Goal: Task Accomplishment & Management: Complete application form

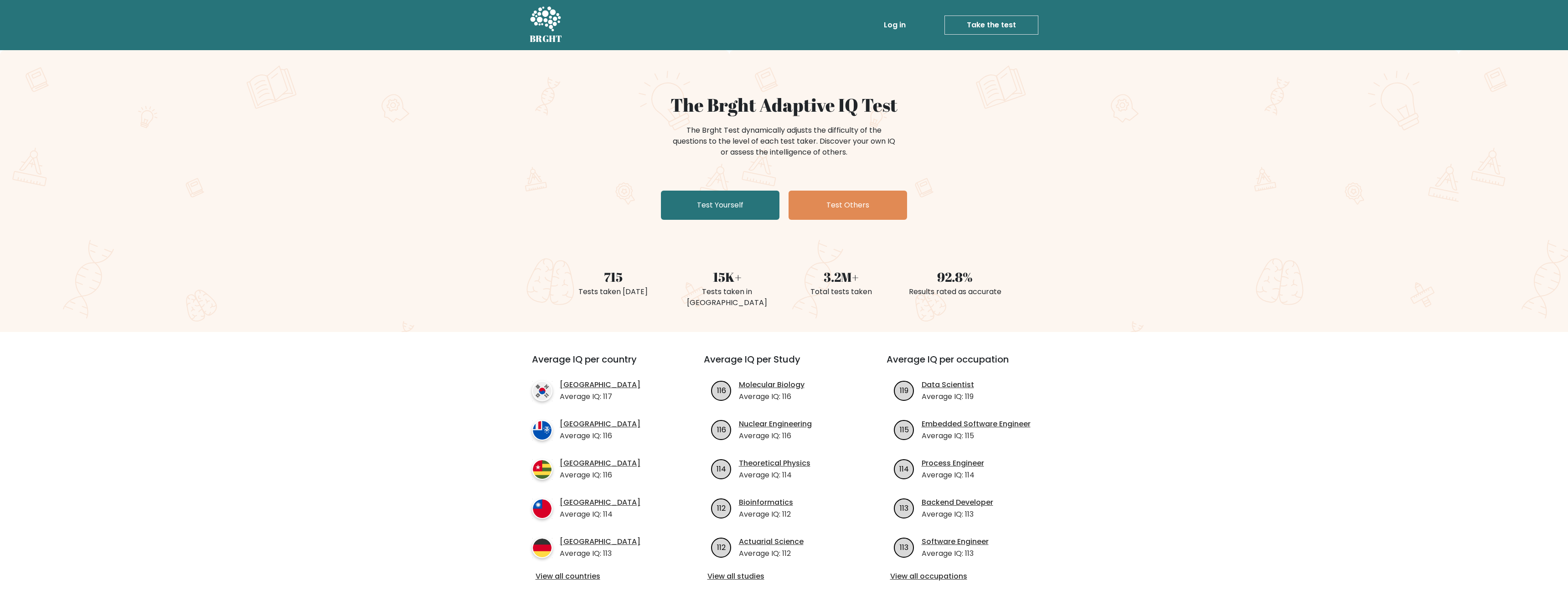
click at [978, 18] on link "Take the test" at bounding box center [991, 25] width 94 height 19
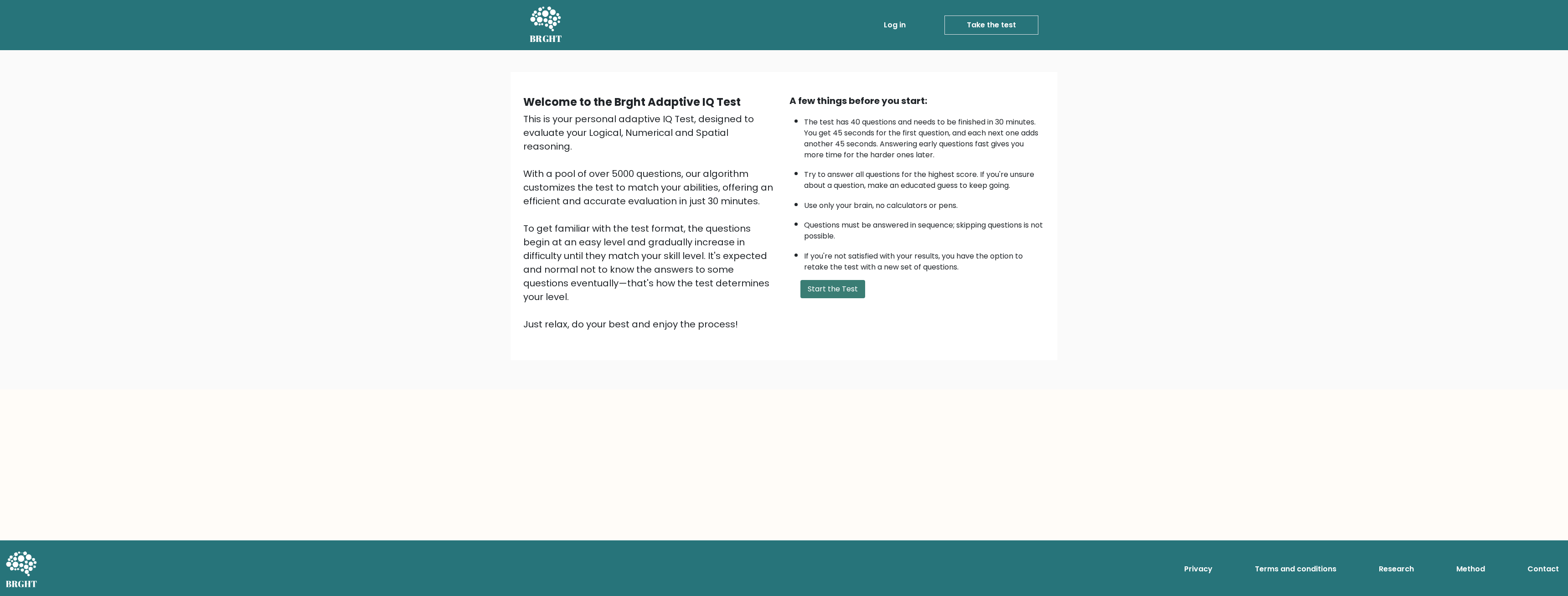
click at [829, 298] on button "Start the Test" at bounding box center [832, 289] width 65 height 19
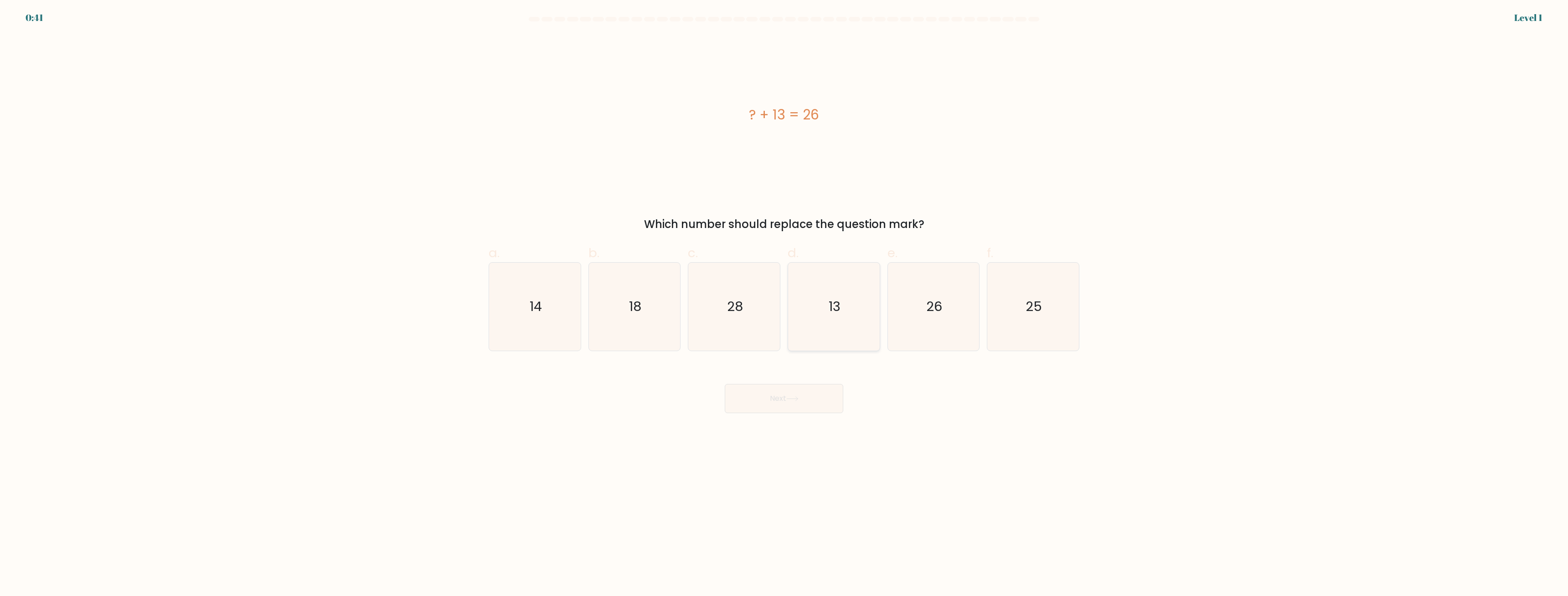
click at [830, 306] on text "13" at bounding box center [834, 307] width 12 height 19
click at [784, 304] on input "d. 13" at bounding box center [784, 301] width 0 height 6
radio input "true"
click at [793, 407] on button "Next" at bounding box center [784, 399] width 119 height 29
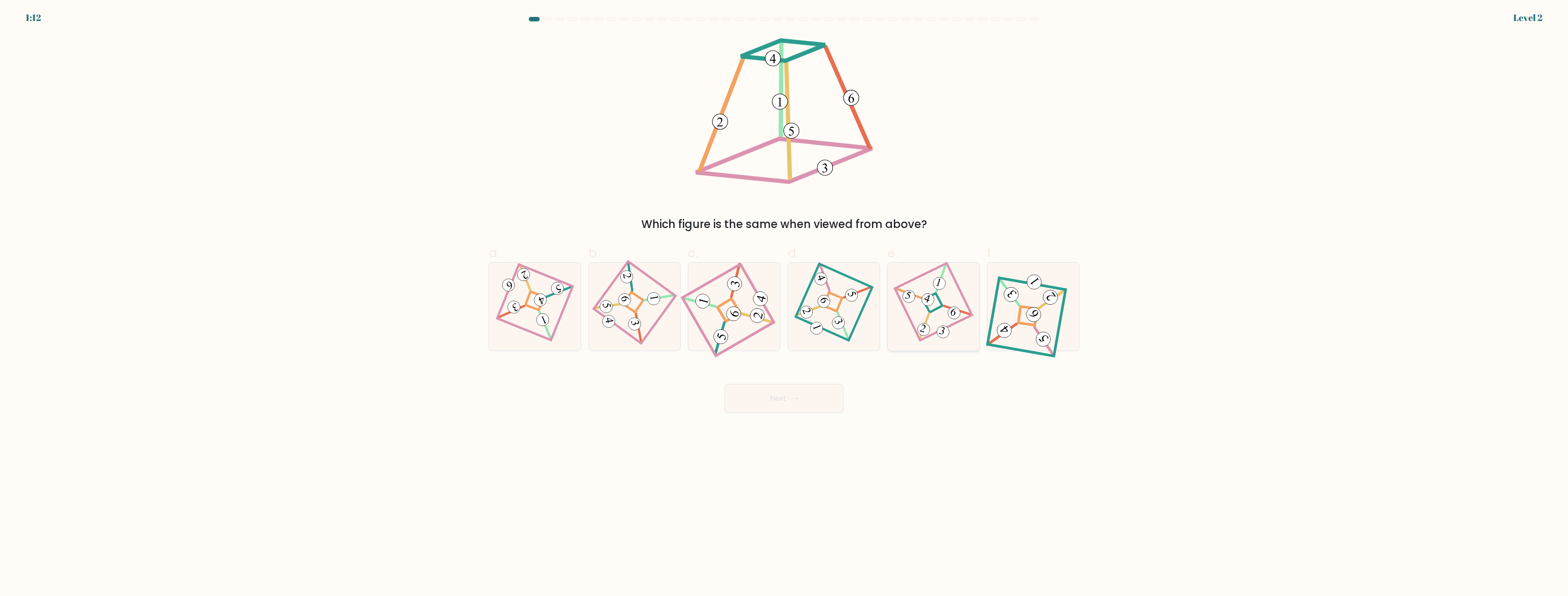
click at [942, 319] on icon at bounding box center [933, 307] width 60 height 70
click at [784, 304] on input "e." at bounding box center [784, 301] width 0 height 6
radio input "true"
click at [798, 394] on button "Next" at bounding box center [784, 399] width 119 height 29
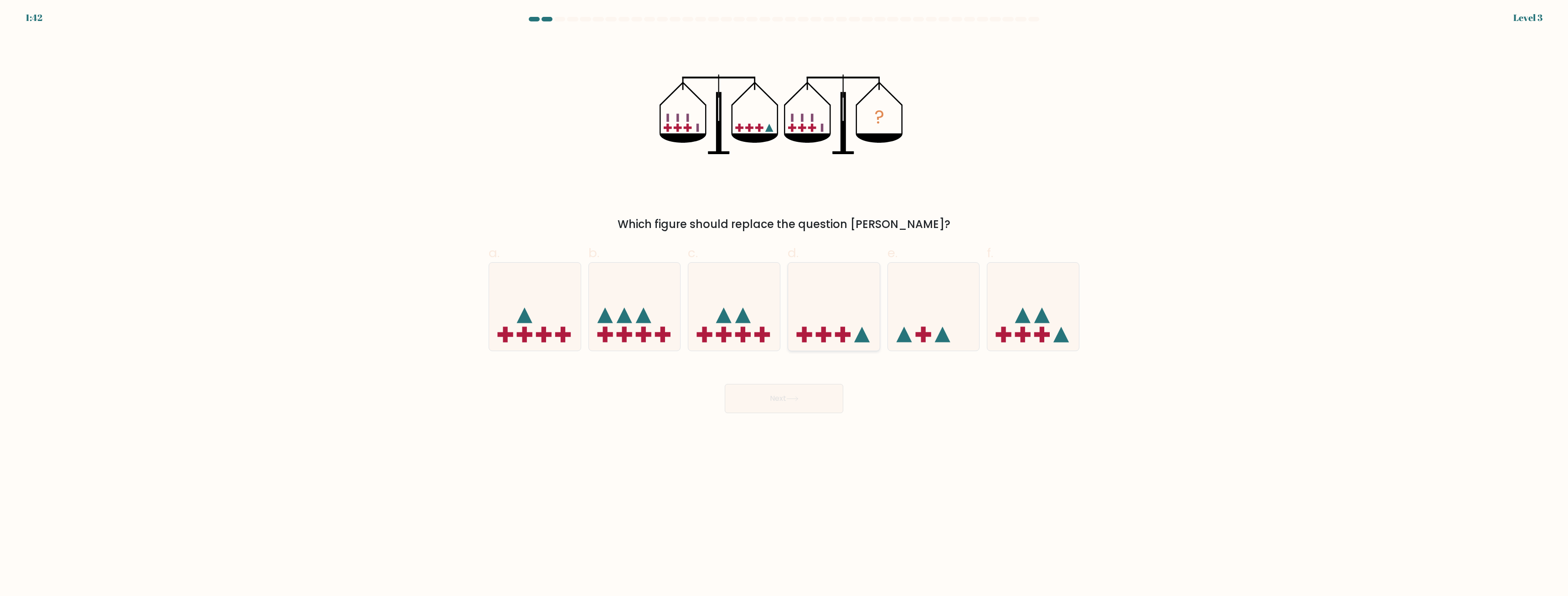
click at [835, 311] on icon at bounding box center [834, 307] width 92 height 76
click at [784, 304] on input "d." at bounding box center [784, 301] width 0 height 6
radio input "true"
click at [795, 397] on button "Next" at bounding box center [784, 399] width 119 height 29
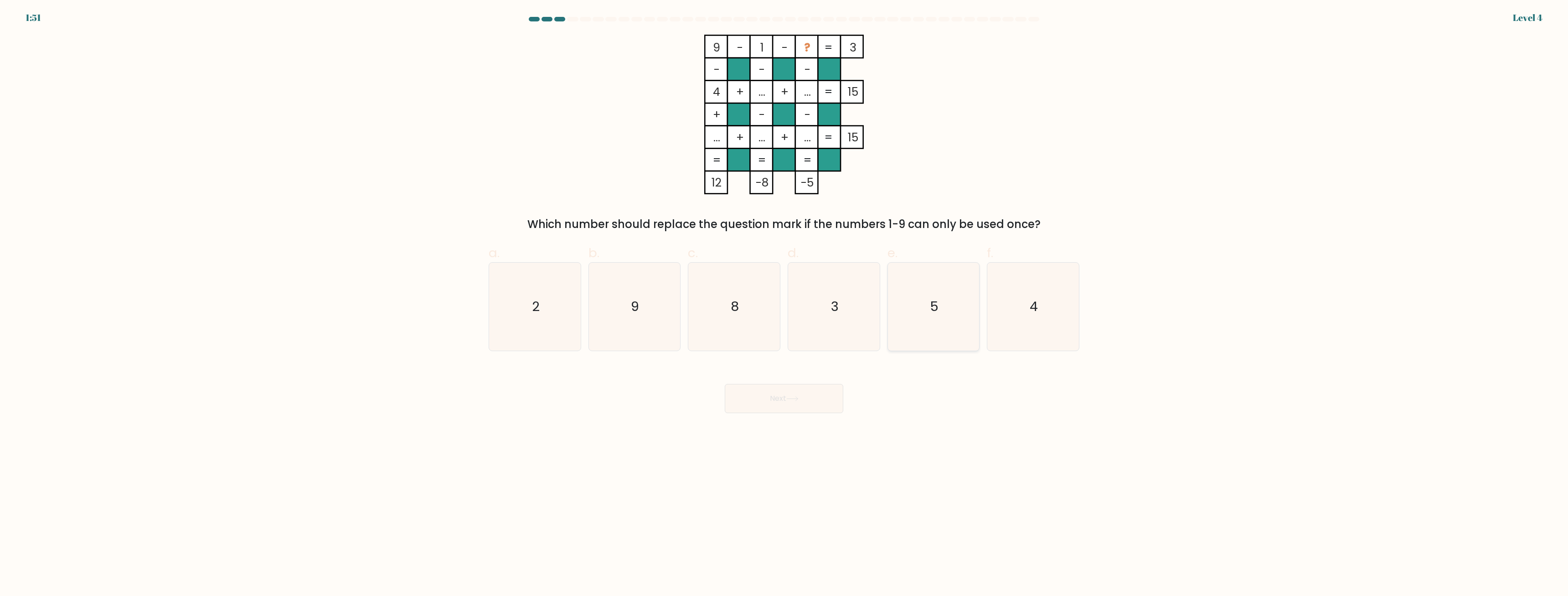
click at [908, 302] on icon "5" at bounding box center [933, 307] width 88 height 88
click at [784, 302] on input "e. 5" at bounding box center [784, 301] width 0 height 6
radio input "true"
click at [781, 418] on body "1:50 Level 4" at bounding box center [784, 298] width 1568 height 596
click at [786, 401] on button "Next" at bounding box center [784, 399] width 119 height 29
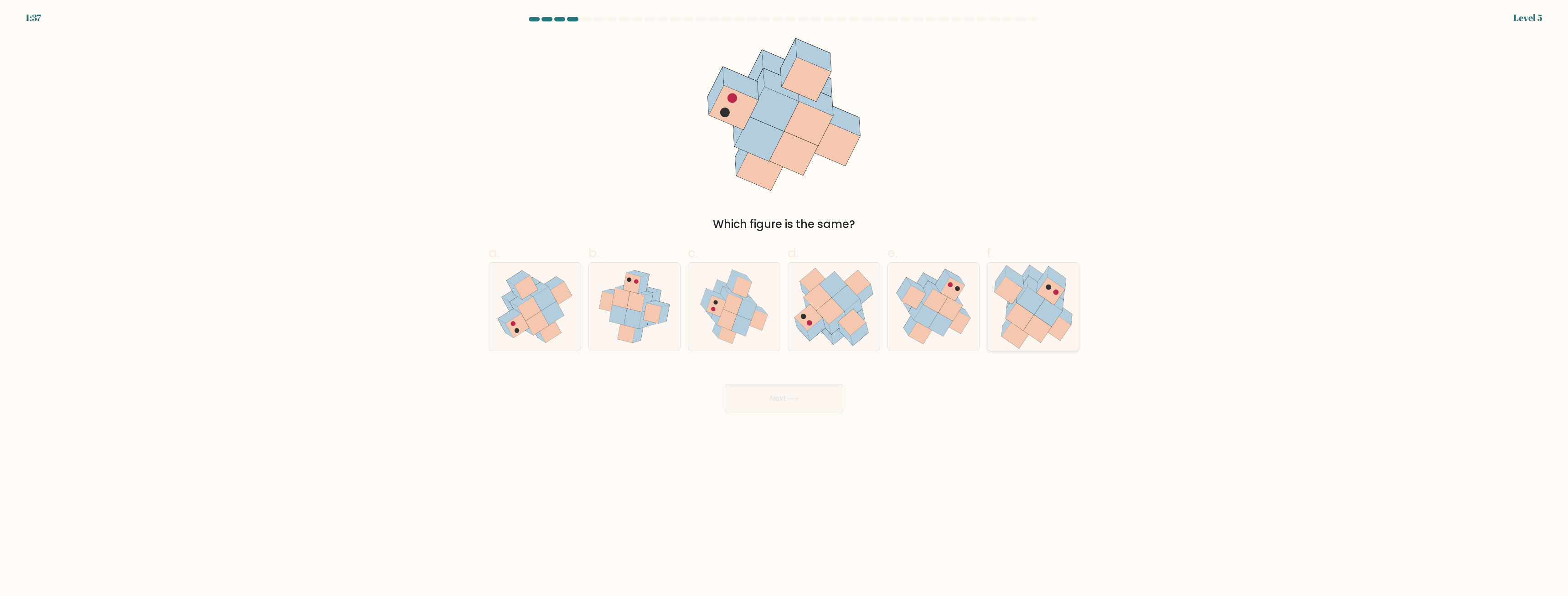
click at [1033, 330] on icon at bounding box center [1038, 328] width 28 height 27
click at [784, 304] on input "f." at bounding box center [784, 301] width 0 height 6
radio input "true"
click at [795, 397] on icon at bounding box center [792, 399] width 12 height 5
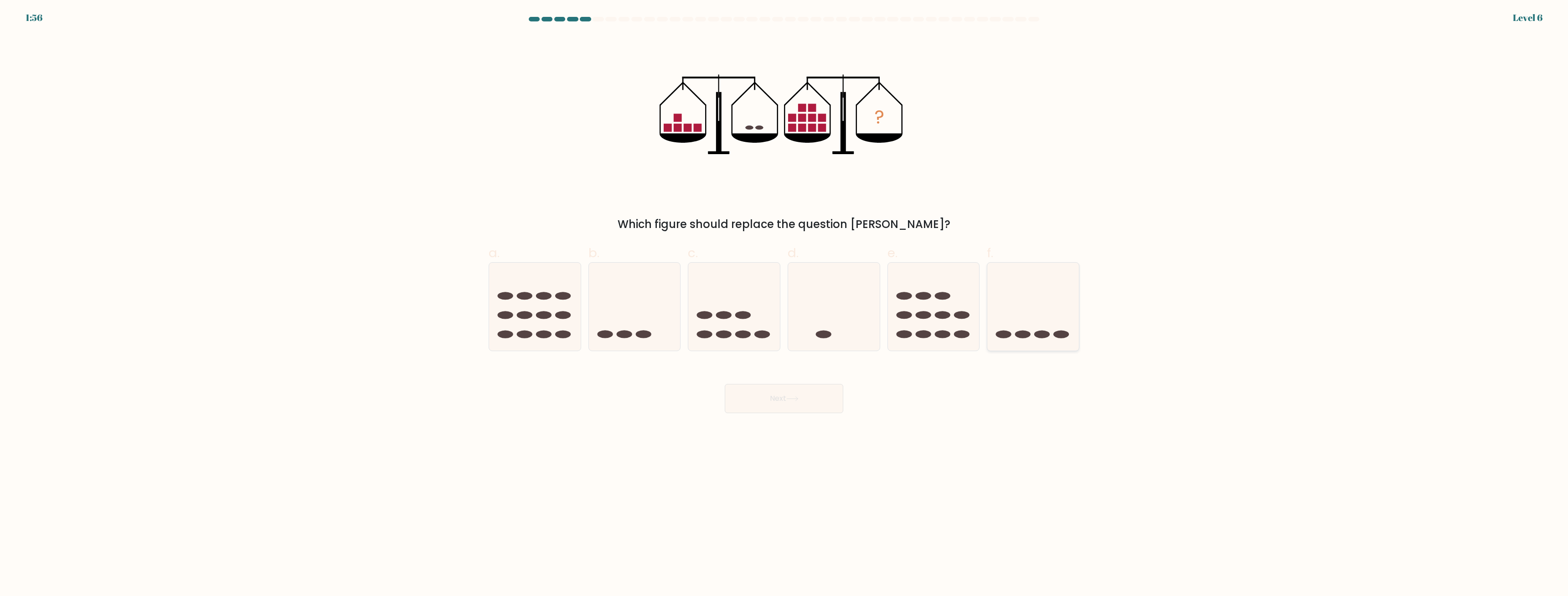
click at [1053, 306] on icon at bounding box center [1033, 307] width 92 height 76
click at [784, 304] on input "f." at bounding box center [784, 301] width 0 height 6
radio input "true"
drag, startPoint x: 797, startPoint y: 411, endPoint x: 807, endPoint y: 408, distance: 10.4
click at [796, 411] on button "Next" at bounding box center [784, 399] width 119 height 29
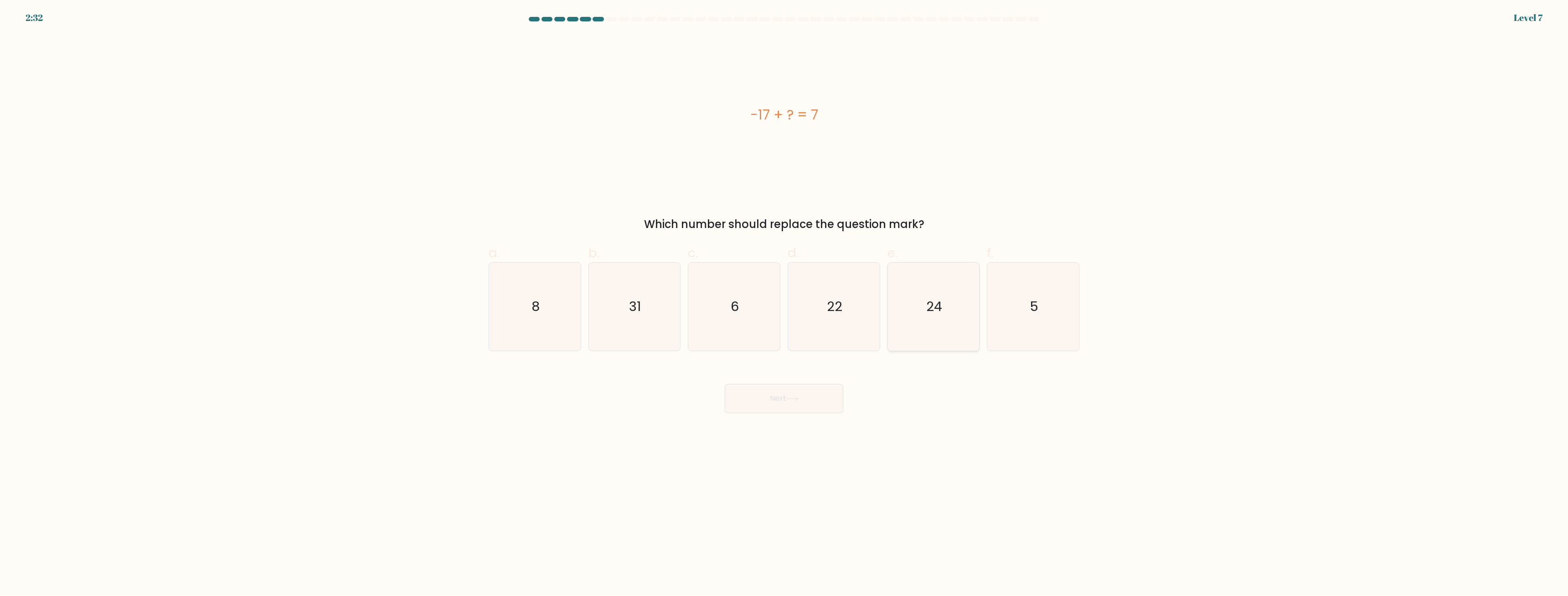
click at [947, 302] on icon "24" at bounding box center [933, 307] width 88 height 88
click at [784, 302] on input "e. 24" at bounding box center [784, 301] width 0 height 6
radio input "true"
click at [773, 398] on button "Next" at bounding box center [784, 399] width 119 height 29
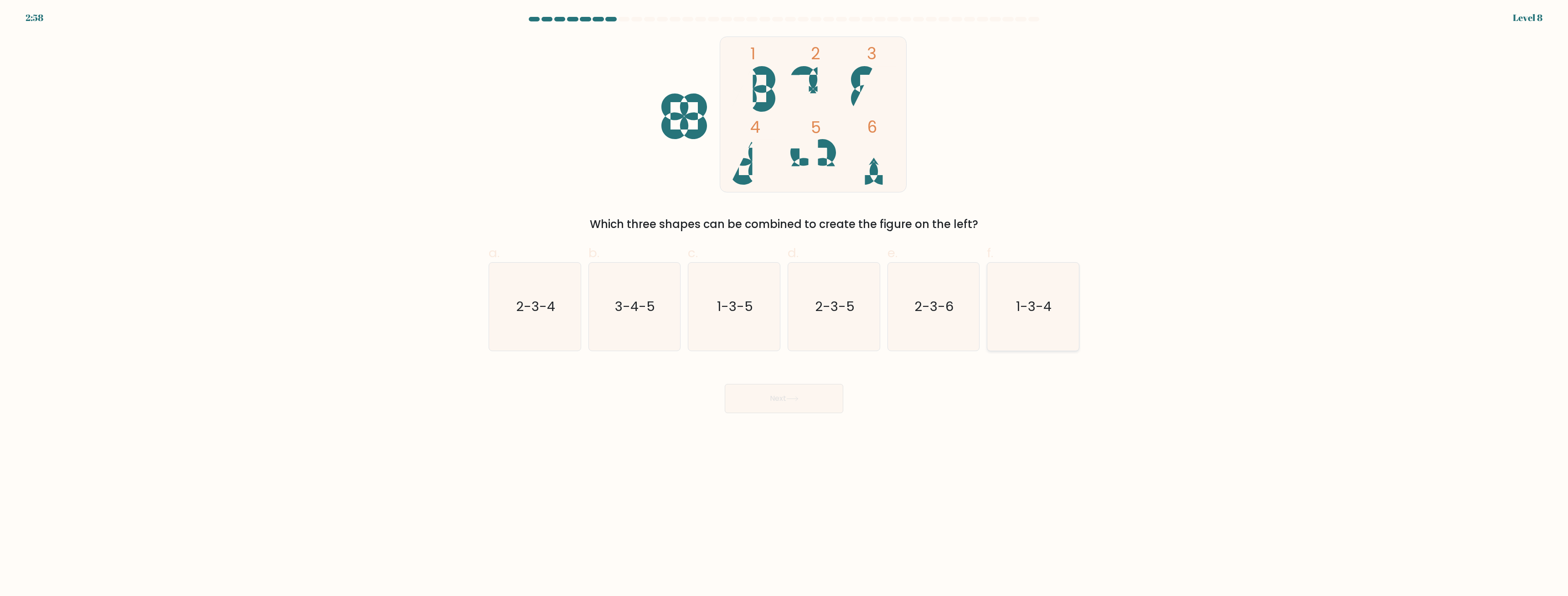
click at [1027, 315] on icon "1-3-4" at bounding box center [1033, 307] width 88 height 88
click at [784, 304] on input "f. 1-3-4" at bounding box center [784, 301] width 0 height 6
radio input "true"
click at [770, 402] on button "Next" at bounding box center [784, 399] width 119 height 29
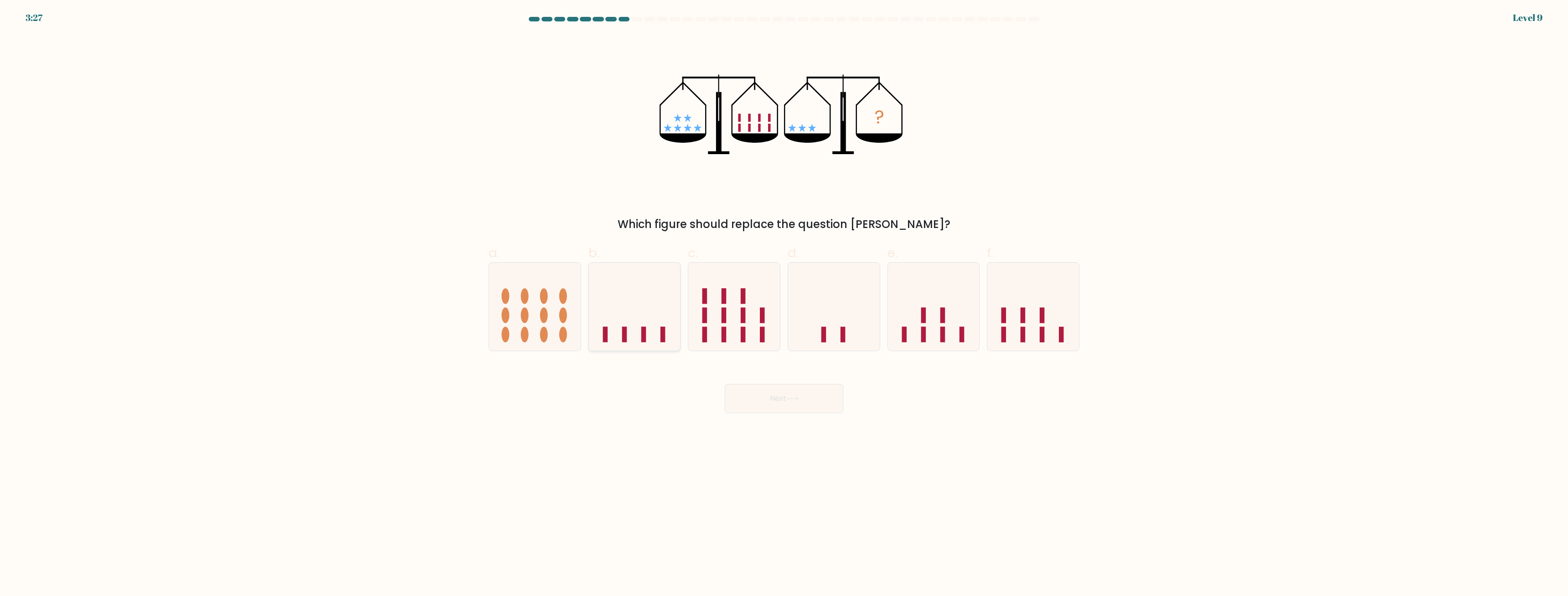
click at [638, 295] on icon at bounding box center [635, 307] width 92 height 76
click at [784, 298] on input "b." at bounding box center [784, 301] width 0 height 6
radio input "true"
click at [797, 400] on icon at bounding box center [792, 399] width 12 height 5
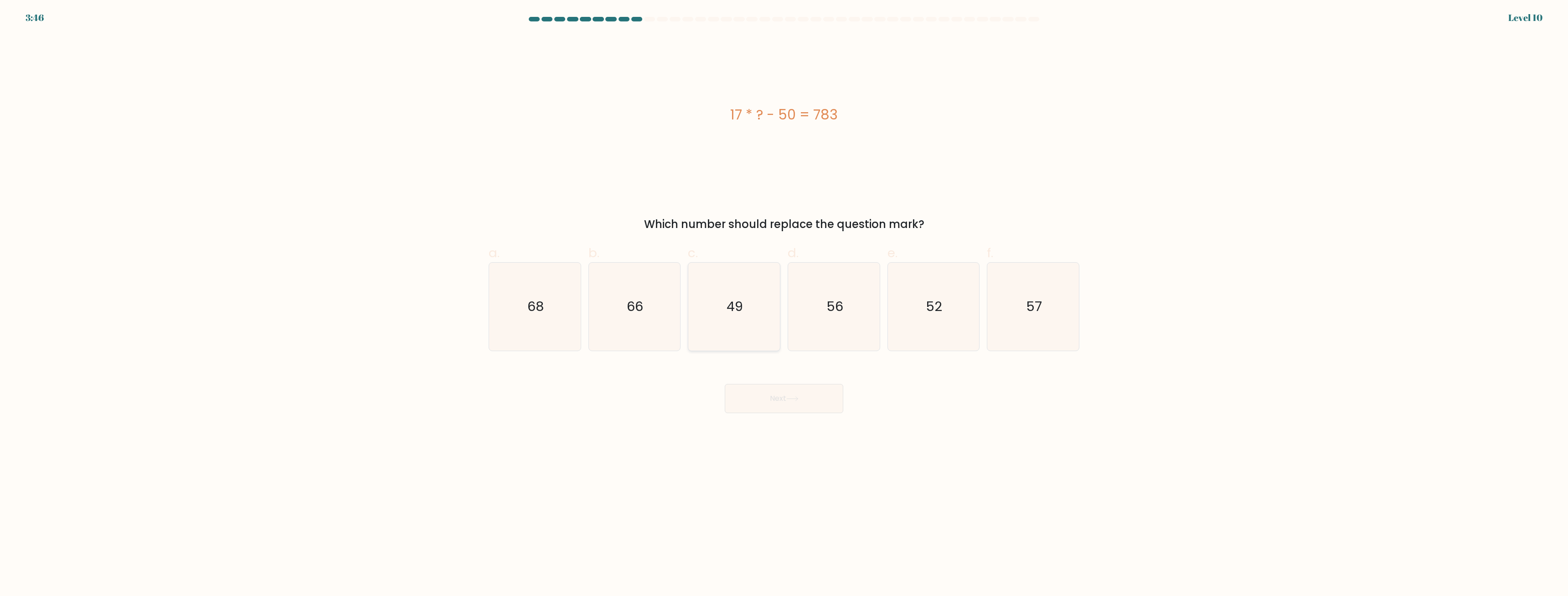
drag, startPoint x: 759, startPoint y: 304, endPoint x: 770, endPoint y: 342, distance: 39.6
click at [757, 304] on icon "49" at bounding box center [734, 307] width 88 height 88
click at [779, 392] on button "Next" at bounding box center [784, 399] width 119 height 29
click at [761, 327] on icon "49" at bounding box center [734, 307] width 88 height 88
click at [750, 323] on icon "49" at bounding box center [734, 307] width 88 height 88
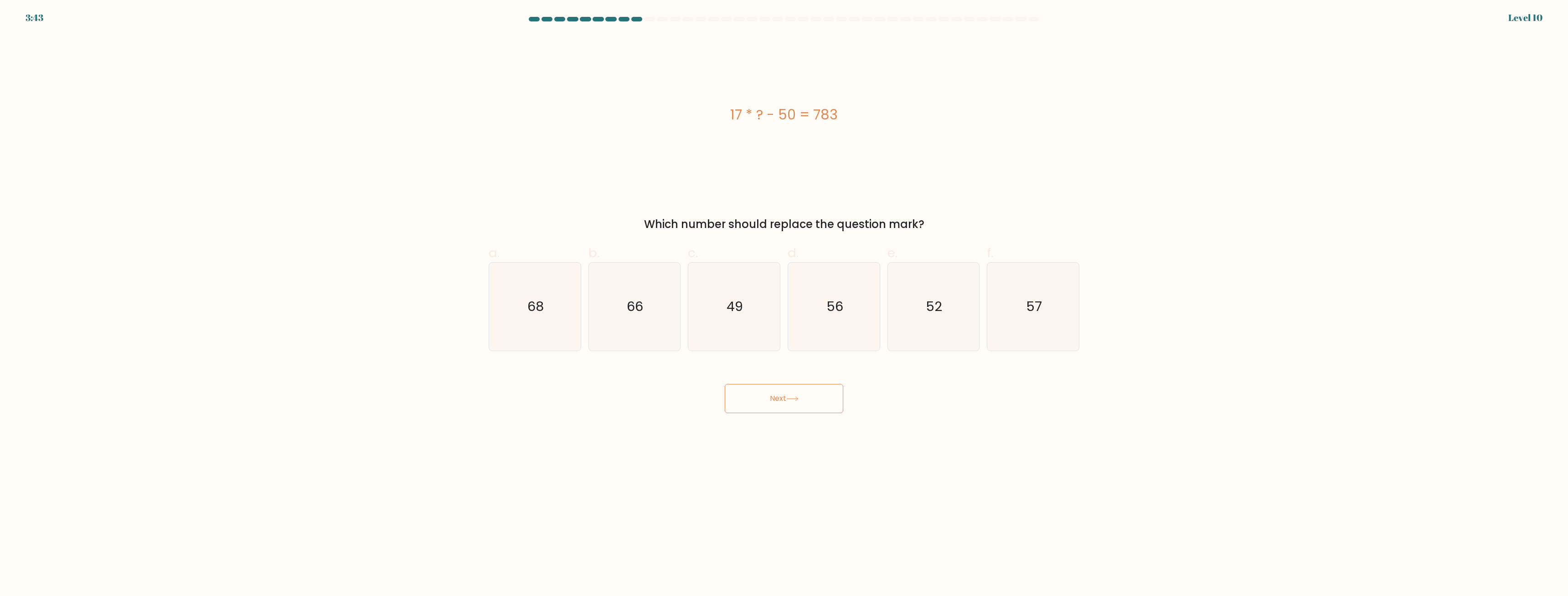
click at [783, 407] on button "Next" at bounding box center [784, 399] width 119 height 29
click at [1005, 110] on div "17 * ? - 50 = 783" at bounding box center [784, 115] width 591 height 21
click at [690, 325] on div "49" at bounding box center [734, 306] width 93 height 89
click at [784, 304] on input "c. 49" at bounding box center [784, 301] width 0 height 6
radio input "true"
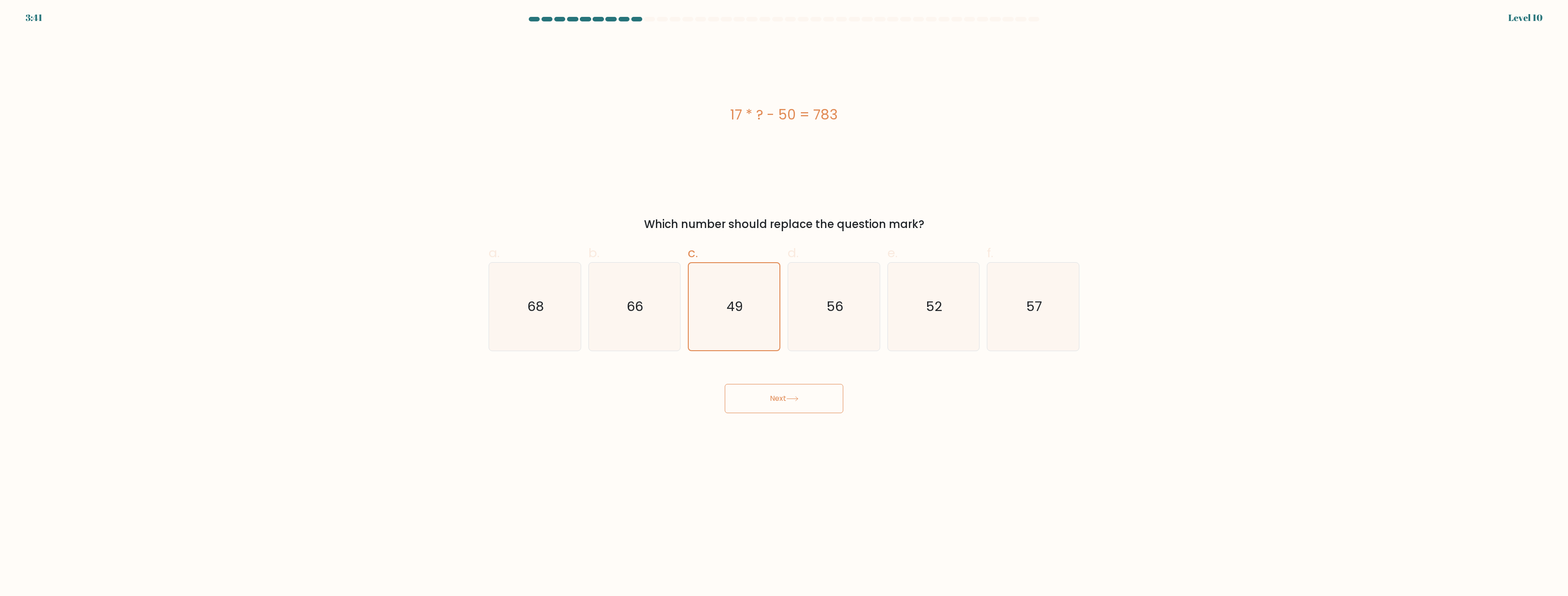
click at [789, 401] on button "Next" at bounding box center [784, 399] width 119 height 29
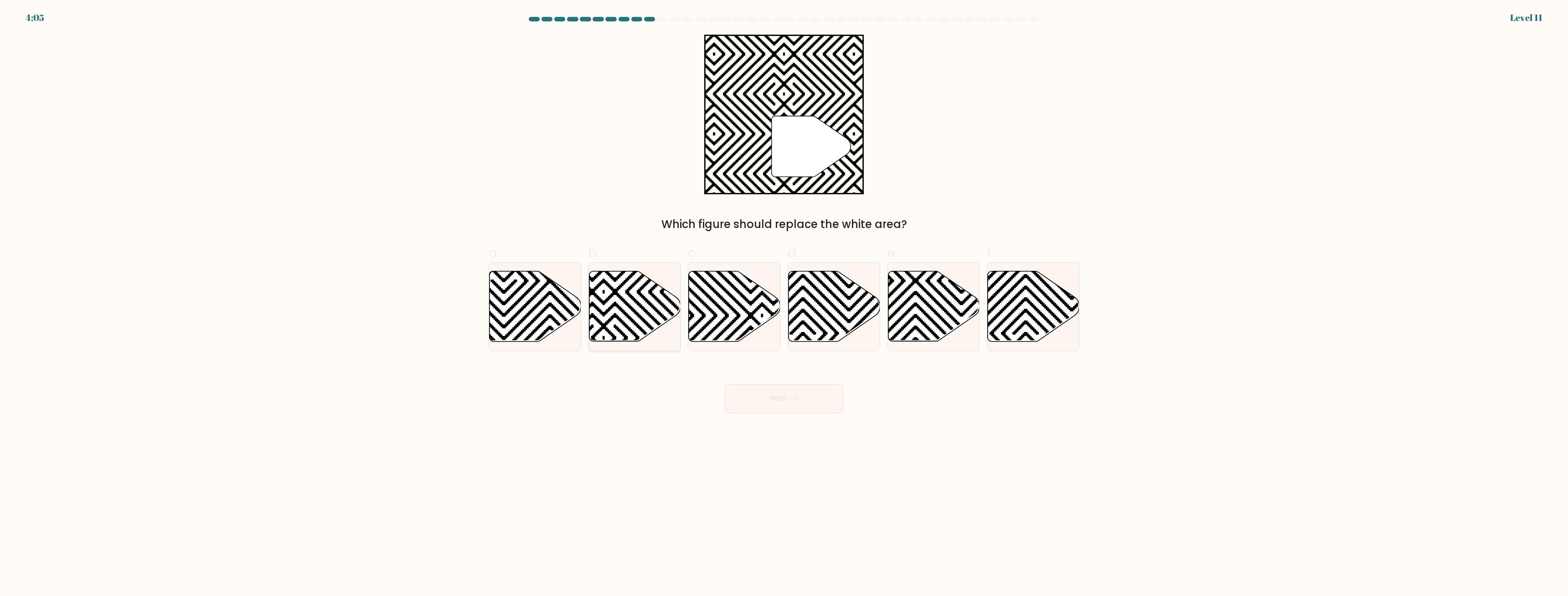
click at [612, 295] on icon at bounding box center [603, 338] width 184 height 184
click at [784, 298] on input "b." at bounding box center [784, 301] width 0 height 6
radio input "true"
click at [769, 400] on button "Next" at bounding box center [784, 399] width 119 height 29
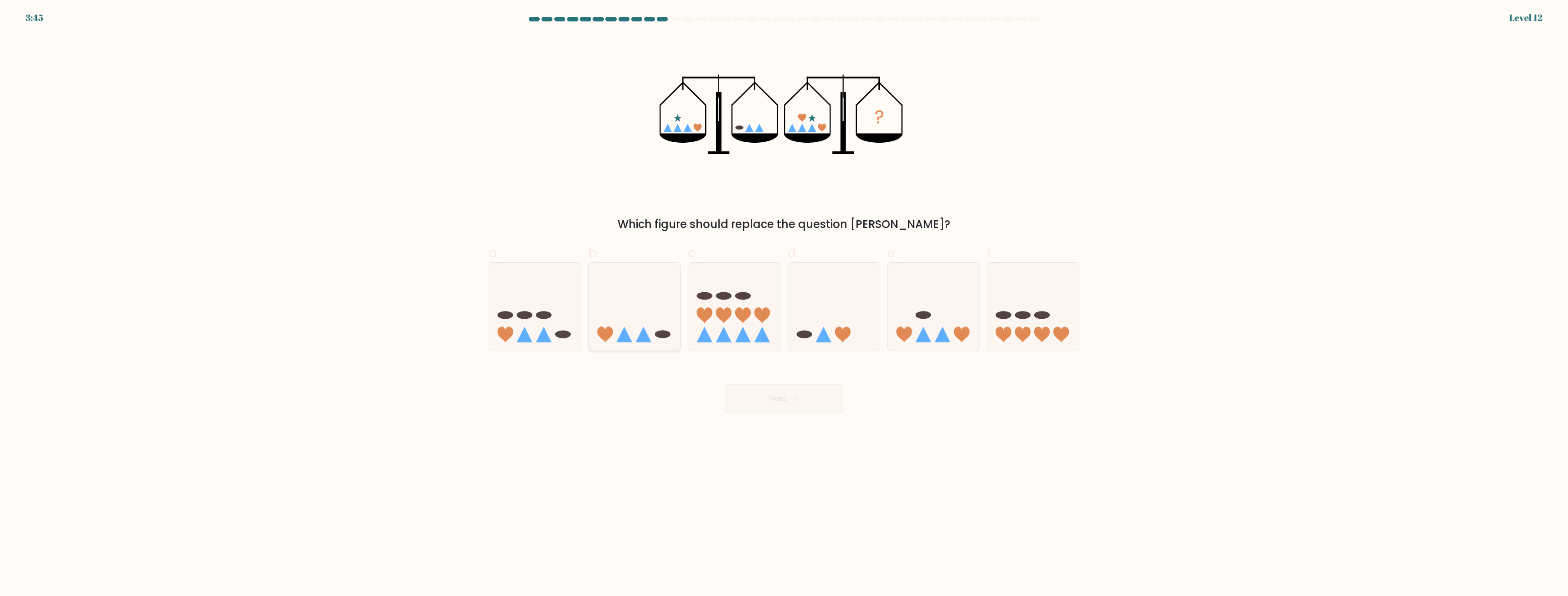
click at [637, 331] on icon at bounding box center [635, 307] width 92 height 76
click at [784, 304] on input "b." at bounding box center [784, 301] width 0 height 6
radio input "true"
click at [773, 403] on button "Next" at bounding box center [784, 399] width 119 height 29
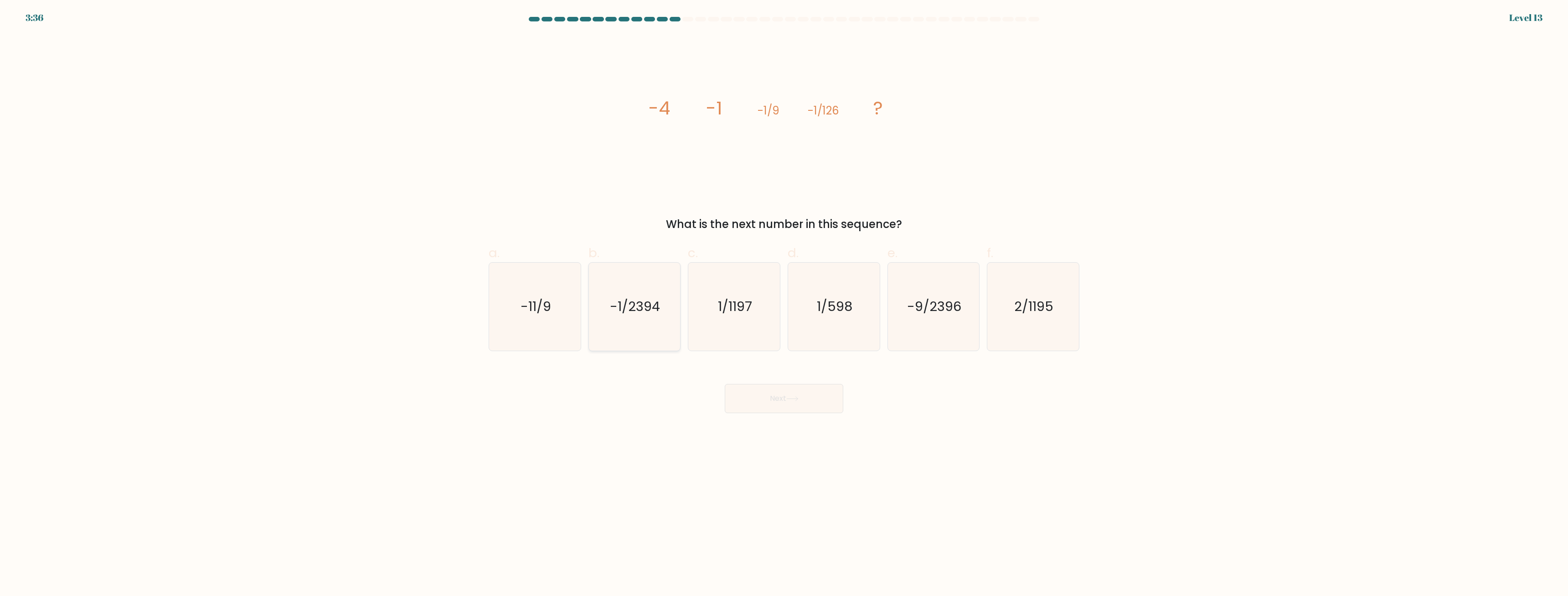
click at [649, 335] on icon "-1/2394" at bounding box center [634, 307] width 88 height 88
click at [784, 304] on input "b. -1/2394" at bounding box center [784, 301] width 0 height 6
radio input "true"
click at [745, 396] on button "Next" at bounding box center [784, 399] width 119 height 29
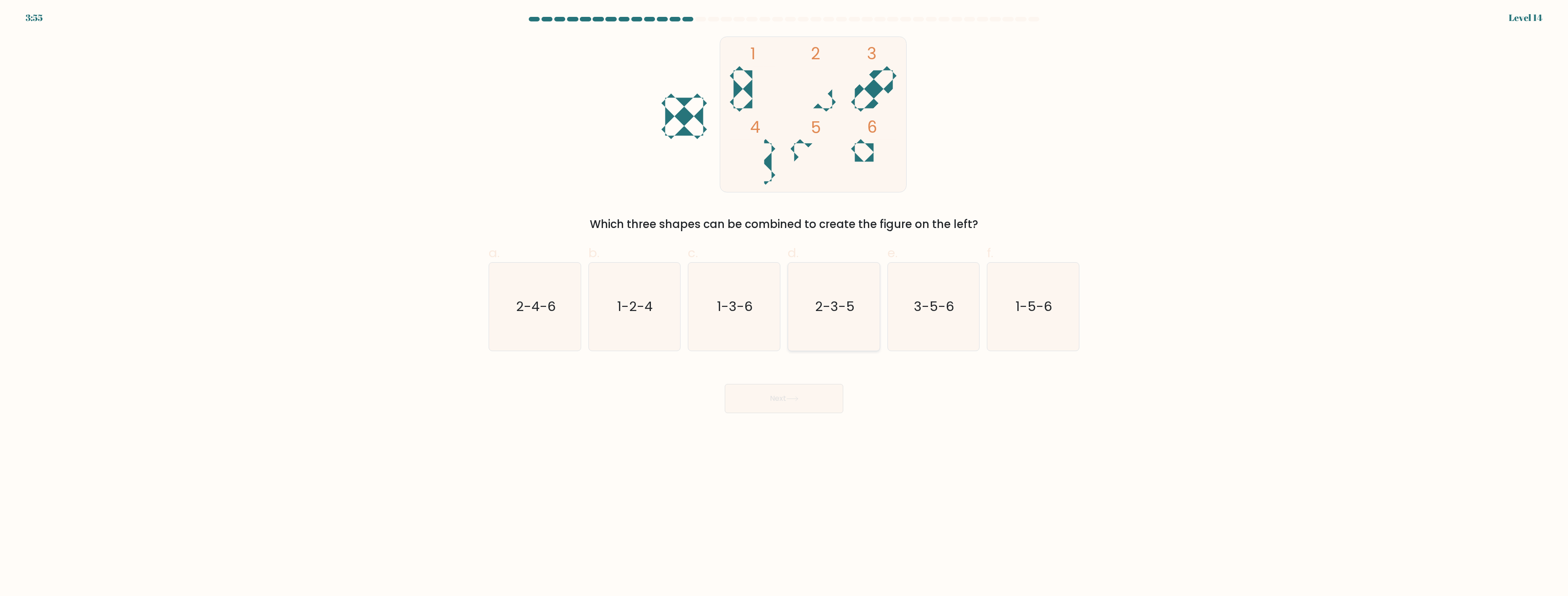
click at [840, 309] on text "2-3-5" at bounding box center [835, 307] width 39 height 19
click at [784, 304] on input "d. 2-3-5" at bounding box center [784, 301] width 0 height 6
radio input "true"
click at [792, 394] on button "Next" at bounding box center [784, 399] width 119 height 29
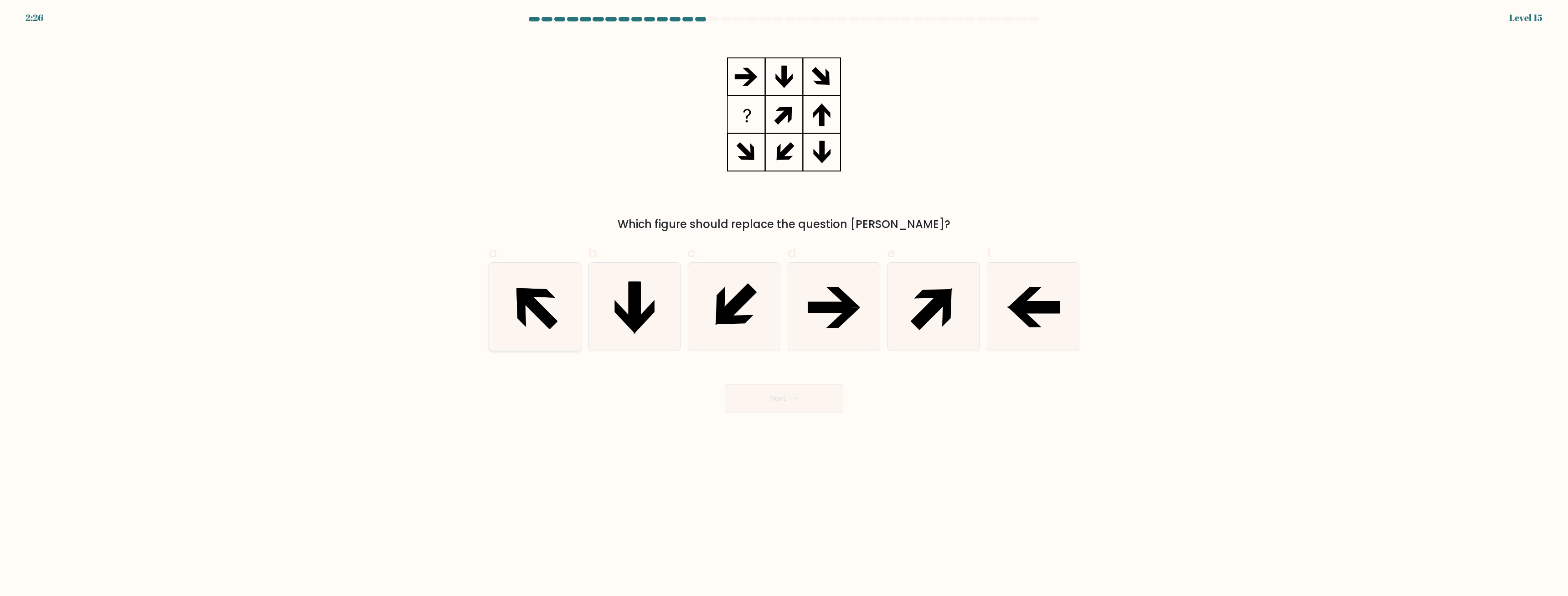
click at [493, 289] on icon at bounding box center [535, 307] width 88 height 88
click at [784, 298] on input "a." at bounding box center [784, 301] width 0 height 6
radio input "true"
click at [830, 404] on button "Next" at bounding box center [784, 399] width 119 height 29
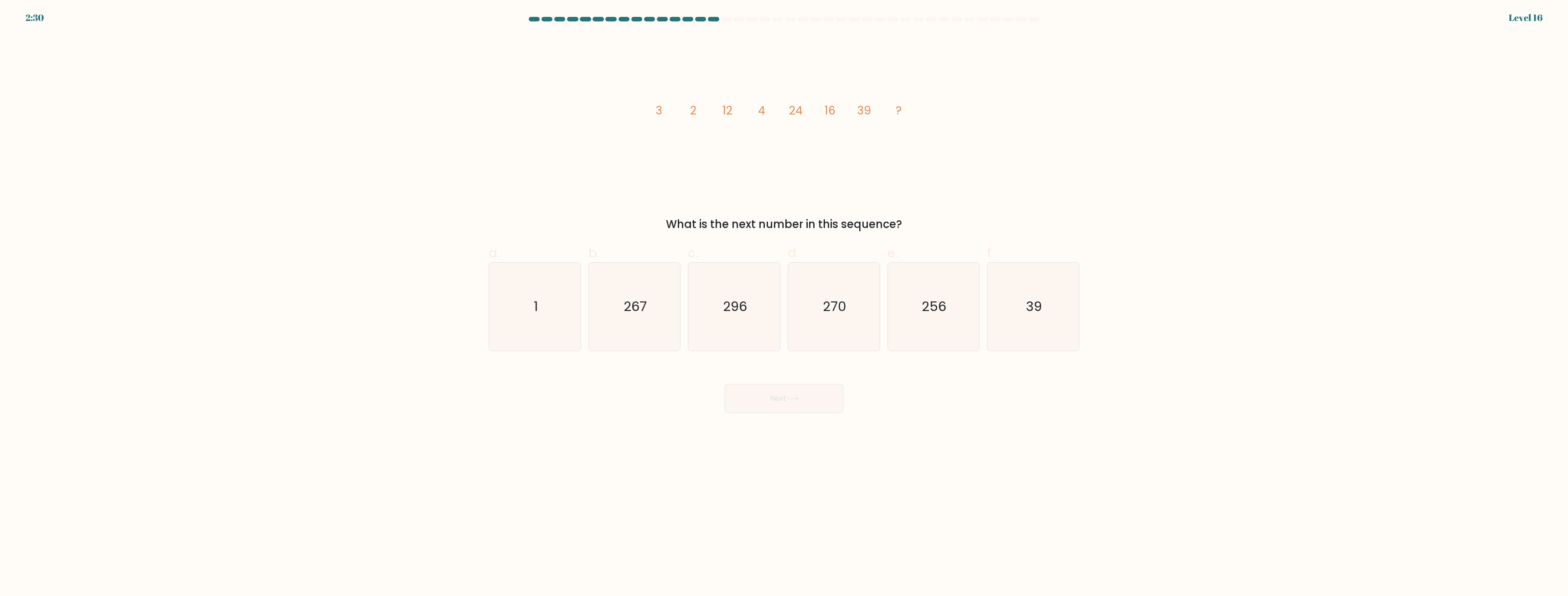
drag, startPoint x: 735, startPoint y: 109, endPoint x: 673, endPoint y: 110, distance: 62.0
click at [677, 110] on icon "image/svg+xml 3 2 12 4 24 16 39 ?" at bounding box center [784, 114] width 274 height 160
click at [654, 110] on icon "image/svg+xml 3 2 12 4 24 16 39 ?" at bounding box center [784, 114] width 274 height 160
drag, startPoint x: 659, startPoint y: 110, endPoint x: 667, endPoint y: 110, distance: 8.0
click at [667, 110] on icon "image/svg+xml 3 2 12 4 24 16 39 ?" at bounding box center [784, 114] width 274 height 160
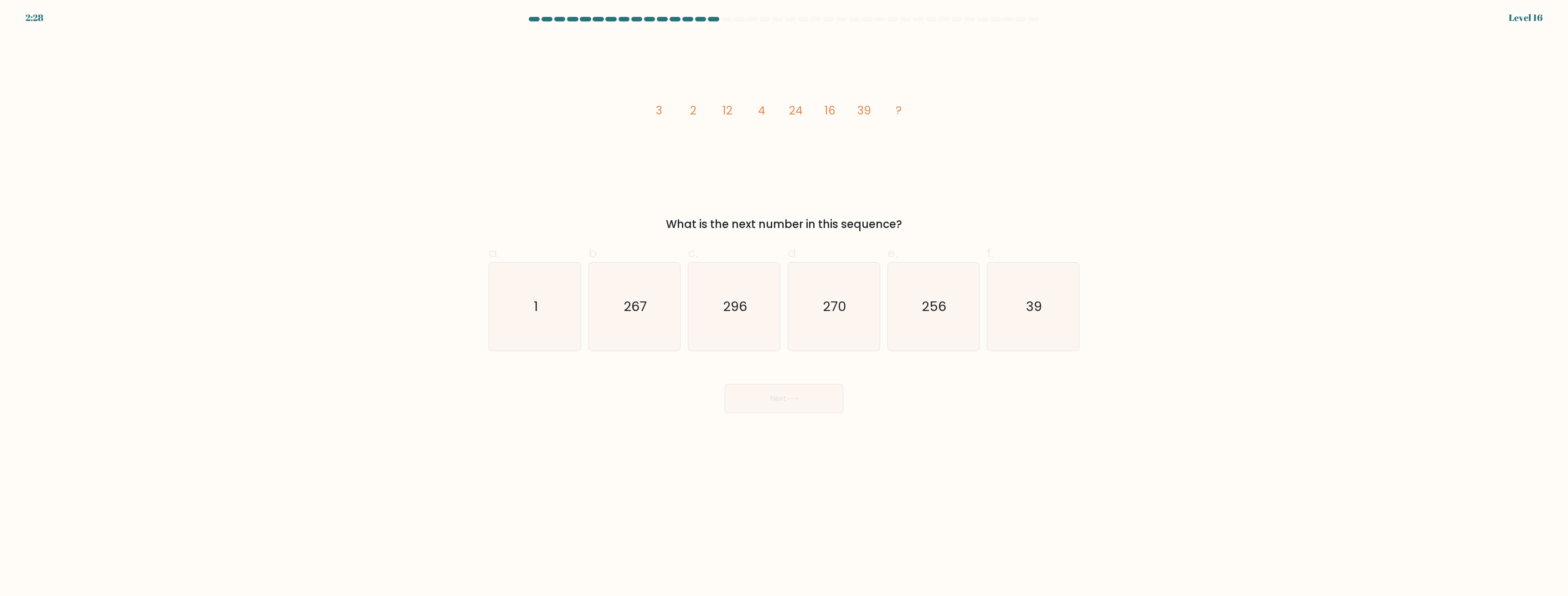
drag, startPoint x: 667, startPoint y: 110, endPoint x: 657, endPoint y: 110, distance: 10.0
click at [657, 110] on icon "image/svg+xml 3 2 12 4 24 16 39 ?" at bounding box center [784, 114] width 274 height 160
click at [723, 105] on tspan "12" at bounding box center [727, 110] width 10 height 16
drag, startPoint x: 718, startPoint y: 105, endPoint x: 732, endPoint y: 108, distance: 14.3
click at [732, 108] on icon "image/svg+xml 3 2 12 4 24 16 39 ?" at bounding box center [784, 114] width 274 height 160
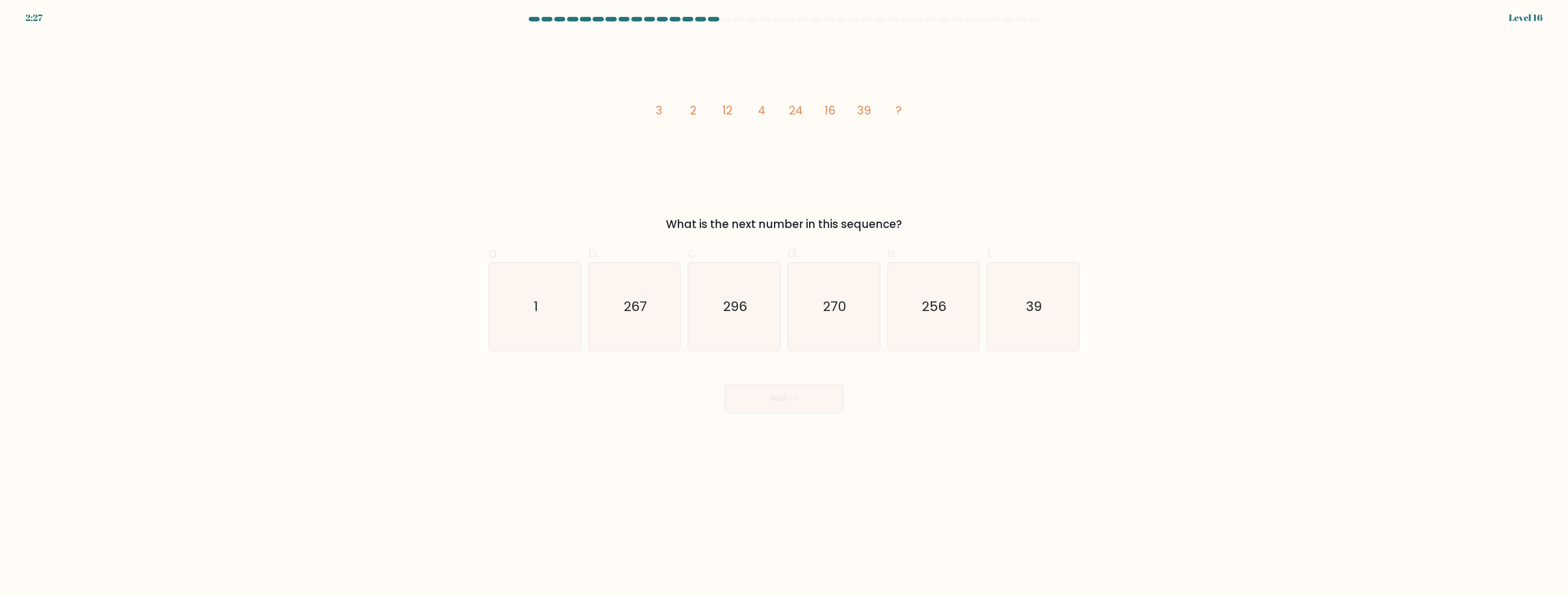
click at [744, 110] on icon "image/svg+xml 3 2 12 4 24 16 39 ?" at bounding box center [784, 114] width 274 height 160
drag, startPoint x: 773, startPoint y: 110, endPoint x: 796, endPoint y: 109, distance: 23.0
click at [794, 109] on icon "image/svg+xml 3 2 12 4 24 16 39 ?" at bounding box center [784, 114] width 274 height 160
click at [800, 109] on tspan "24" at bounding box center [796, 110] width 14 height 16
drag, startPoint x: 807, startPoint y: 112, endPoint x: 791, endPoint y: 112, distance: 16.0
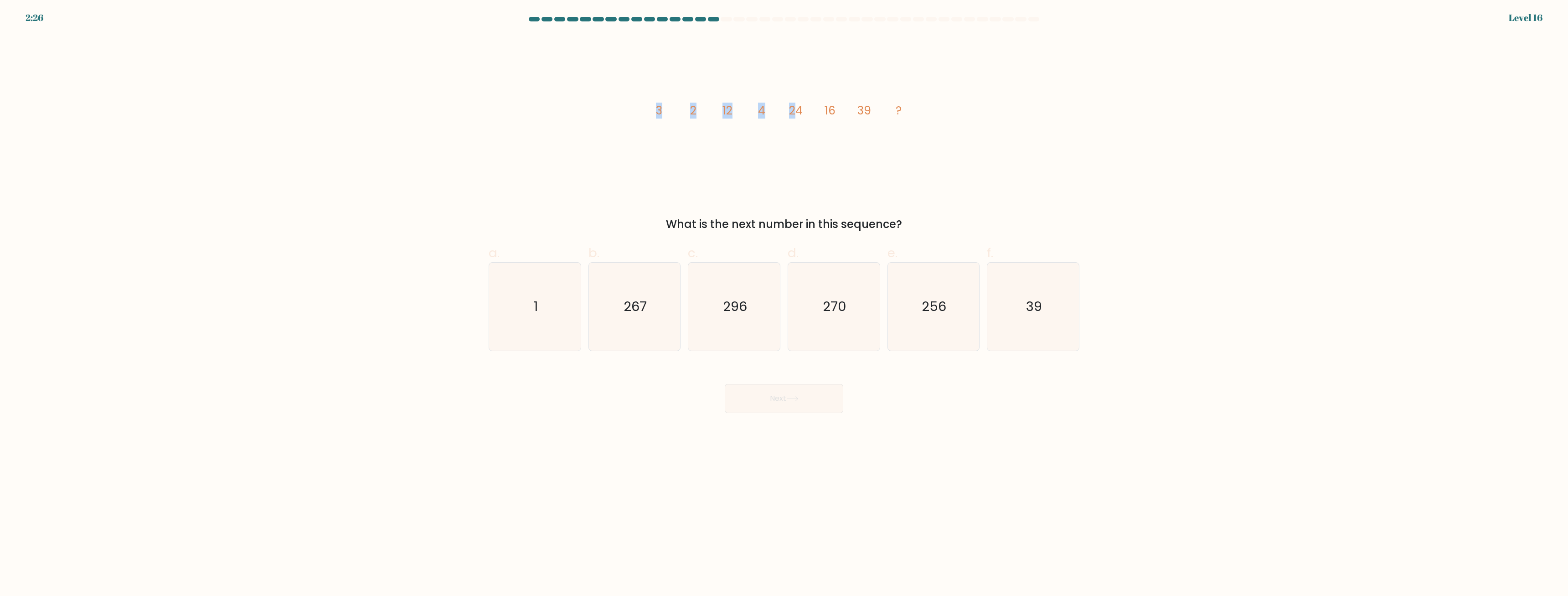
click at [798, 112] on icon "image/svg+xml 3 2 12 4 24 16 39 ?" at bounding box center [784, 114] width 274 height 160
click at [791, 112] on tspan "24" at bounding box center [796, 110] width 14 height 16
click at [856, 109] on icon "image/svg+xml 3 2 12 4 24 16 39 ?" at bounding box center [784, 114] width 274 height 160
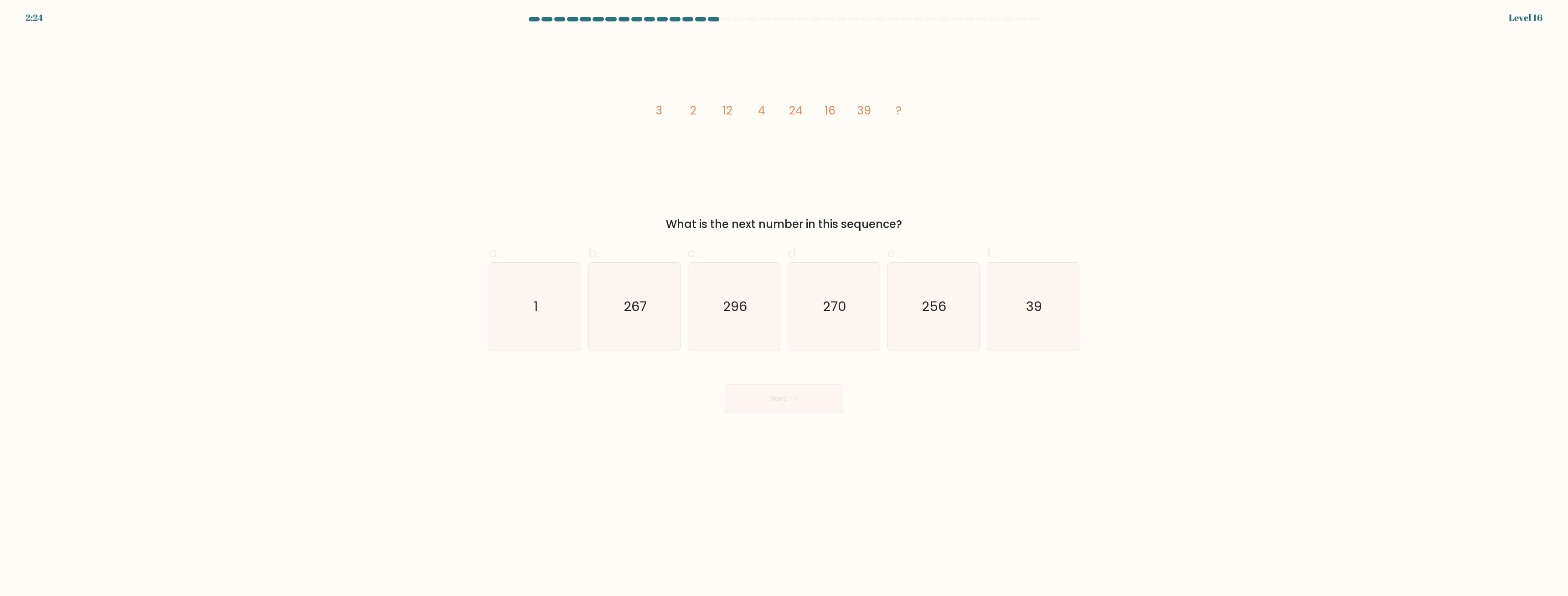
click at [856, 109] on icon "image/svg+xml 3 2 12 4 24 16 39 ?" at bounding box center [784, 114] width 274 height 160
click at [871, 111] on icon "image/svg+xml 3 2 12 4 24 16 39 ?" at bounding box center [784, 114] width 274 height 160
drag, startPoint x: 759, startPoint y: 114, endPoint x: 765, endPoint y: 113, distance: 6.1
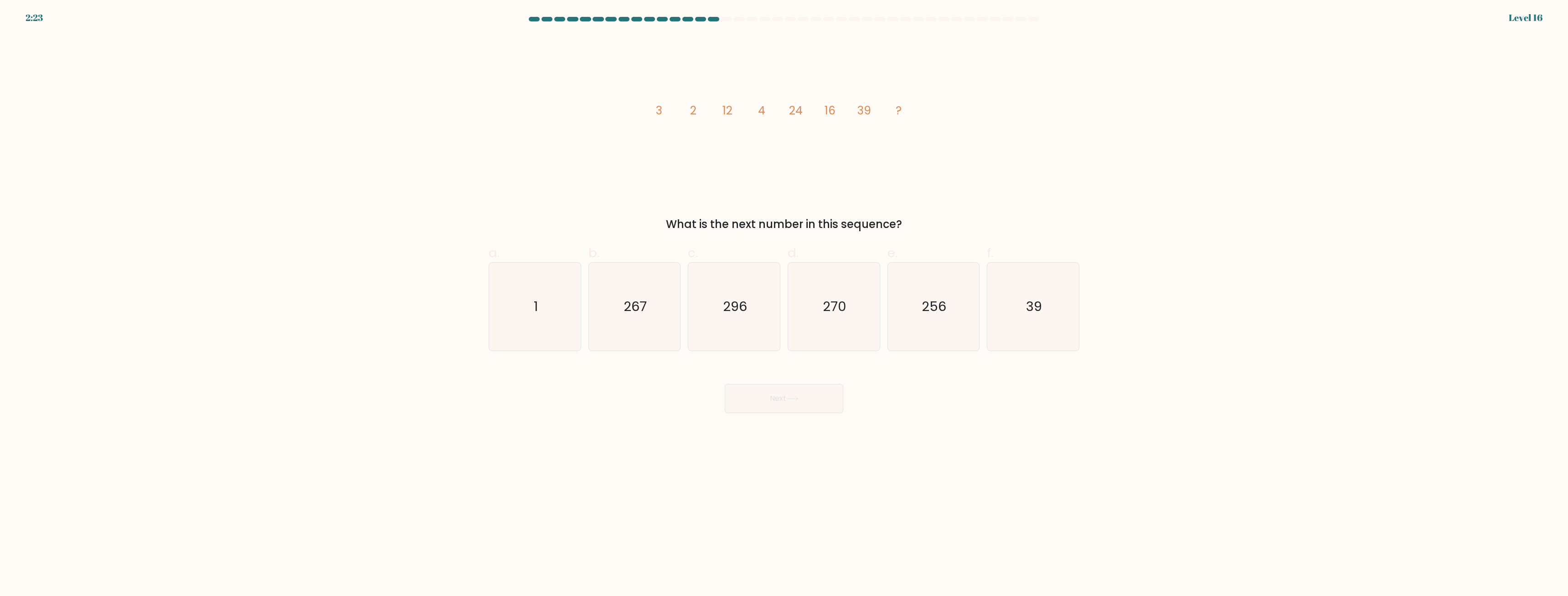
click at [760, 114] on tspan "4" at bounding box center [762, 110] width 7 height 16
drag, startPoint x: 819, startPoint y: 112, endPoint x: 827, endPoint y: 112, distance: 8.0
click at [827, 112] on icon "image/svg+xml 3 2 12 4 24 16 39 ?" at bounding box center [784, 114] width 274 height 160
click at [827, 112] on tspan "16" at bounding box center [830, 110] width 11 height 16
drag, startPoint x: 758, startPoint y: 110, endPoint x: 766, endPoint y: 110, distance: 8.0
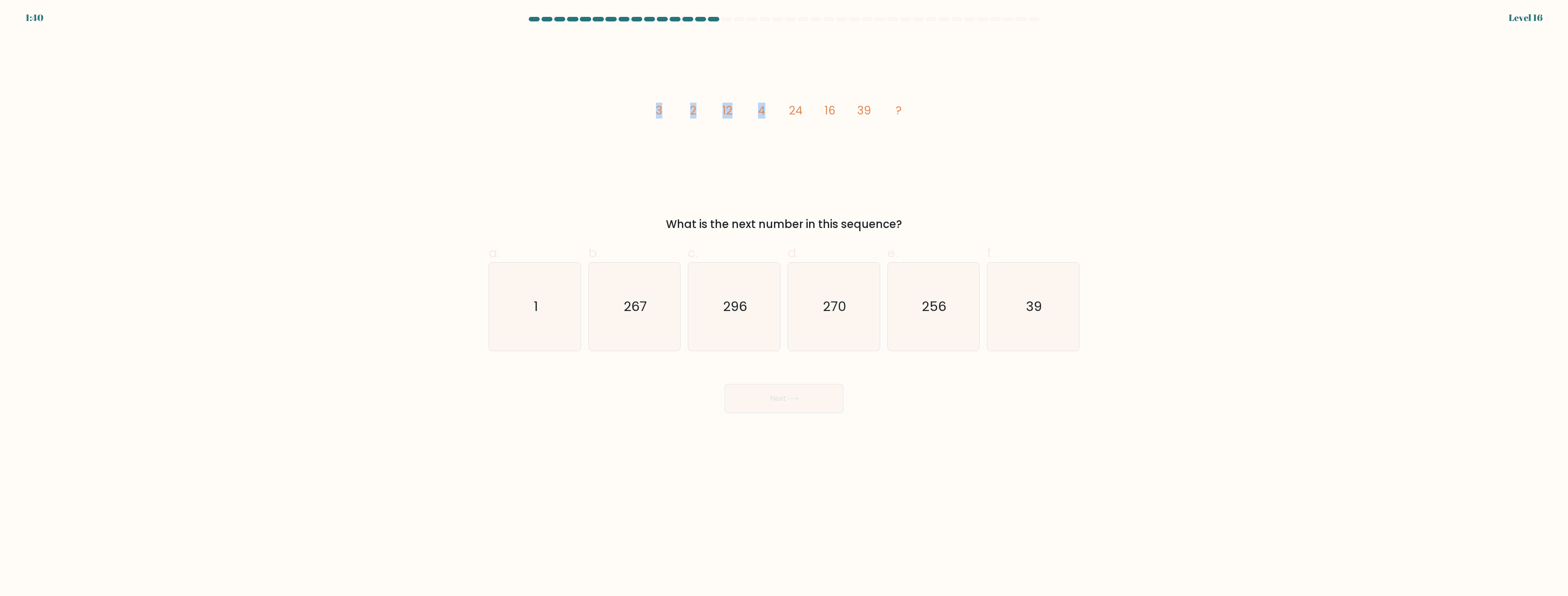
click at [766, 110] on icon "image/svg+xml 3 2 12 4 24 16 39 ?" at bounding box center [784, 114] width 274 height 160
click at [806, 115] on icon "image/svg+xml 3 2 12 4 24 16 39 ?" at bounding box center [784, 114] width 274 height 160
drag, startPoint x: 790, startPoint y: 109, endPoint x: 796, endPoint y: 109, distance: 6.0
click at [796, 109] on tspan "24" at bounding box center [796, 110] width 14 height 16
click at [803, 112] on icon "image/svg+xml 3 2 12 4 24 16 39 ?" at bounding box center [784, 114] width 274 height 160
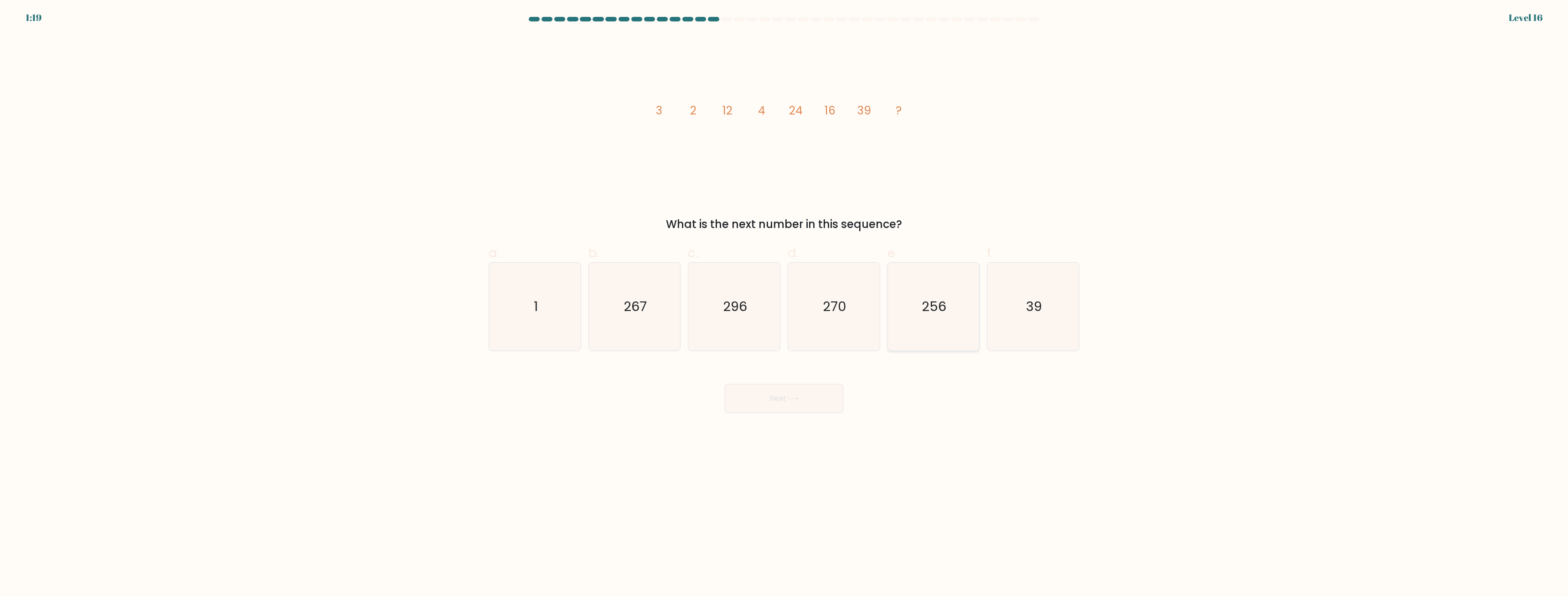
click at [940, 313] on icon "256" at bounding box center [933, 307] width 88 height 88
click at [784, 304] on input "e. 256" at bounding box center [784, 301] width 0 height 6
radio input "true"
click at [771, 399] on button "Next" at bounding box center [784, 399] width 119 height 29
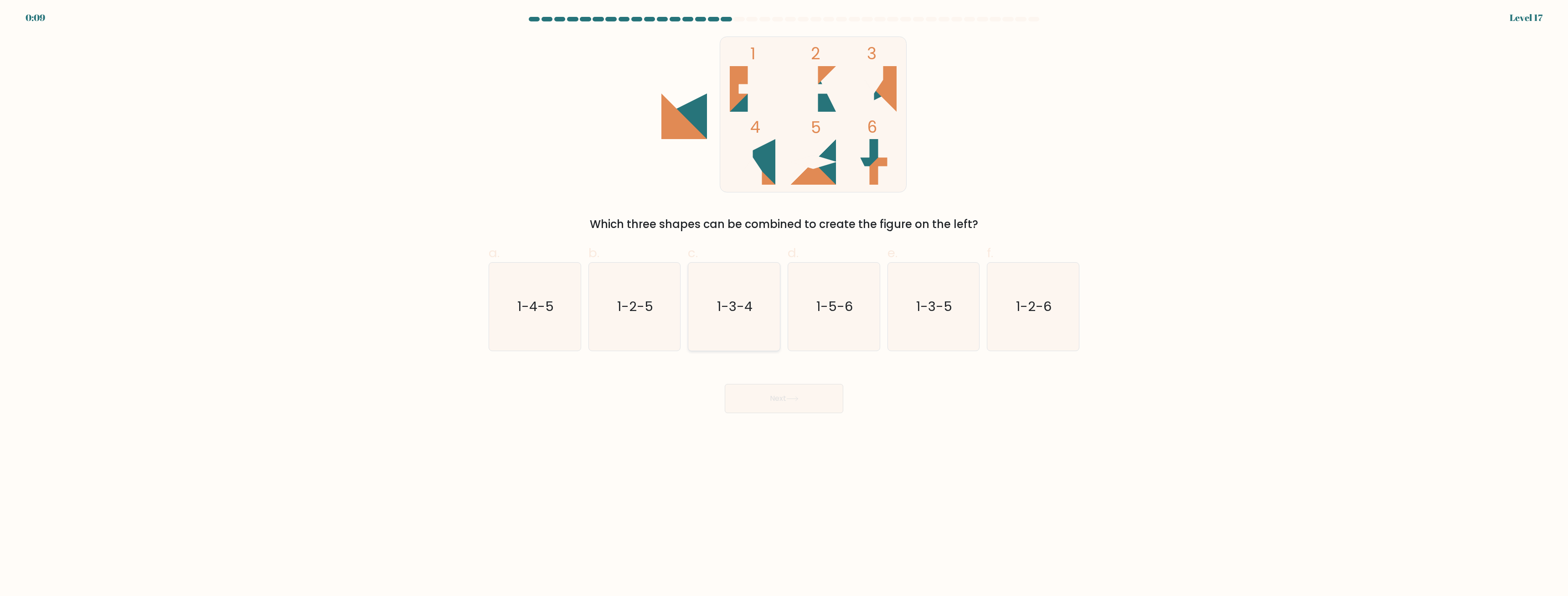
click at [726, 309] on text "1-3-4" at bounding box center [735, 307] width 36 height 19
click at [784, 304] on input "c. 1-3-4" at bounding box center [784, 301] width 0 height 6
radio input "true"
click at [786, 400] on button "Next" at bounding box center [784, 399] width 119 height 29
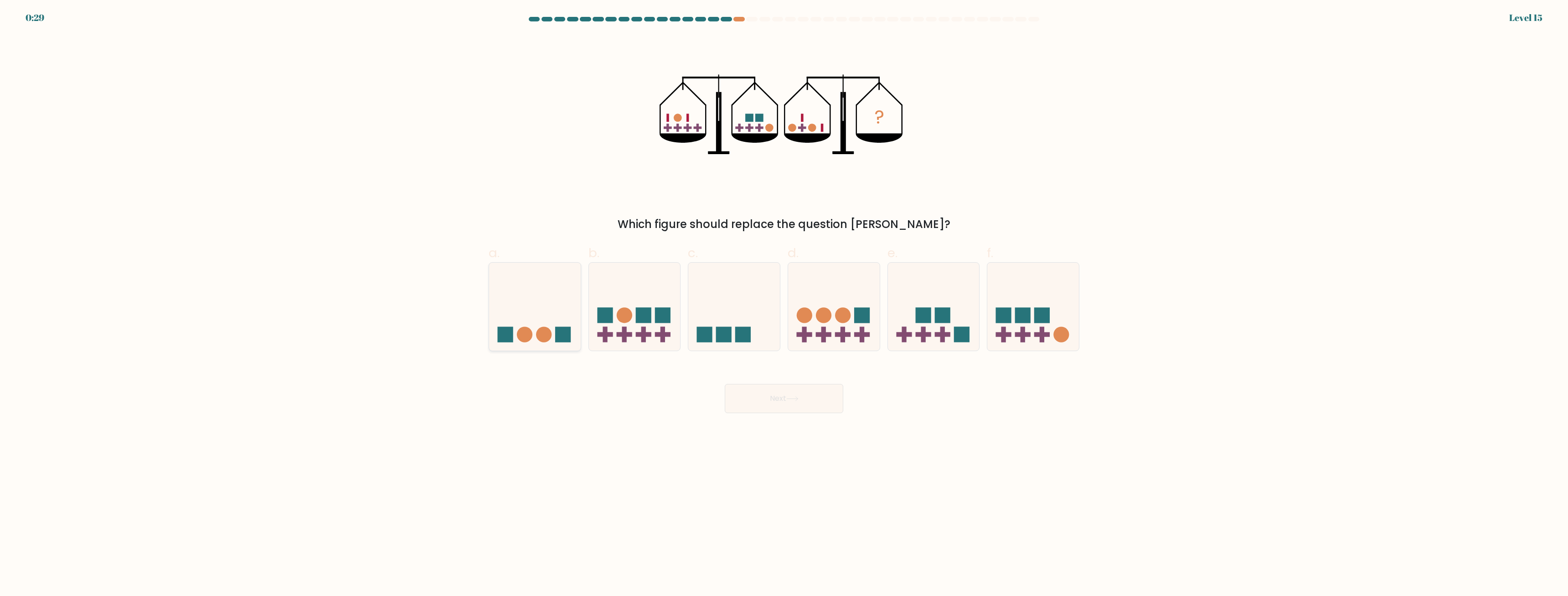
click at [539, 316] on icon at bounding box center [535, 307] width 92 height 76
click at [784, 304] on input "a." at bounding box center [784, 301] width 0 height 6
radio input "true"
click at [794, 397] on icon at bounding box center [792, 399] width 12 height 5
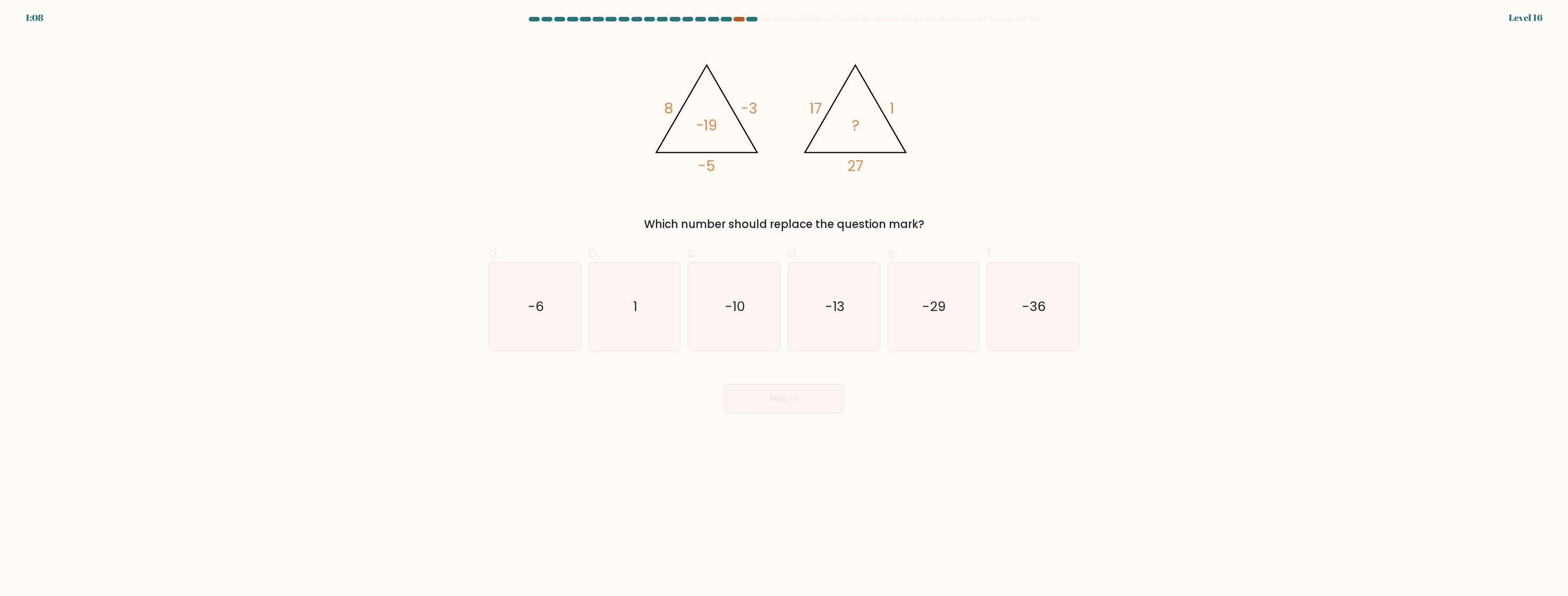
click at [739, 19] on div at bounding box center [740, 19] width 11 height 5
click at [755, 19] on div at bounding box center [752, 19] width 11 height 5
click at [926, 303] on text "-29" at bounding box center [934, 307] width 23 height 19
click at [784, 303] on input "e. -29" at bounding box center [784, 301] width 0 height 6
radio input "true"
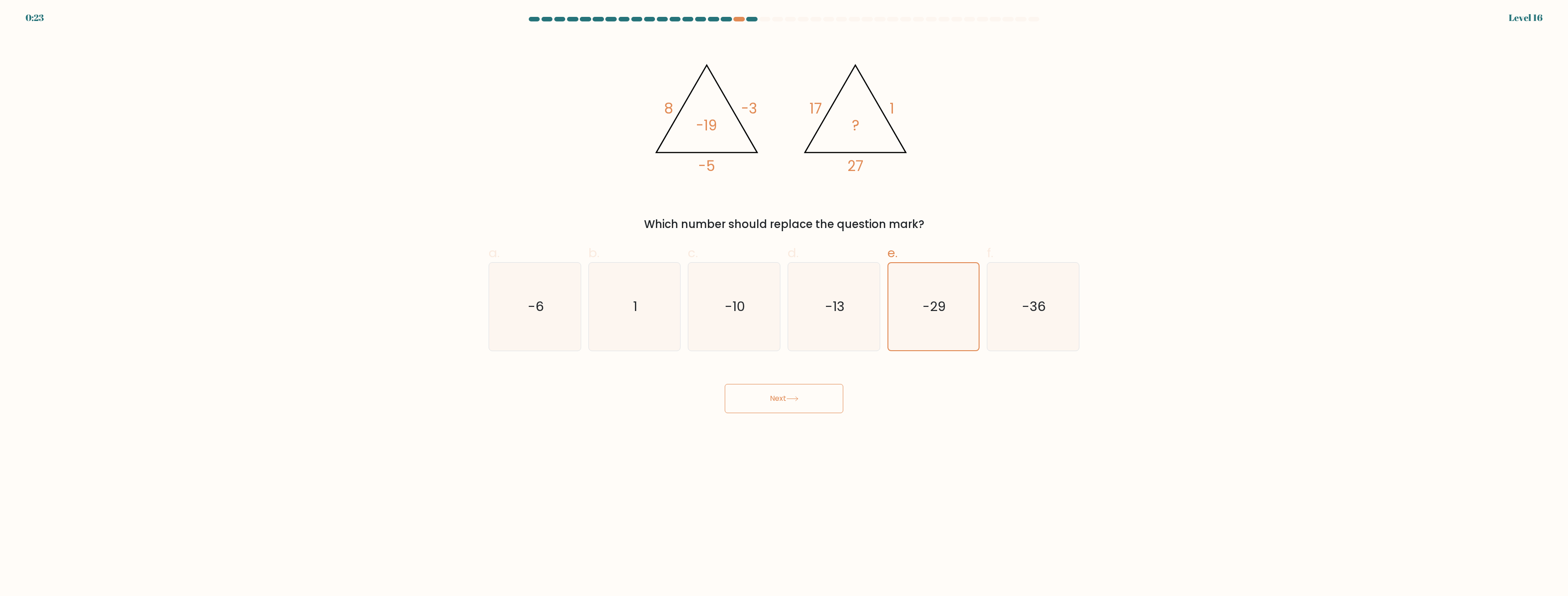
click at [809, 393] on button "Next" at bounding box center [784, 399] width 119 height 29
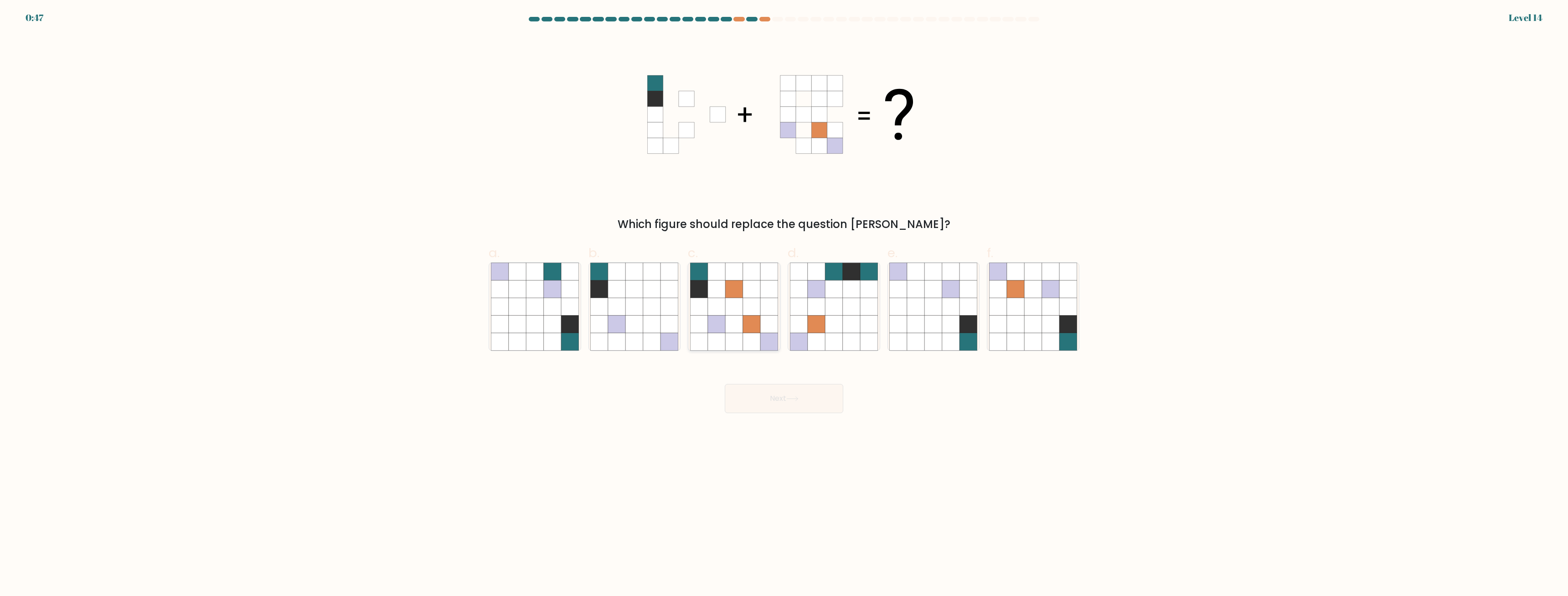
click at [752, 329] on icon at bounding box center [752, 324] width 18 height 18
click at [784, 304] on input "c." at bounding box center [784, 301] width 0 height 6
radio input "true"
click at [714, 317] on icon at bounding box center [717, 324] width 18 height 18
click at [797, 403] on button "Next" at bounding box center [784, 399] width 119 height 29
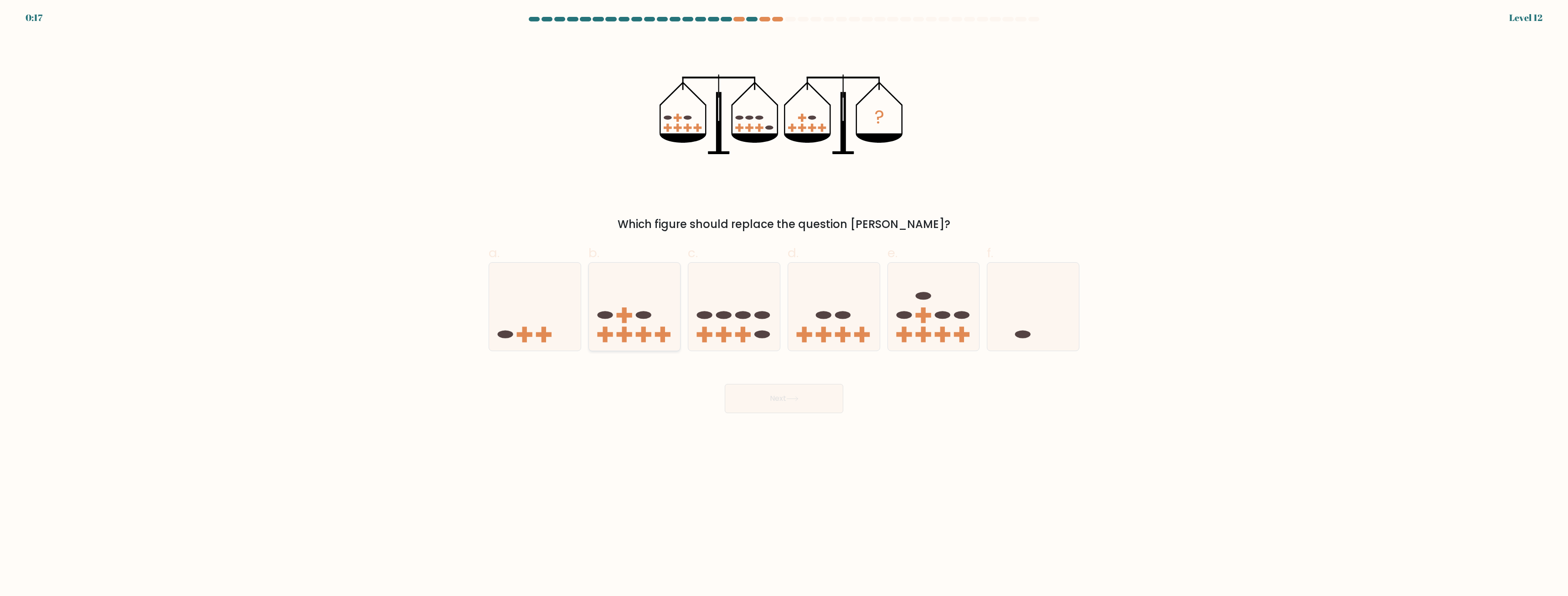
click at [602, 340] on icon at bounding box center [635, 307] width 92 height 76
click at [784, 304] on input "b." at bounding box center [784, 301] width 0 height 6
radio input "true"
click at [845, 303] on icon at bounding box center [834, 307] width 92 height 76
click at [784, 303] on input "d." at bounding box center [784, 301] width 0 height 6
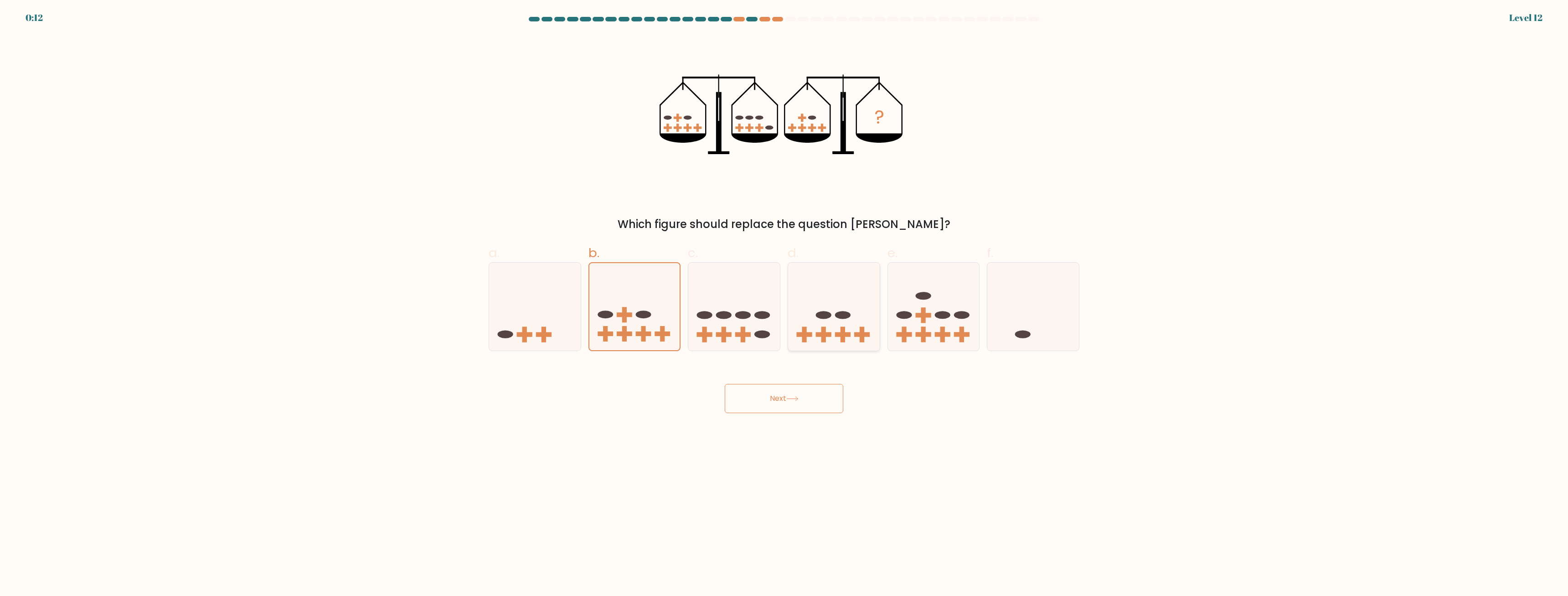
radio input "true"
click at [798, 400] on icon at bounding box center [792, 399] width 12 height 5
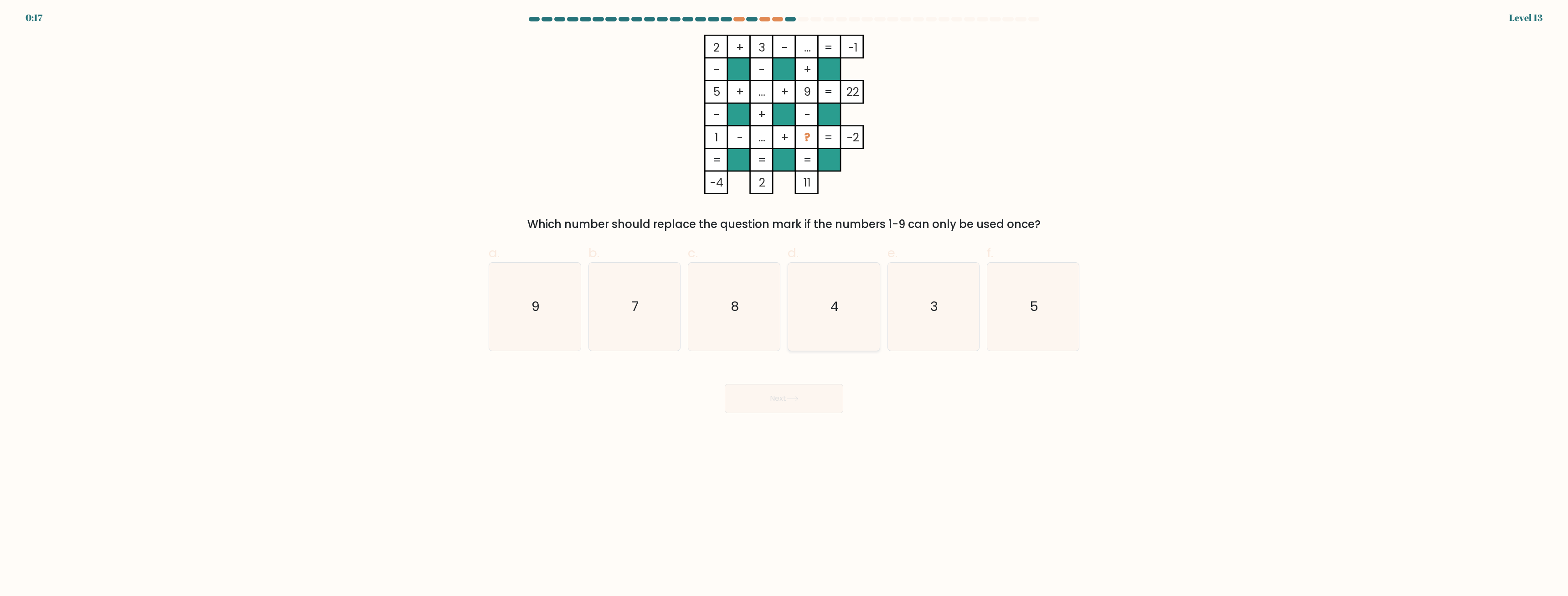
click at [855, 303] on icon "4" at bounding box center [834, 307] width 88 height 88
click at [784, 303] on input "d. 4" at bounding box center [784, 301] width 0 height 6
radio input "true"
click at [794, 403] on button "Next" at bounding box center [784, 399] width 119 height 29
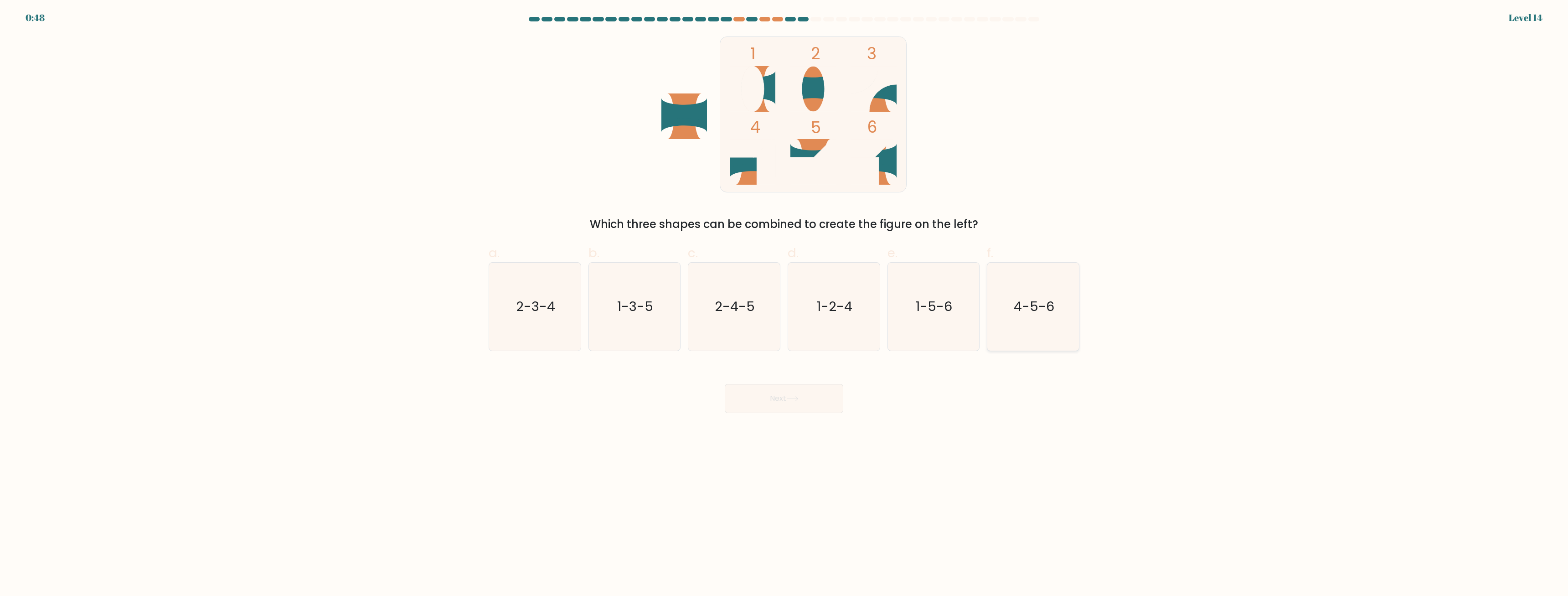
click at [1055, 313] on icon "4-5-6" at bounding box center [1033, 307] width 88 height 88
click at [784, 304] on input "f. 4-5-6" at bounding box center [784, 301] width 0 height 6
radio input "true"
click at [789, 398] on button "Next" at bounding box center [784, 399] width 119 height 29
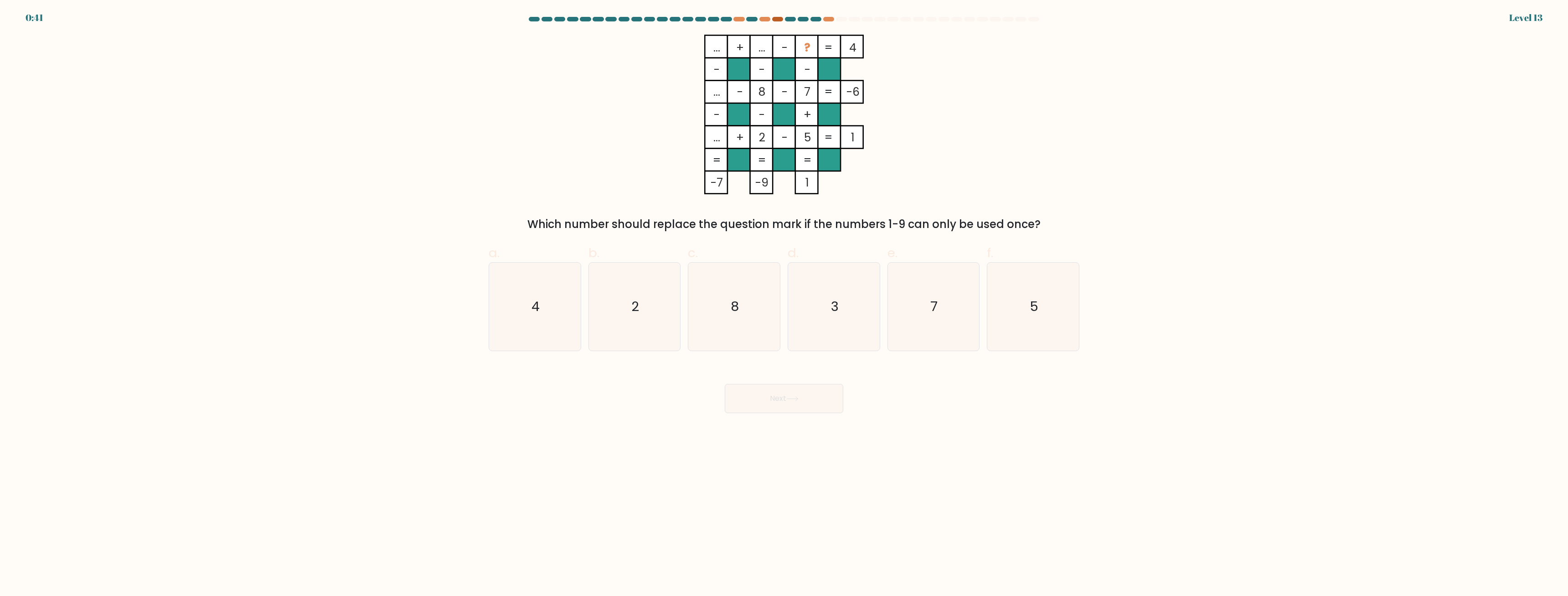
click at [778, 19] on div at bounding box center [778, 19] width 11 height 5
click at [827, 19] on div at bounding box center [829, 19] width 11 height 5
drag, startPoint x: 808, startPoint y: 91, endPoint x: 801, endPoint y: 91, distance: 7.0
click at [800, 90] on icon "... + ... - ? 4 - - - ... - 8 - 7 -6 - - + ... + 2 - 5 = 1 = = = = -7 -9 1 =" at bounding box center [784, 114] width 274 height 160
drag, startPoint x: 810, startPoint y: 142, endPoint x: 805, endPoint y: 108, distance: 34.4
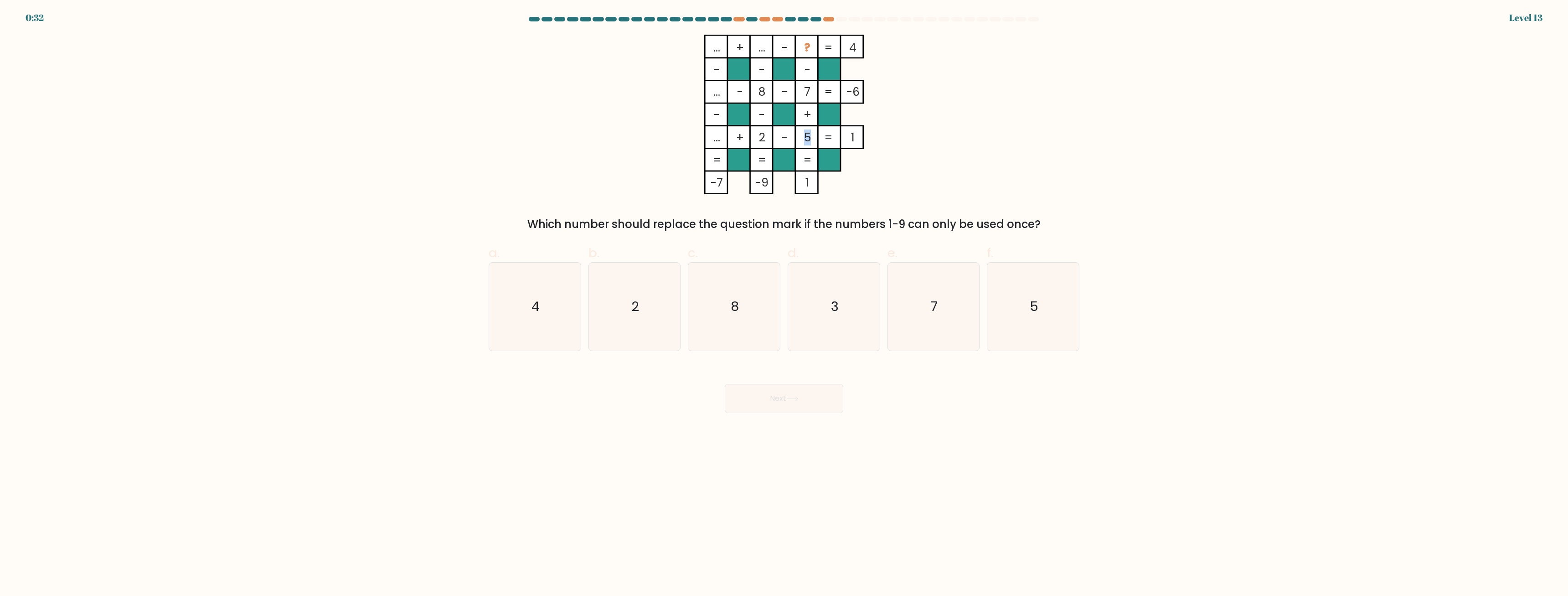
click at [804, 136] on tspan "5" at bounding box center [807, 137] width 7 height 16
drag, startPoint x: 807, startPoint y: 90, endPoint x: 798, endPoint y: 60, distance: 31.3
click at [802, 85] on icon "... + ... - ? 4 - - - ... - 8 - 7 -6 - - + ... + 2 - 5 = 1 = = = = -7 -9 1 =" at bounding box center [784, 114] width 274 height 160
drag, startPoint x: 803, startPoint y: 45, endPoint x: 812, endPoint y: 46, distance: 9.1
click at [812, 46] on rect at bounding box center [807, 47] width 22 height 22
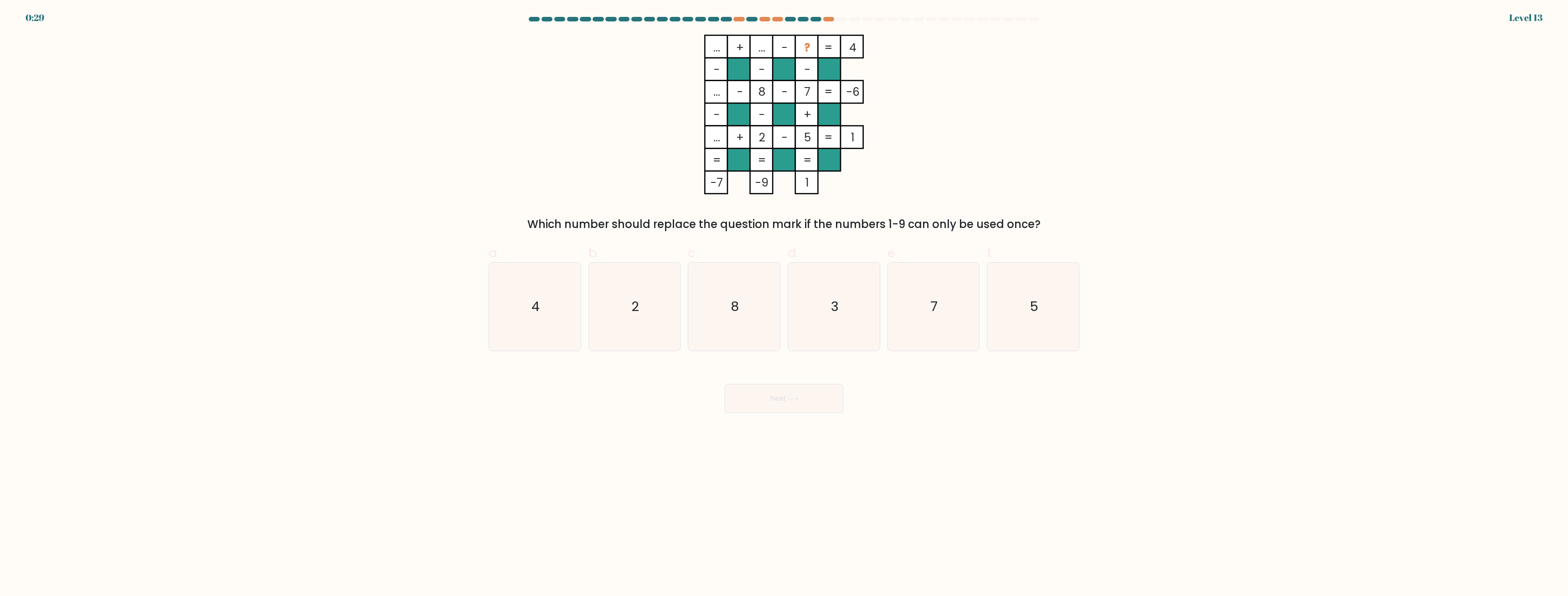
drag, startPoint x: 806, startPoint y: 137, endPoint x: 806, endPoint y: 107, distance: 30.0
click at [799, 126] on icon "... + ... - ? 4 - - - ... - 8 - 7 -6 - - + ... + 2 - 5 = 1 = = = = -7 -9 1 =" at bounding box center [784, 114] width 274 height 160
drag, startPoint x: 807, startPoint y: 92, endPoint x: 801, endPoint y: 89, distance: 6.7
click at [801, 89] on icon "... + ... - ? 4 - - - ... - 8 - 7 -6 - - + ... + 2 - 5 = 1 = = = = -7 -9 1 =" at bounding box center [784, 114] width 274 height 160
click at [950, 94] on div "... + ... - ? 4 - - - ... - 8 - 7 -6 - - + ... + 2 - 5 = 1 = = = = -7 -9 1 = Wh…" at bounding box center [784, 134] width 602 height 198
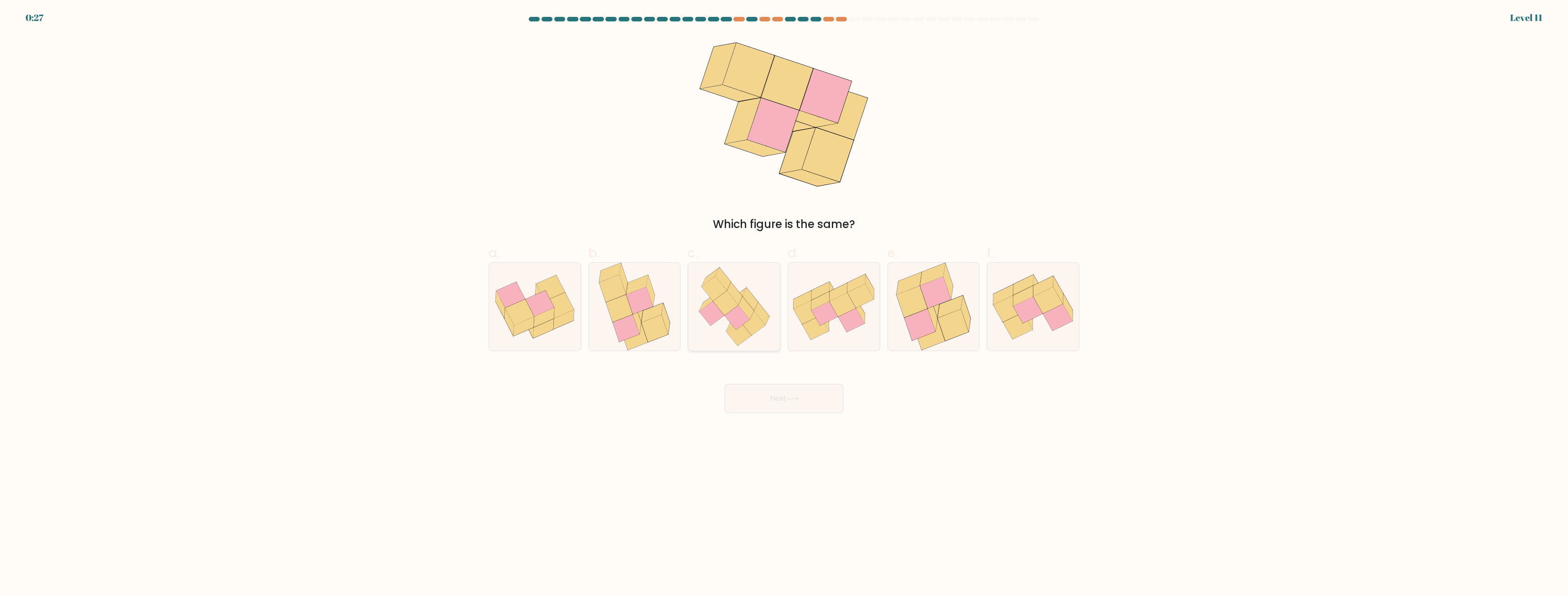
click at [744, 334] on icon at bounding box center [739, 334] width 25 height 24
click at [784, 304] on input "c." at bounding box center [784, 301] width 0 height 6
radio input "true"
click at [774, 398] on button "Next" at bounding box center [784, 399] width 119 height 29
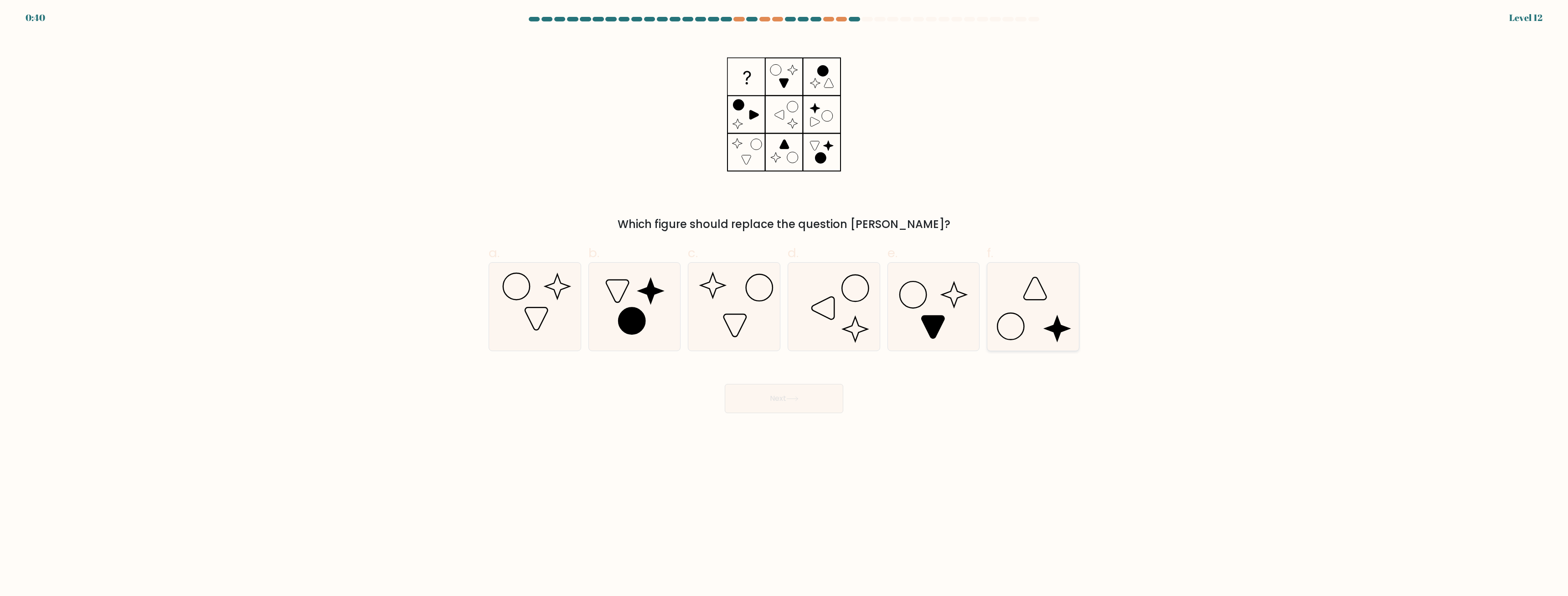
click at [1046, 295] on icon at bounding box center [1033, 307] width 88 height 88
click at [784, 298] on input "f." at bounding box center [784, 301] width 0 height 6
radio input "true"
click at [780, 399] on button "Next" at bounding box center [784, 399] width 119 height 29
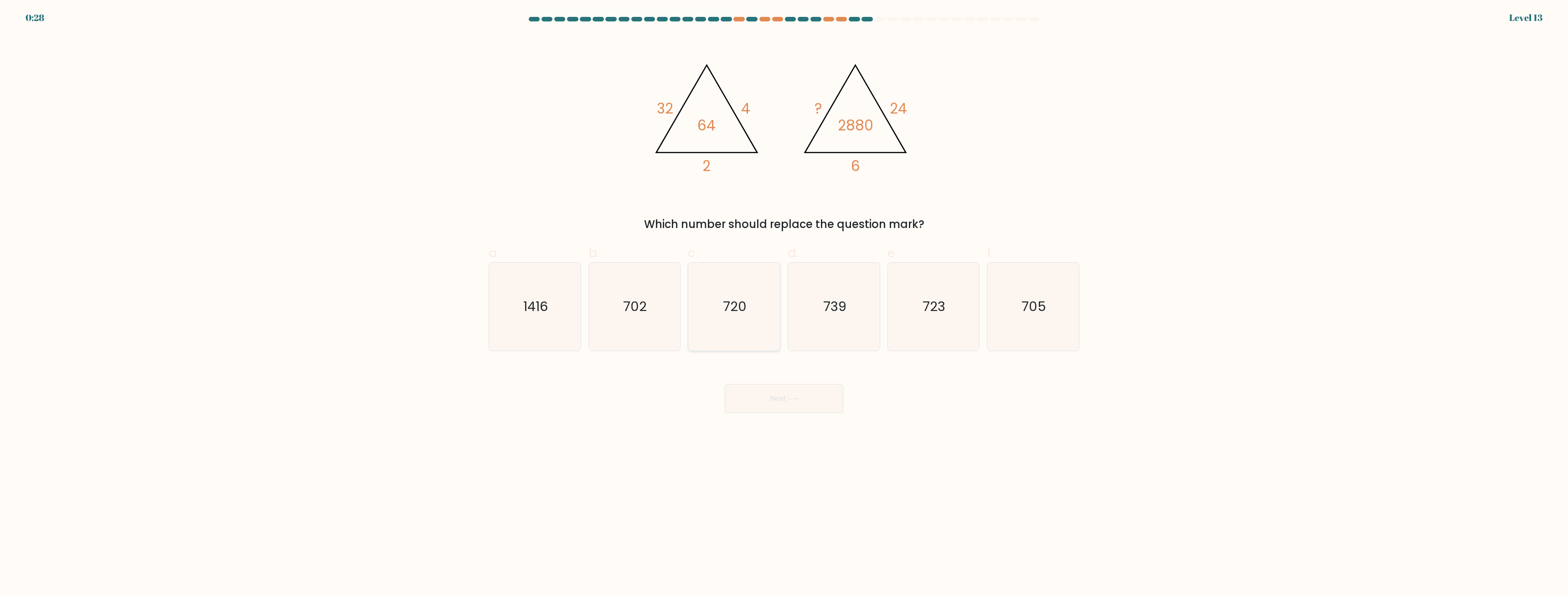
click at [747, 301] on icon "720" at bounding box center [734, 307] width 88 height 88
click at [784, 301] on input "c. 720" at bounding box center [784, 301] width 0 height 6
radio input "true"
click at [808, 400] on button "Next" at bounding box center [784, 399] width 119 height 29
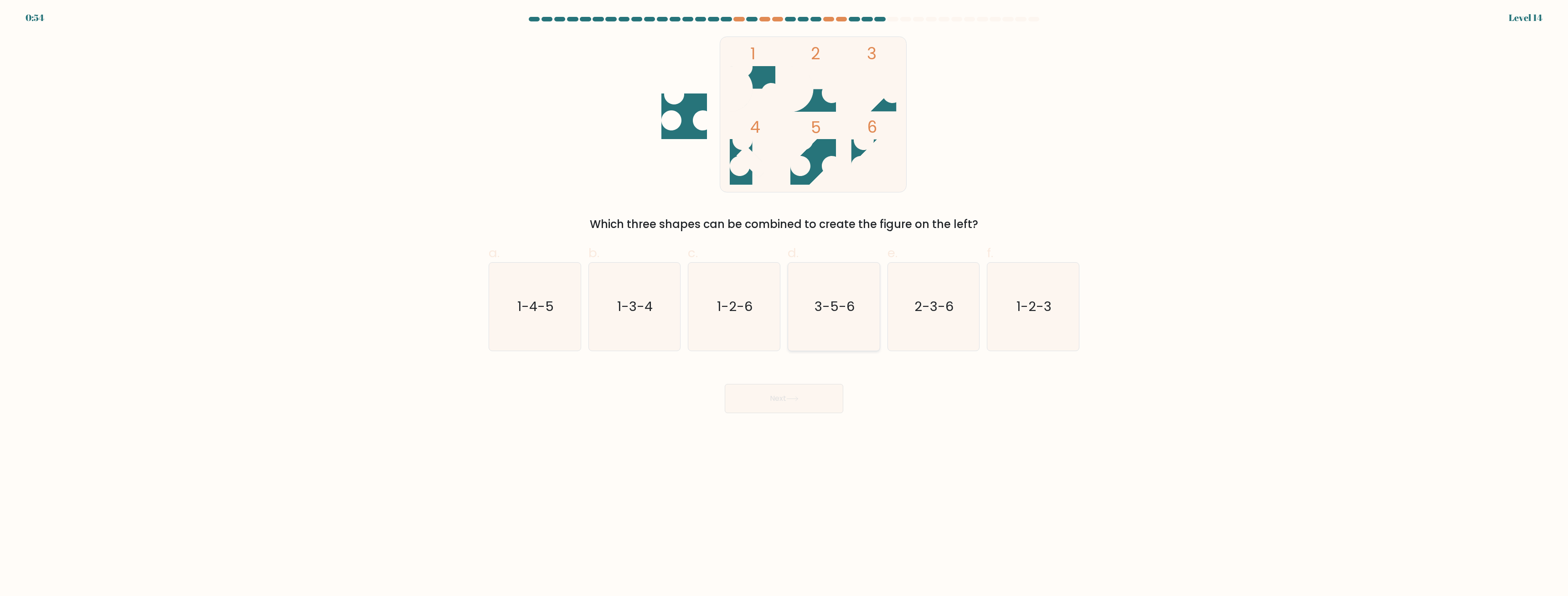
click at [825, 309] on text "3-5-6" at bounding box center [834, 307] width 40 height 19
click at [784, 304] on input "d. 3-5-6" at bounding box center [784, 301] width 0 height 6
radio input "true"
click at [779, 375] on div "Next" at bounding box center [784, 387] width 602 height 51
click at [777, 402] on button "Next" at bounding box center [784, 399] width 119 height 29
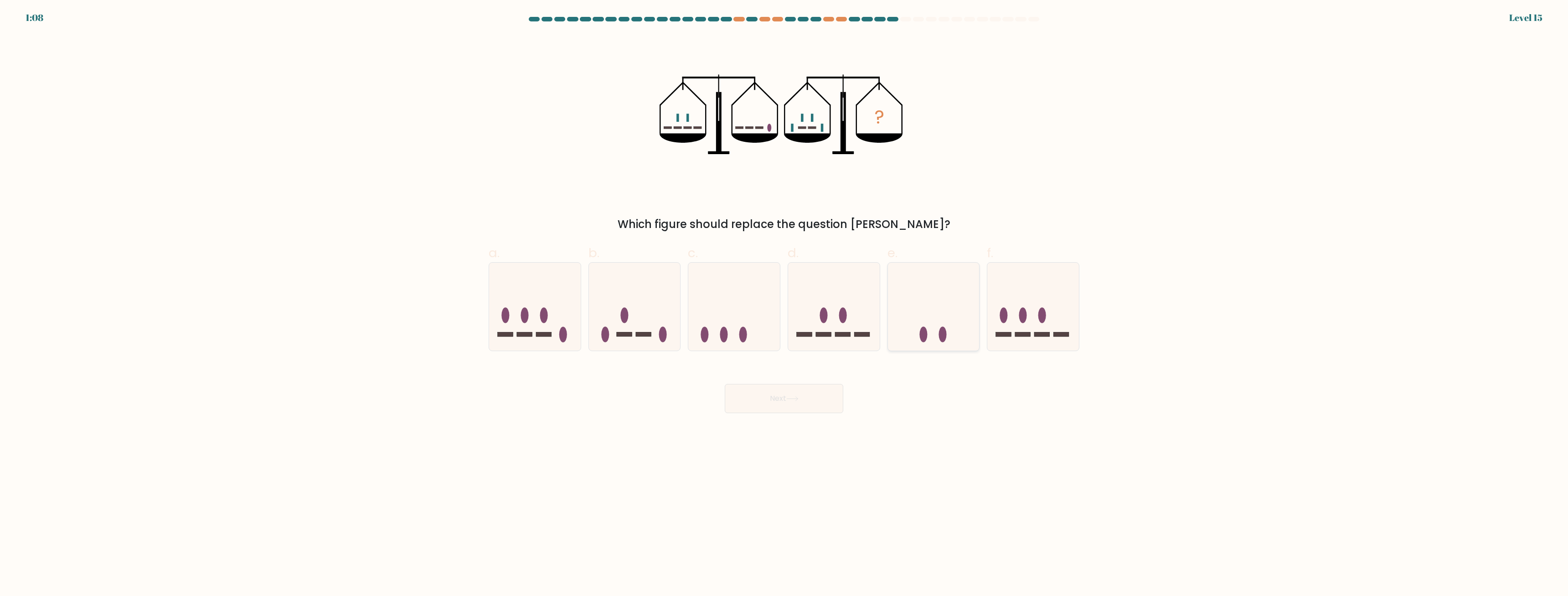
click at [952, 333] on icon at bounding box center [934, 307] width 92 height 76
click at [784, 304] on input "e." at bounding box center [784, 301] width 0 height 6
radio input "true"
click at [827, 405] on button "Next" at bounding box center [784, 399] width 119 height 29
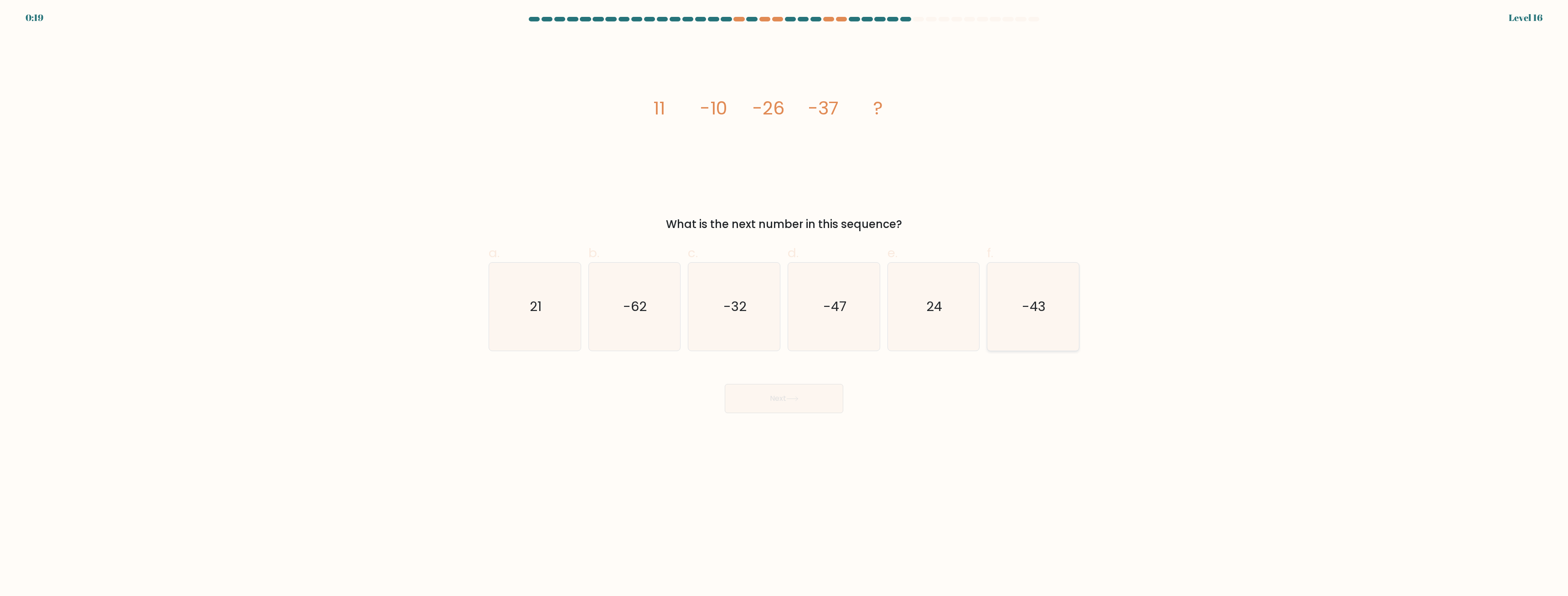
click at [1028, 313] on icon "-43" at bounding box center [1033, 307] width 88 height 88
click at [784, 304] on input "f. -43" at bounding box center [784, 301] width 0 height 6
radio input "true"
click at [624, 311] on icon "-62" at bounding box center [634, 307] width 88 height 88
click at [784, 304] on input "b. -62" at bounding box center [784, 301] width 0 height 6
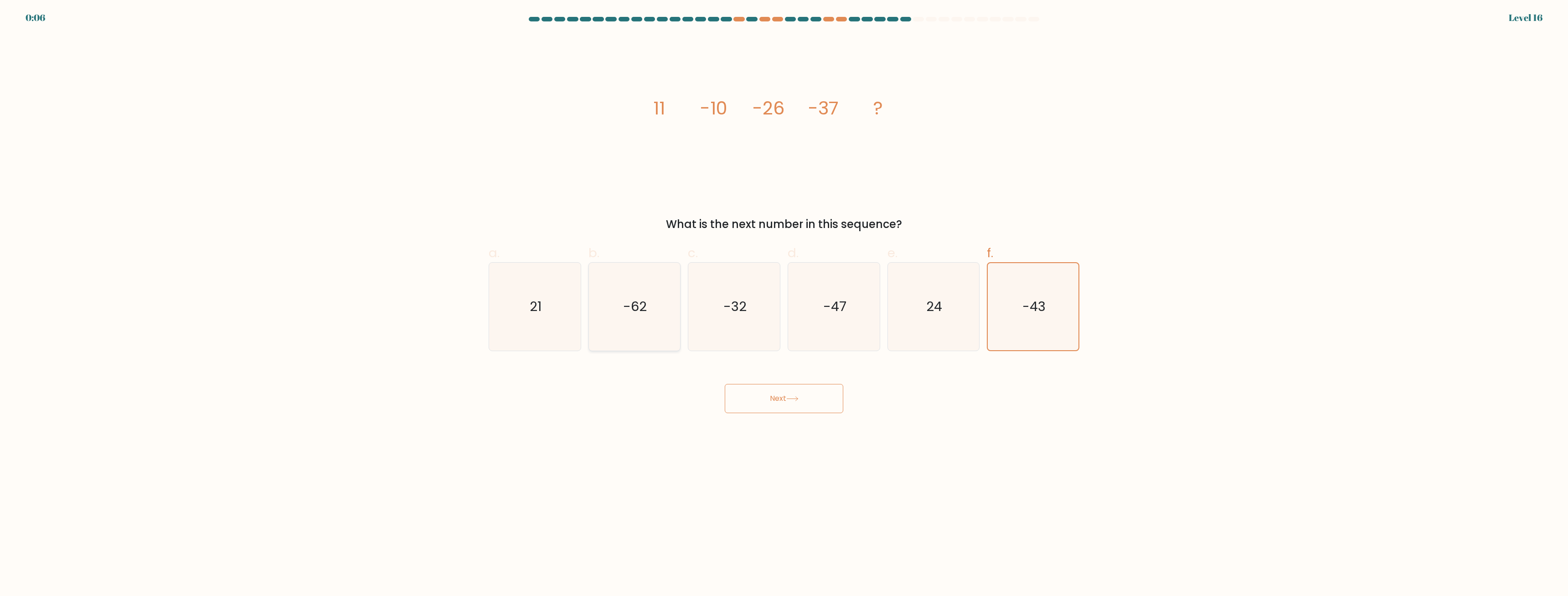
radio input "true"
click at [775, 402] on button "Next" at bounding box center [784, 399] width 119 height 29
click at [633, 327] on icon "45" at bounding box center [634, 307] width 88 height 88
click at [784, 304] on input "b. 45" at bounding box center [784, 301] width 0 height 6
radio input "true"
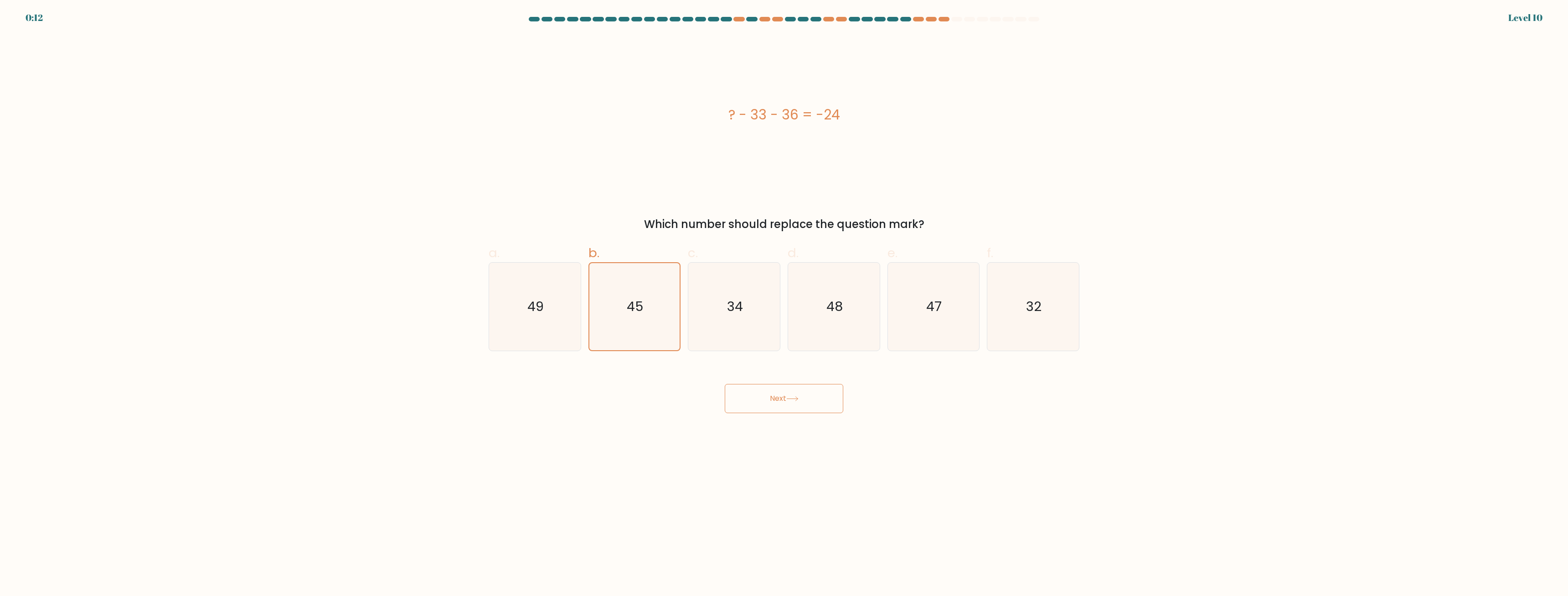
click at [764, 390] on button "Next" at bounding box center [784, 399] width 119 height 29
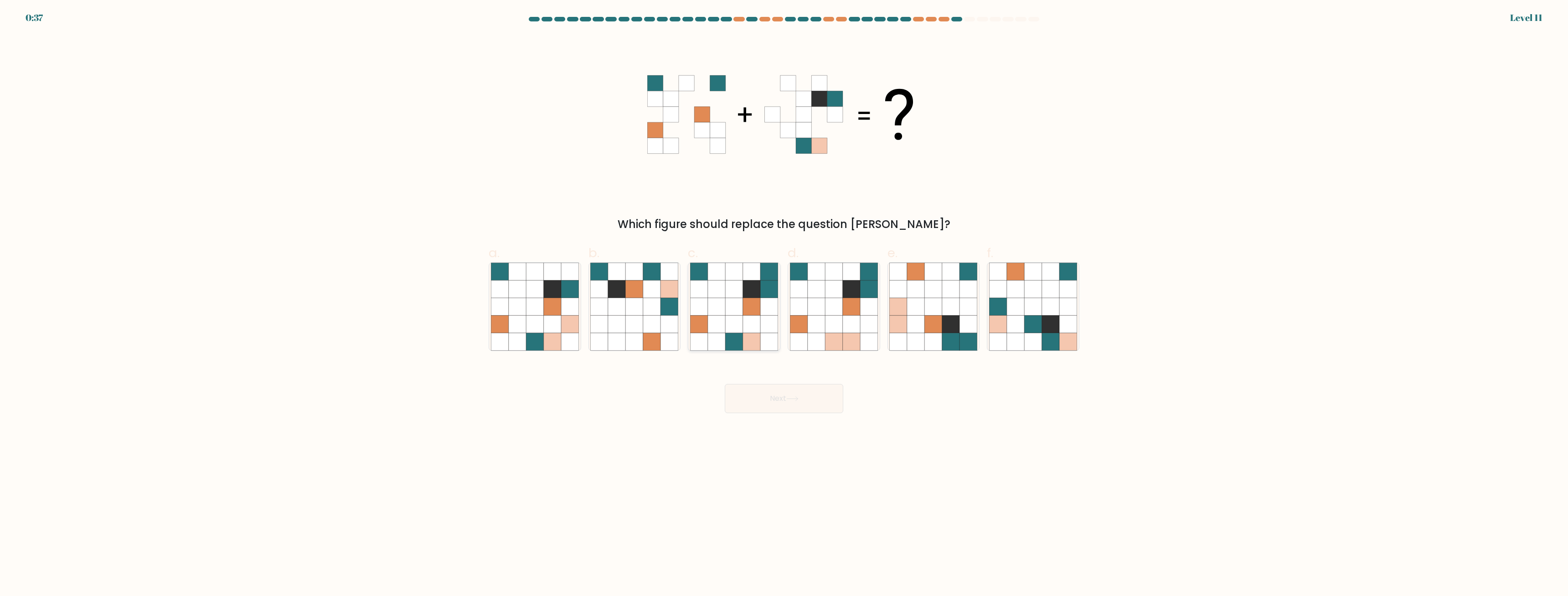
click at [740, 338] on icon at bounding box center [734, 342] width 18 height 18
click at [784, 304] on input "c." at bounding box center [784, 301] width 0 height 6
radio input "true"
click at [795, 405] on button "Next" at bounding box center [784, 399] width 119 height 29
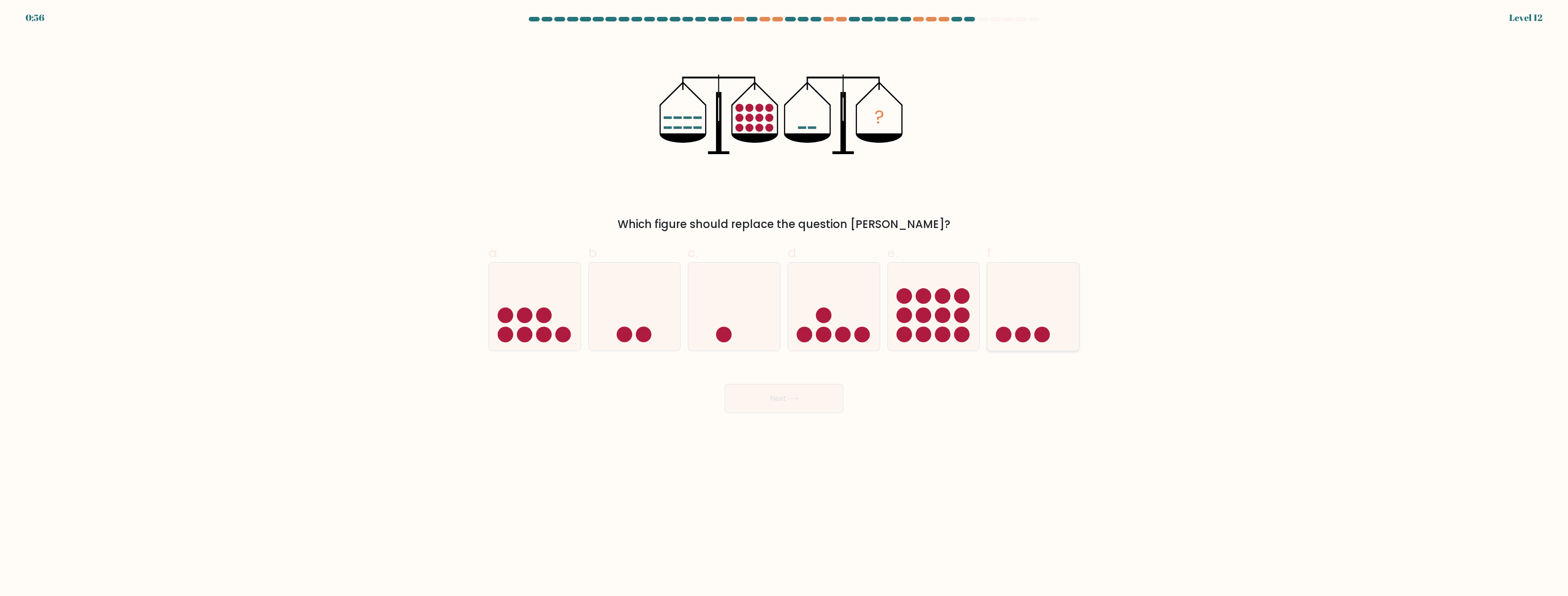
click at [1013, 298] on icon at bounding box center [1033, 307] width 92 height 76
click at [784, 298] on input "f." at bounding box center [784, 301] width 0 height 6
radio input "true"
click at [785, 403] on button "Next" at bounding box center [784, 399] width 119 height 29
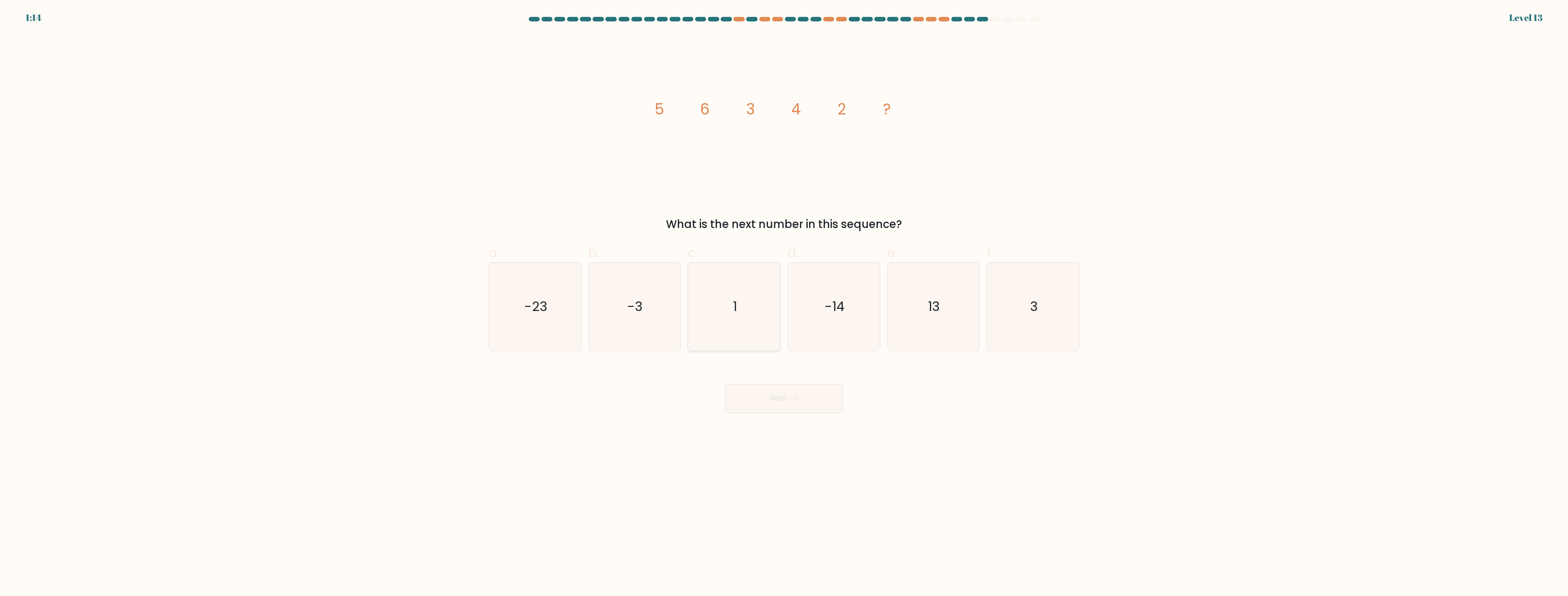
click at [738, 300] on icon "1" at bounding box center [734, 307] width 88 height 88
click at [784, 300] on input "c. 1" at bounding box center [784, 301] width 0 height 6
radio input "true"
click at [773, 395] on button "Next" at bounding box center [784, 399] width 119 height 29
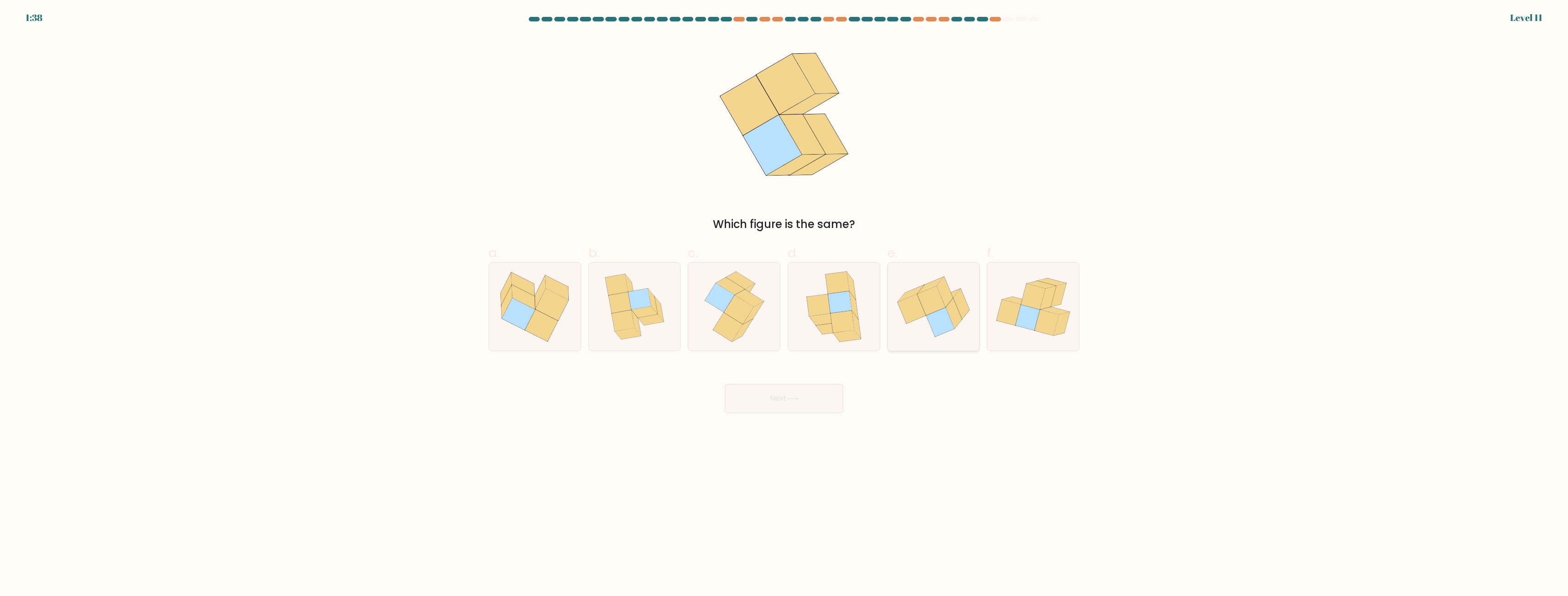
click at [922, 326] on icon at bounding box center [934, 307] width 92 height 77
click at [745, 400] on button "Next" at bounding box center [784, 399] width 119 height 29
click at [923, 331] on icon at bounding box center [934, 307] width 92 height 77
click at [947, 320] on icon at bounding box center [941, 322] width 28 height 29
drag, startPoint x: 947, startPoint y: 320, endPoint x: 946, endPoint y: 313, distance: 7.1
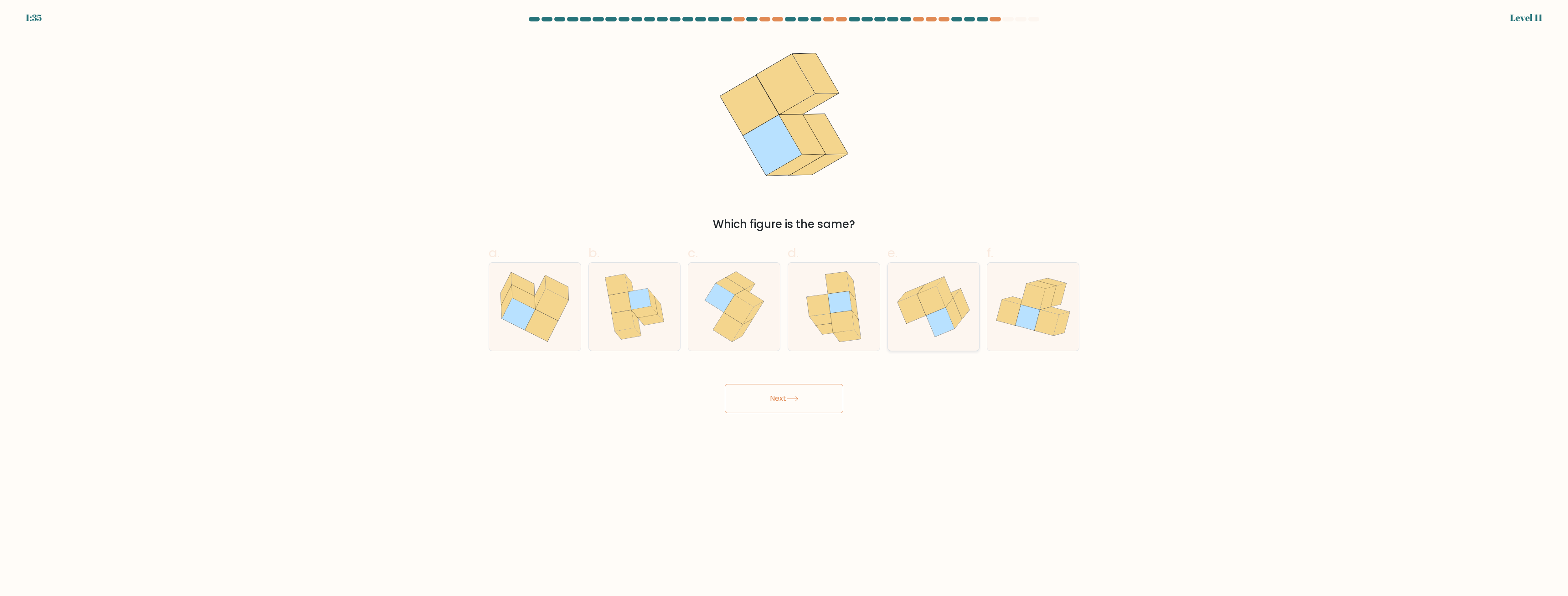
click at [947, 319] on icon at bounding box center [941, 322] width 28 height 29
click at [784, 304] on input "e." at bounding box center [784, 301] width 0 height 6
radio input "true"
click at [947, 271] on icon at bounding box center [933, 307] width 91 height 76
click at [803, 404] on button "Next" at bounding box center [784, 399] width 119 height 29
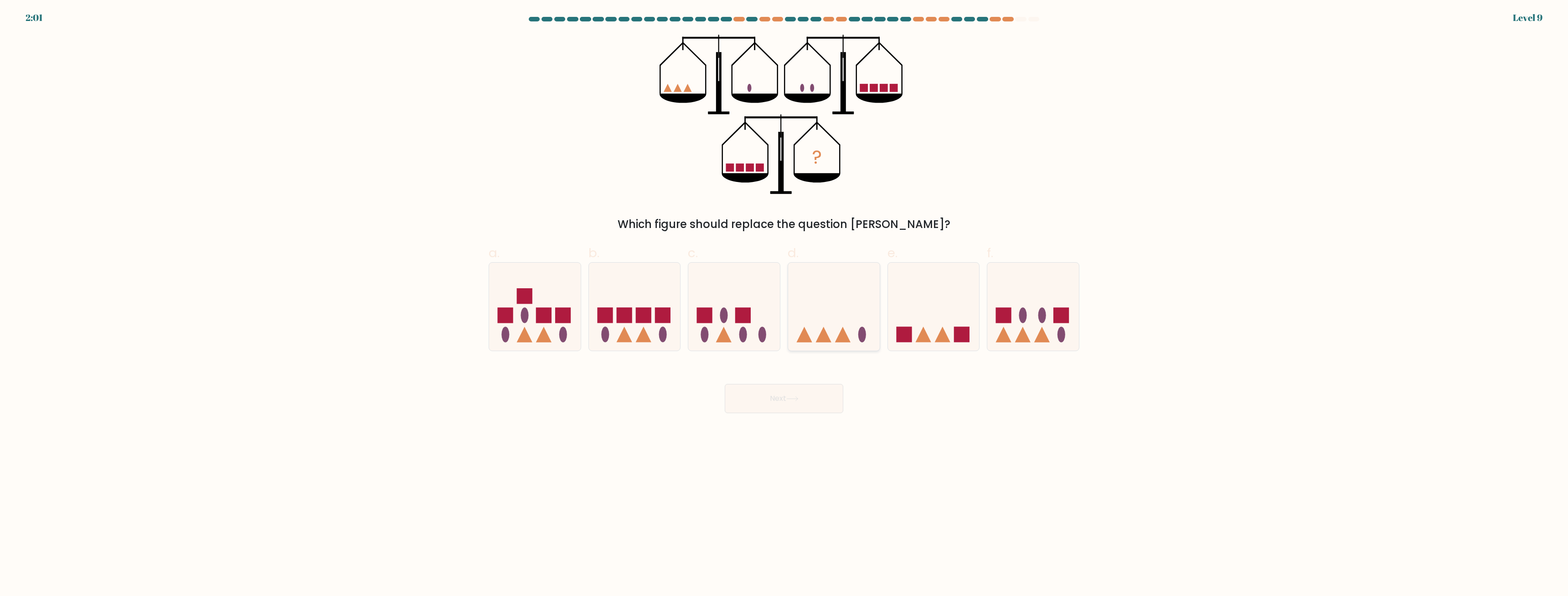
click at [837, 293] on icon at bounding box center [834, 307] width 92 height 76
click at [784, 298] on input "d." at bounding box center [784, 301] width 0 height 6
radio input "true"
click at [788, 402] on button "Next" at bounding box center [784, 399] width 119 height 29
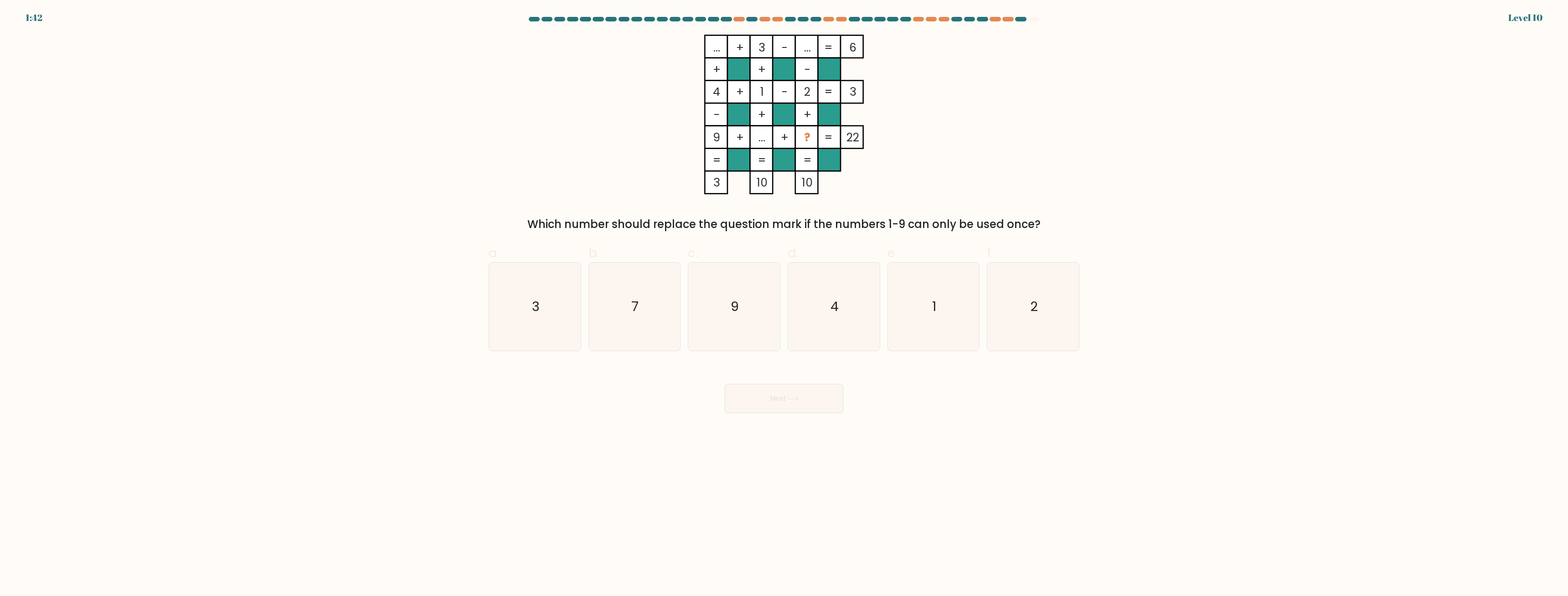
drag, startPoint x: 801, startPoint y: 47, endPoint x: 812, endPoint y: 49, distance: 11.2
click at [812, 49] on icon "... + 3 - ... 6 + + - 4 + 1 - 2 3 - + + 9 + ... + ? = 22 = = = = 3 10 10 =" at bounding box center [784, 114] width 274 height 160
click at [948, 327] on icon "1" at bounding box center [933, 307] width 88 height 88
click at [784, 304] on input "e. 1" at bounding box center [784, 301] width 0 height 6
radio input "true"
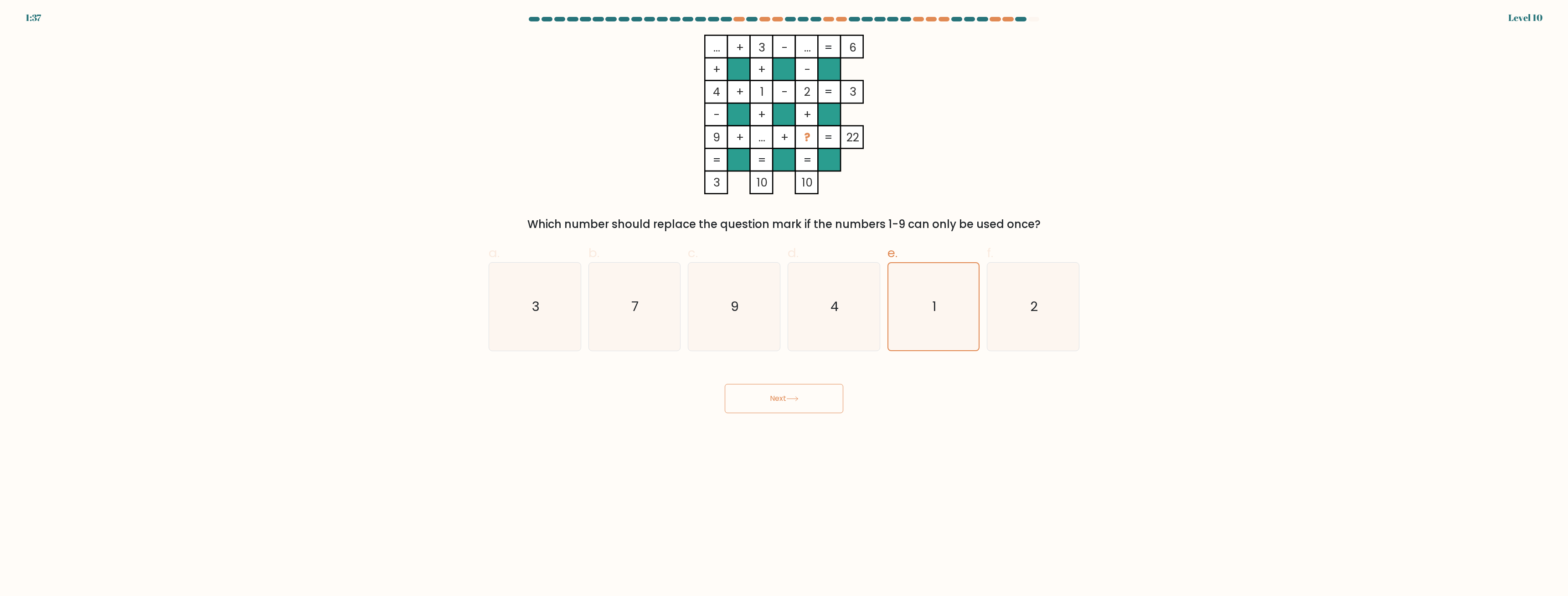
click at [768, 417] on body "1:37 Level 10" at bounding box center [784, 298] width 1568 height 596
click at [807, 405] on button "Next" at bounding box center [784, 399] width 119 height 29
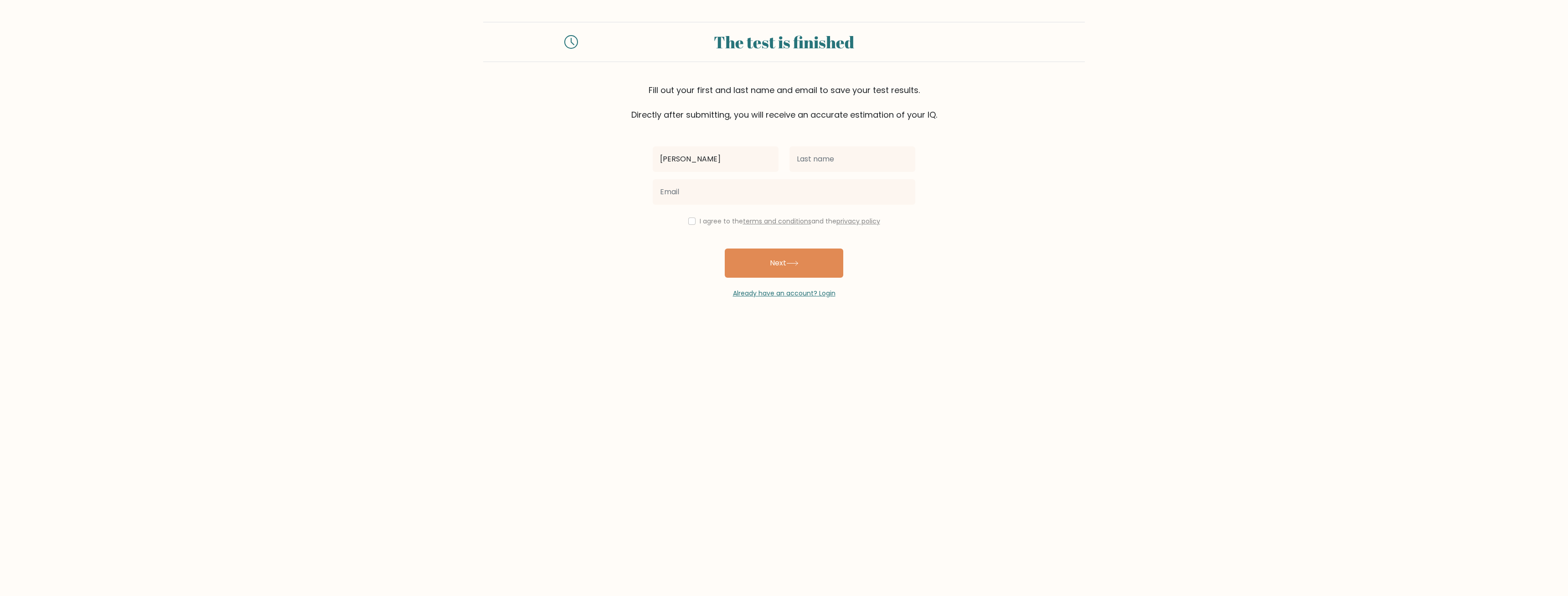
type input "[PERSON_NAME]"
click at [842, 161] on input "[PERSON_NAME]" at bounding box center [853, 159] width 126 height 25
type input "Ban"
type input "[EMAIL_ADDRESS][DOMAIN_NAME]"
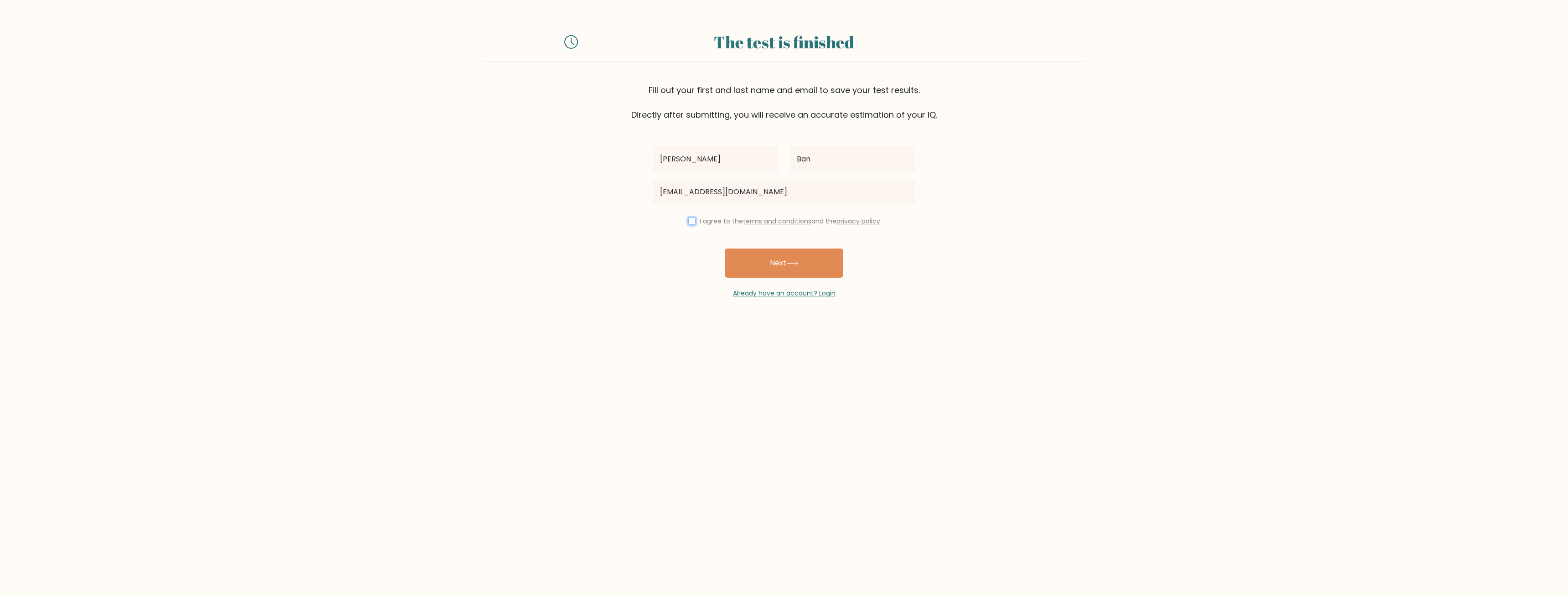
click at [688, 222] on input "checkbox" at bounding box center [692, 222] width 7 height 7
checkbox input "true"
click at [784, 268] on button "Next" at bounding box center [784, 263] width 119 height 29
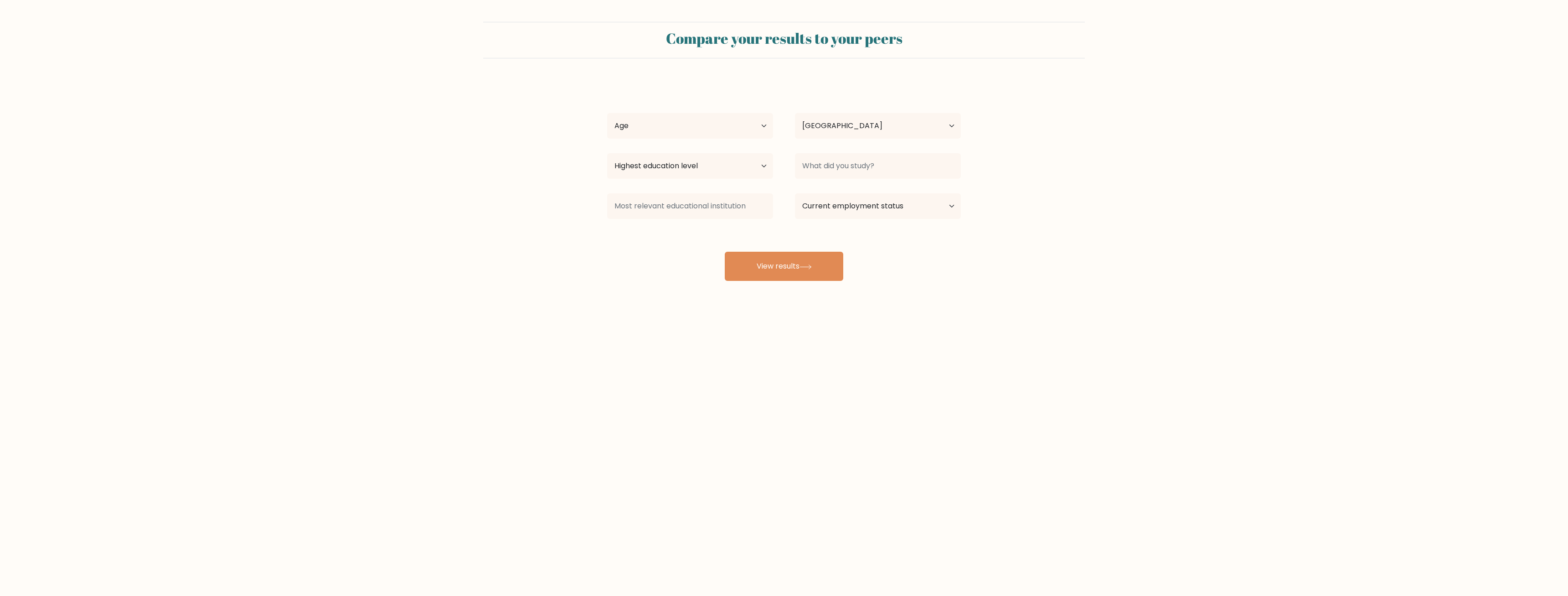
select select "HR"
click at [607, 113] on select "Age Under [DEMOGRAPHIC_DATA] [DEMOGRAPHIC_DATA] [DEMOGRAPHIC_DATA] [DEMOGRAPHIC…" at bounding box center [689, 125] width 165 height 25
select select "35_44"
click option "[DEMOGRAPHIC_DATA]" at bounding box center [0, 0] width 0 height 0
click at [607, 153] on select "Highest education level No schooling Primary Lower Secondary Upper Secondary Oc…" at bounding box center [689, 166] width 165 height 25
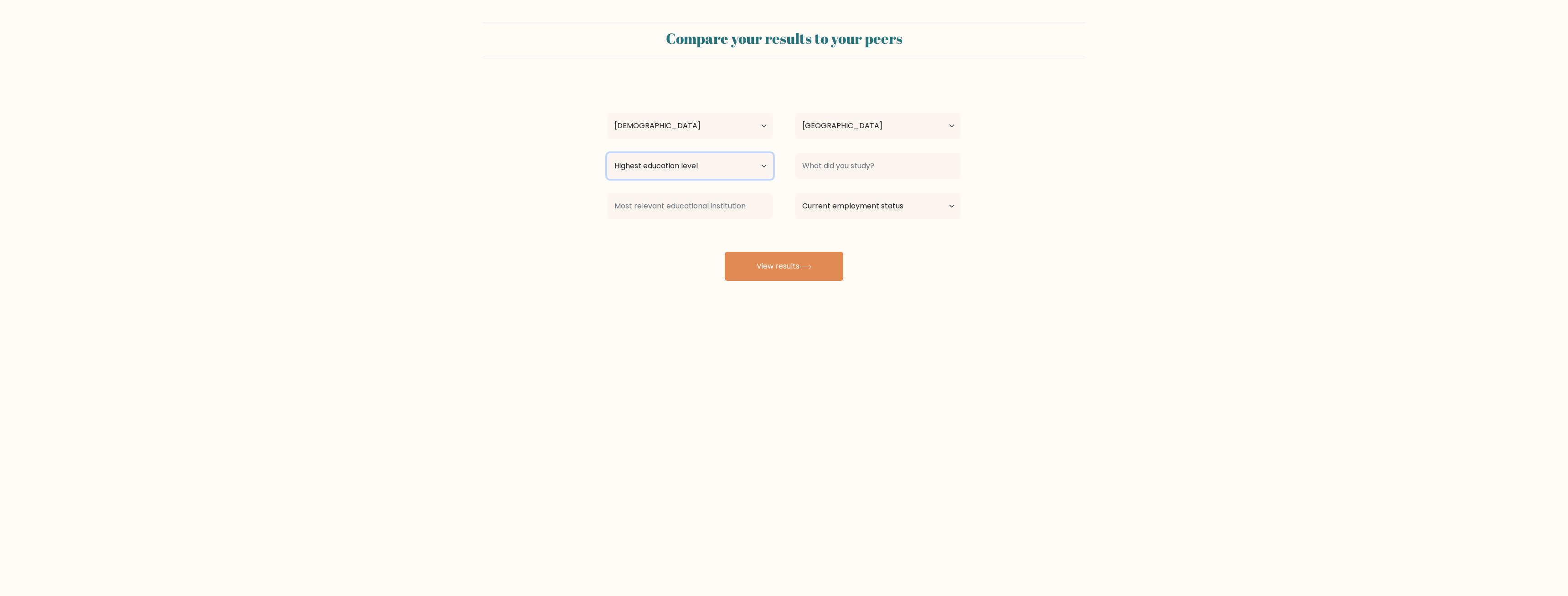
select select "masters_degree"
click option "Master's degree" at bounding box center [0, 0] width 0 height 0
click at [864, 164] on input at bounding box center [877, 166] width 165 height 25
click at [725, 252] on button "View results" at bounding box center [784, 266] width 119 height 29
click at [921, 162] on input "Engineeri" at bounding box center [877, 166] width 165 height 25
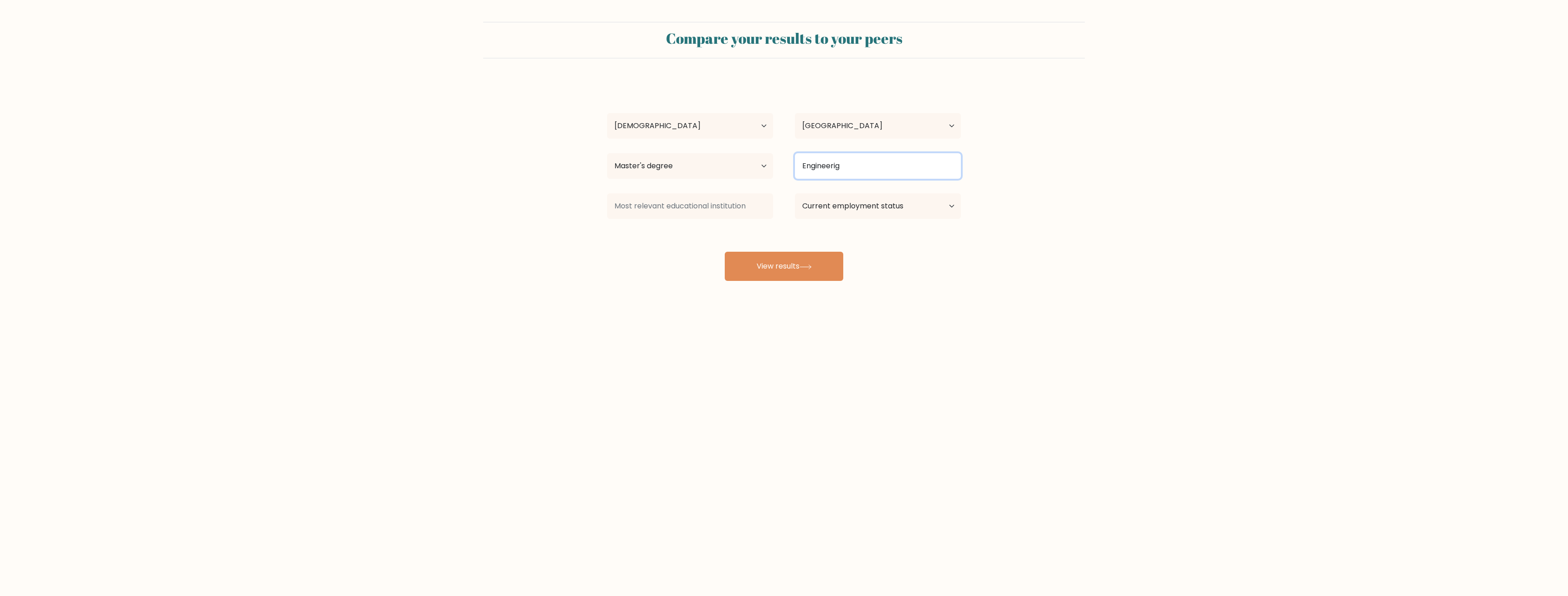
type input "Engineerig"
click at [715, 209] on input at bounding box center [689, 206] width 165 height 25
click at [795, 194] on select "Current employment status Employed Student Retired Other / prefer not to answer" at bounding box center [877, 206] width 165 height 25
select select "employed"
click option "Employed" at bounding box center [0, 0] width 0 height 0
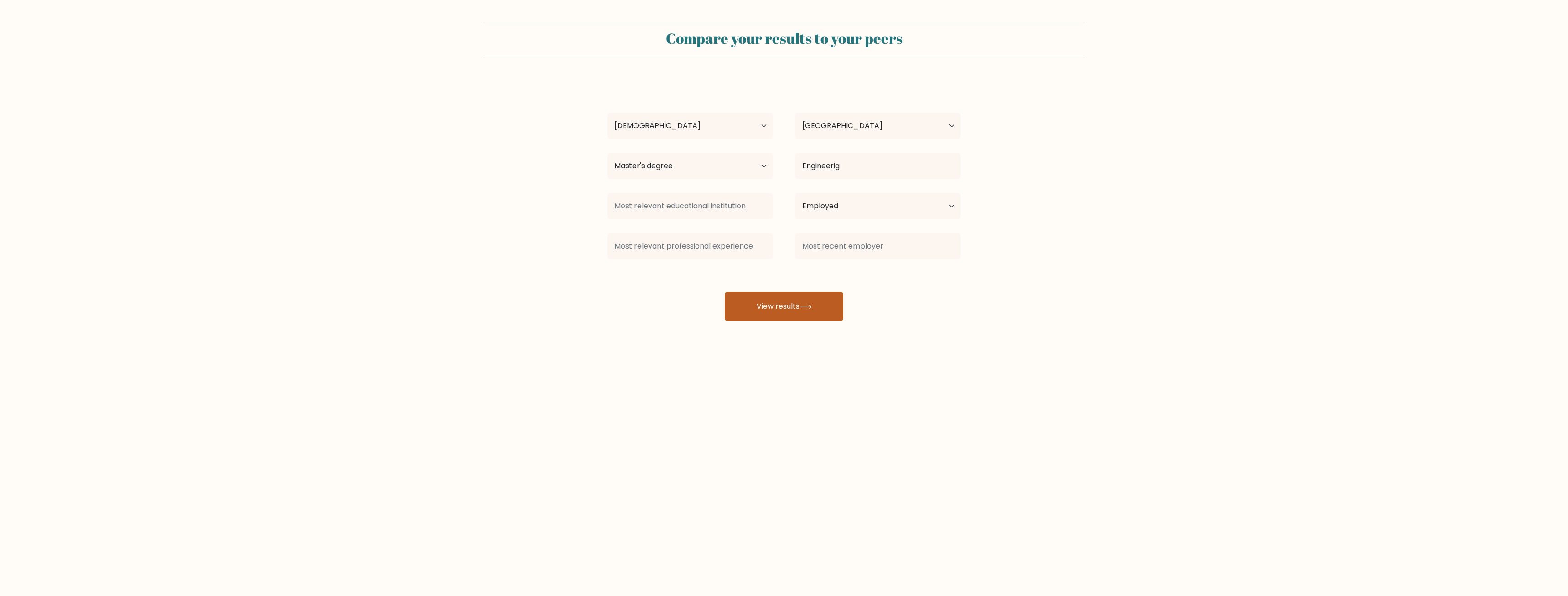
click at [768, 311] on button "View results" at bounding box center [784, 306] width 119 height 29
type input "FESB"
click at [769, 303] on button "View results" at bounding box center [784, 306] width 119 height 29
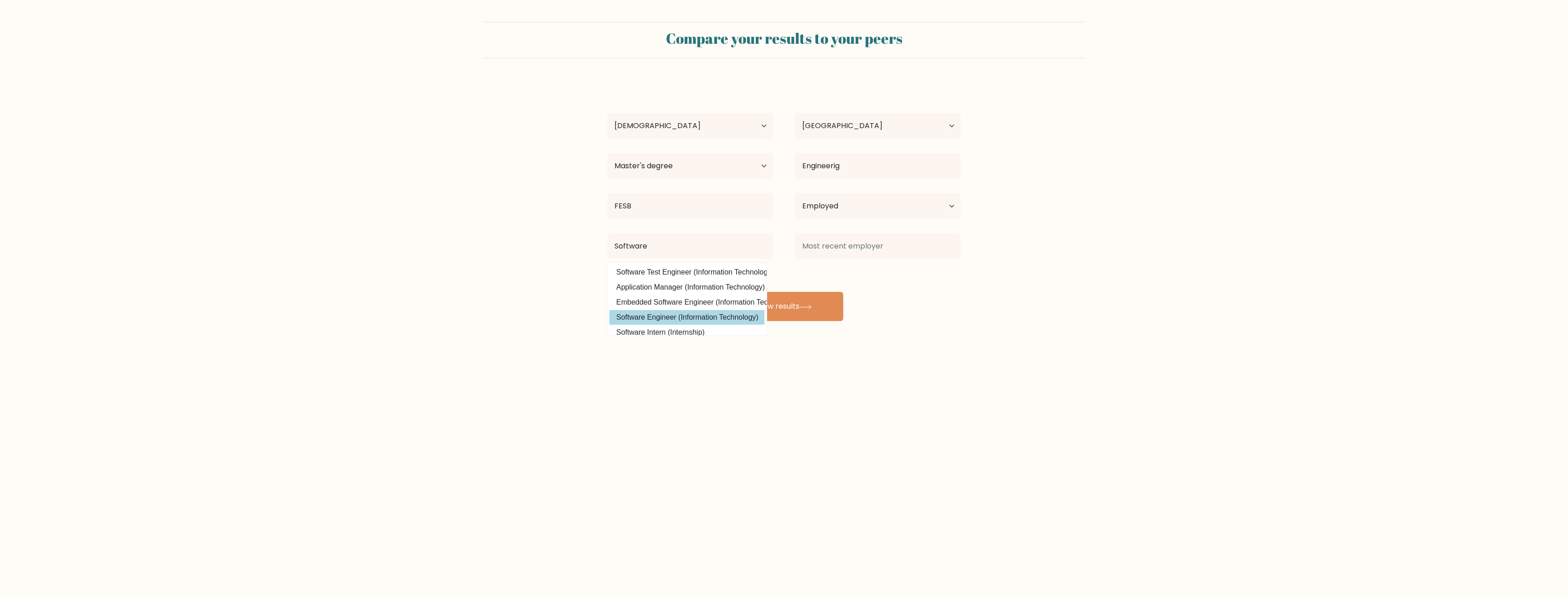
click at [685, 319] on option "Software Engineer (Information Technology)" at bounding box center [687, 318] width 155 height 15
type input "Software Engineer"
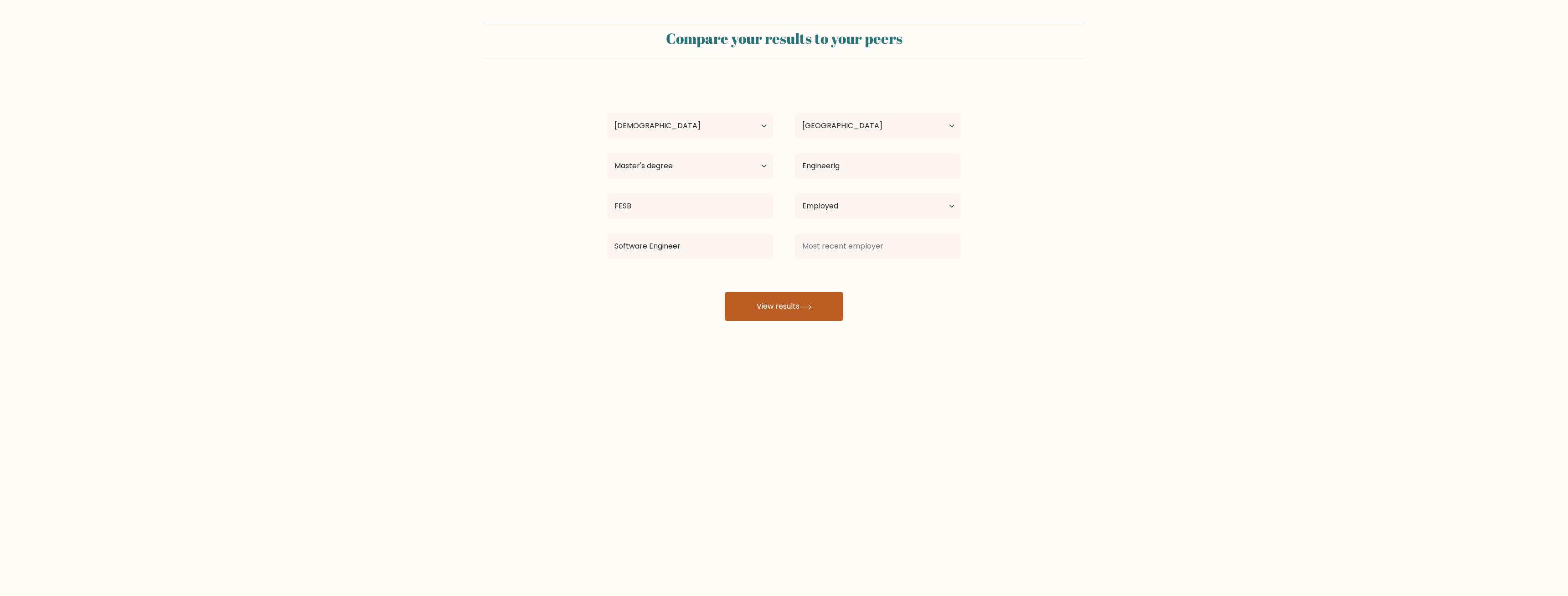
click at [791, 313] on button "View results" at bounding box center [784, 306] width 119 height 29
type input "Include"
click at [748, 299] on button "View results" at bounding box center [784, 306] width 119 height 29
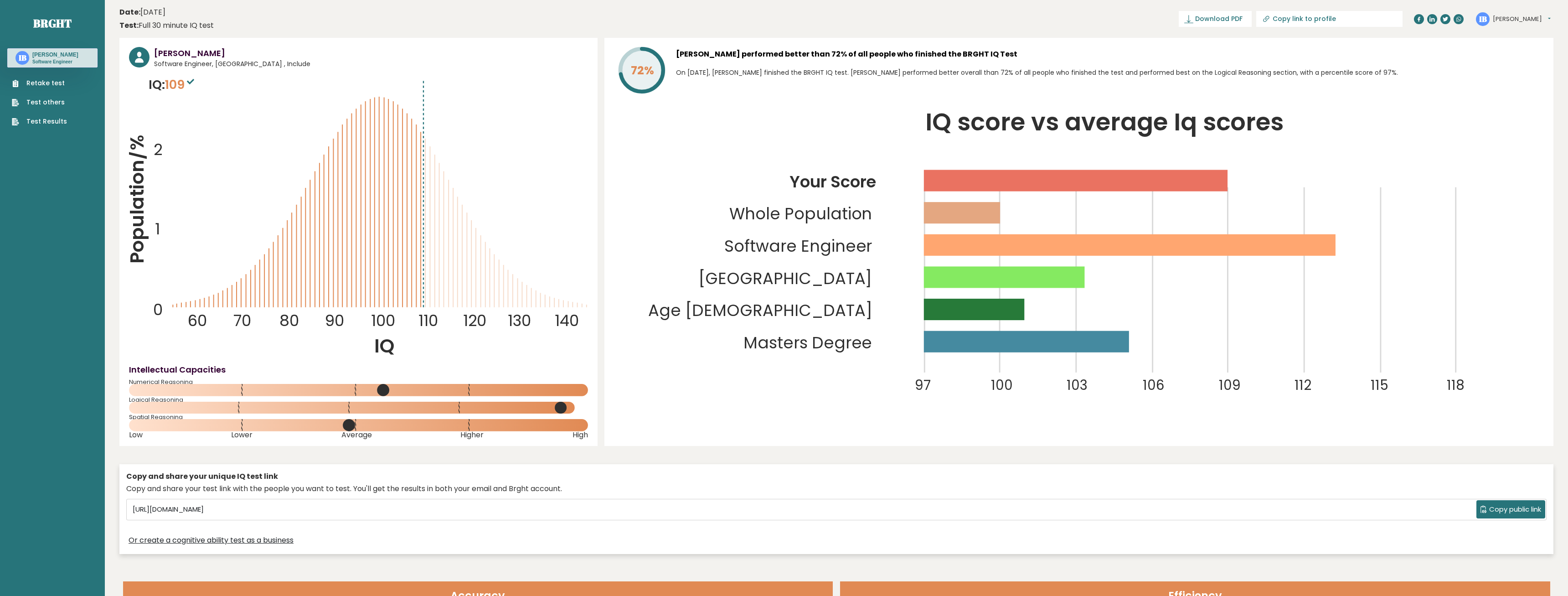
click at [1228, 190] on rect at bounding box center [1075, 181] width 304 height 22
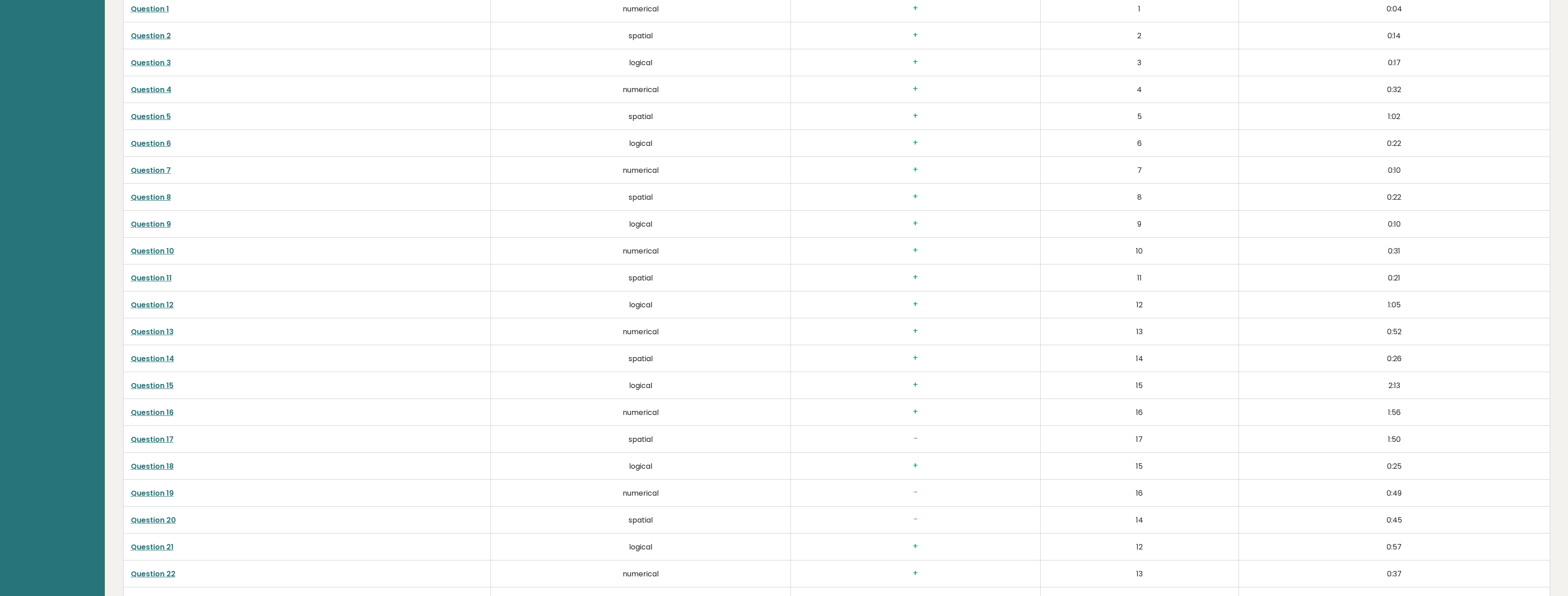
scroll to position [1936, 0]
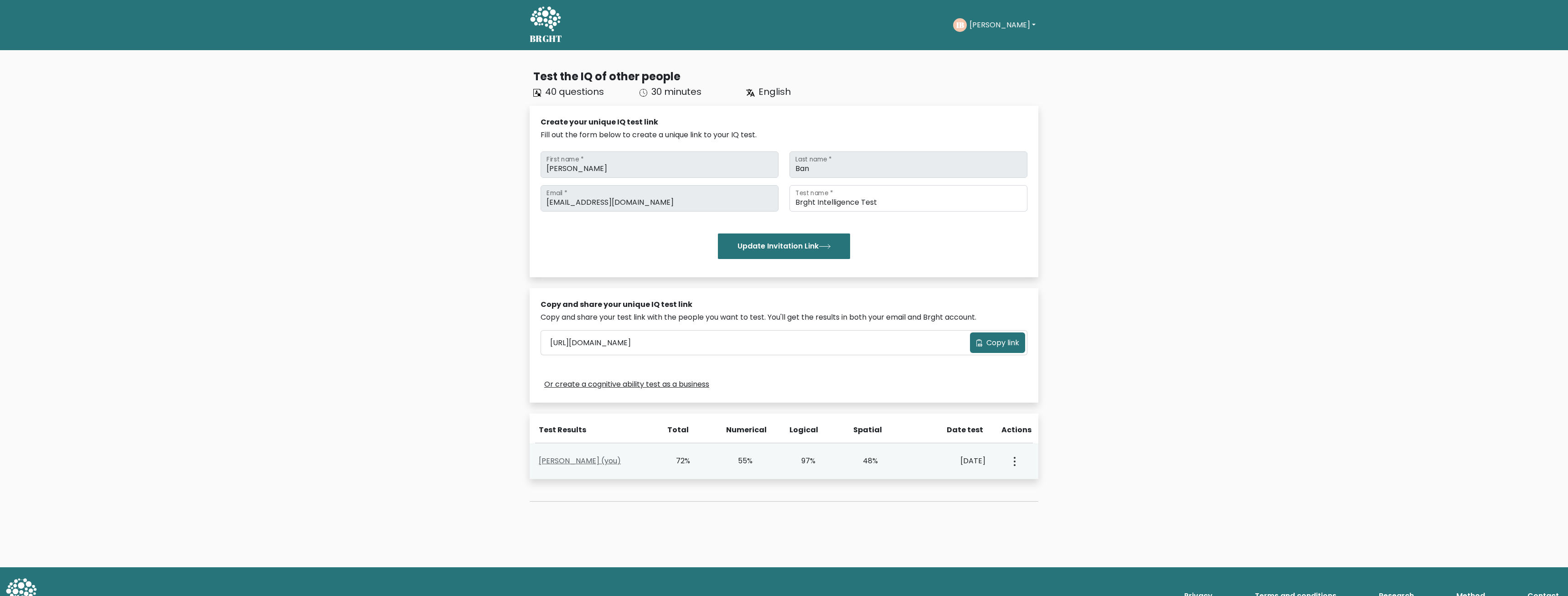
click at [565, 463] on link "[PERSON_NAME] (you)" at bounding box center [580, 460] width 82 height 10
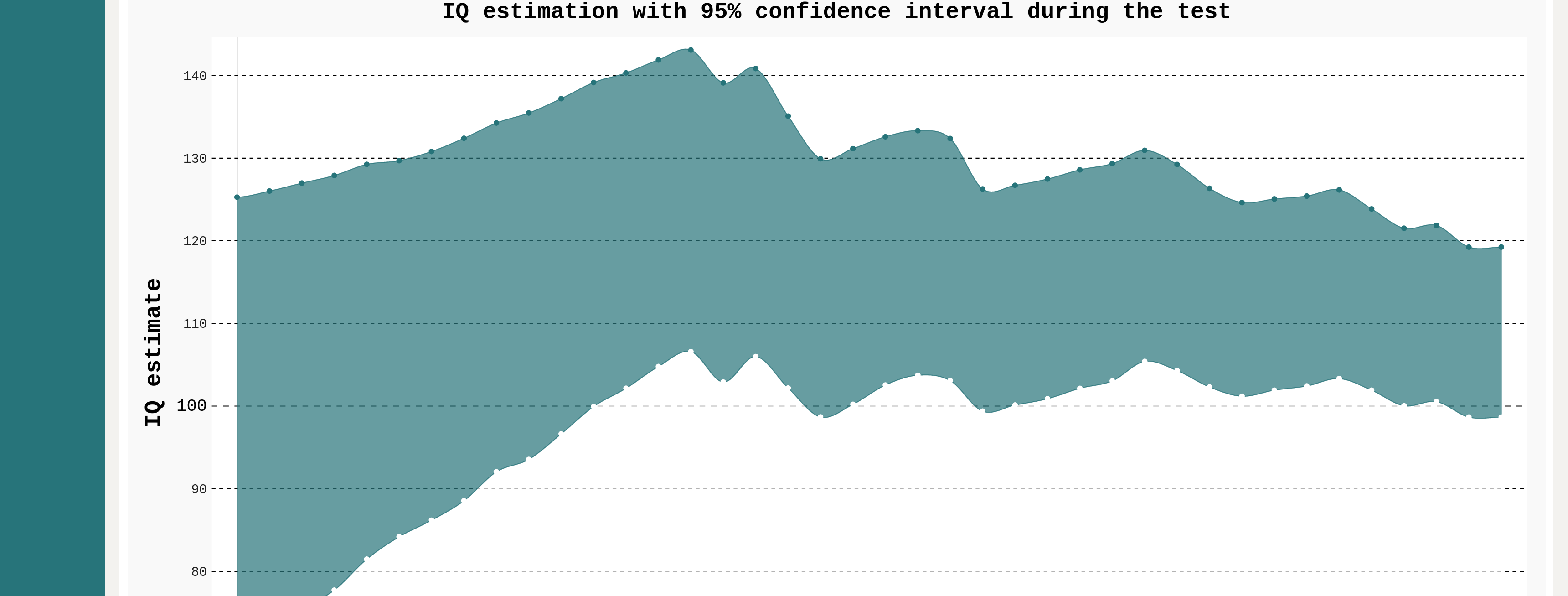
scroll to position [1163, 0]
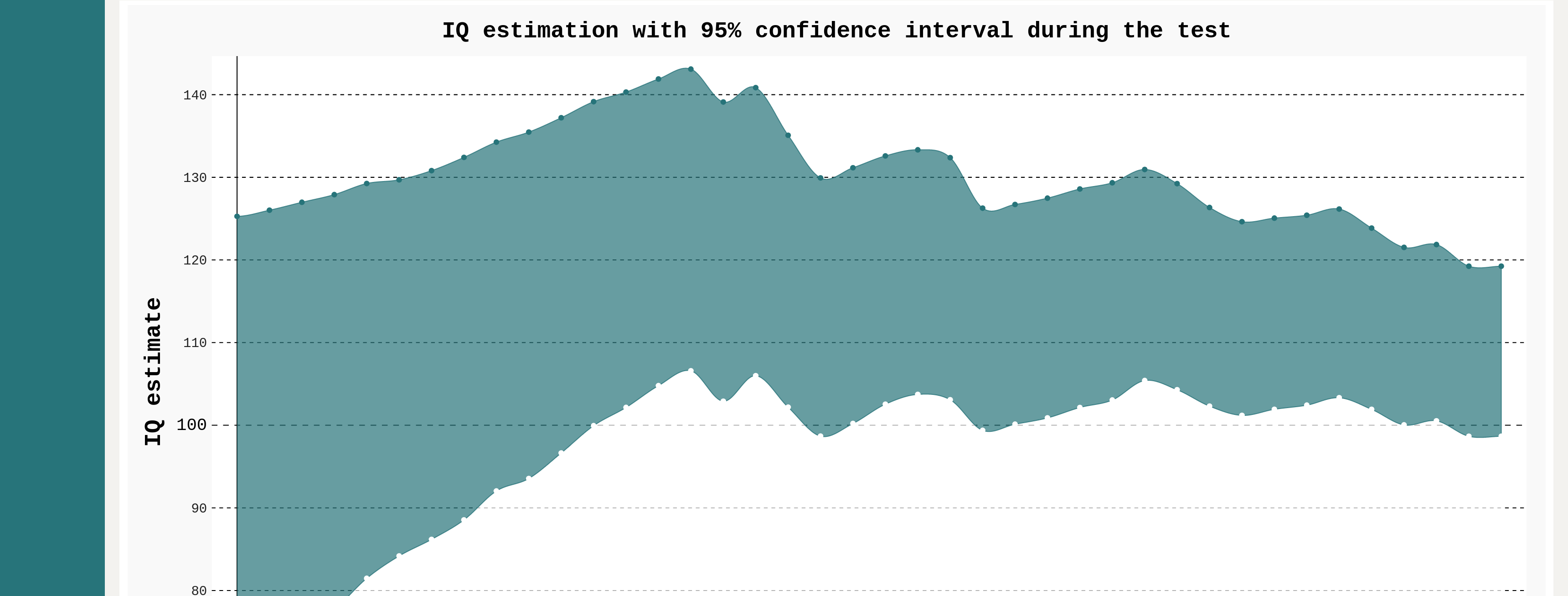
click at [689, 369] on g "70 70 80 80 90 90 100 100 110 110 120 120 130 130 140 140 1 5 10 15 20 25 30 35…" at bounding box center [837, 383] width 1418 height 757
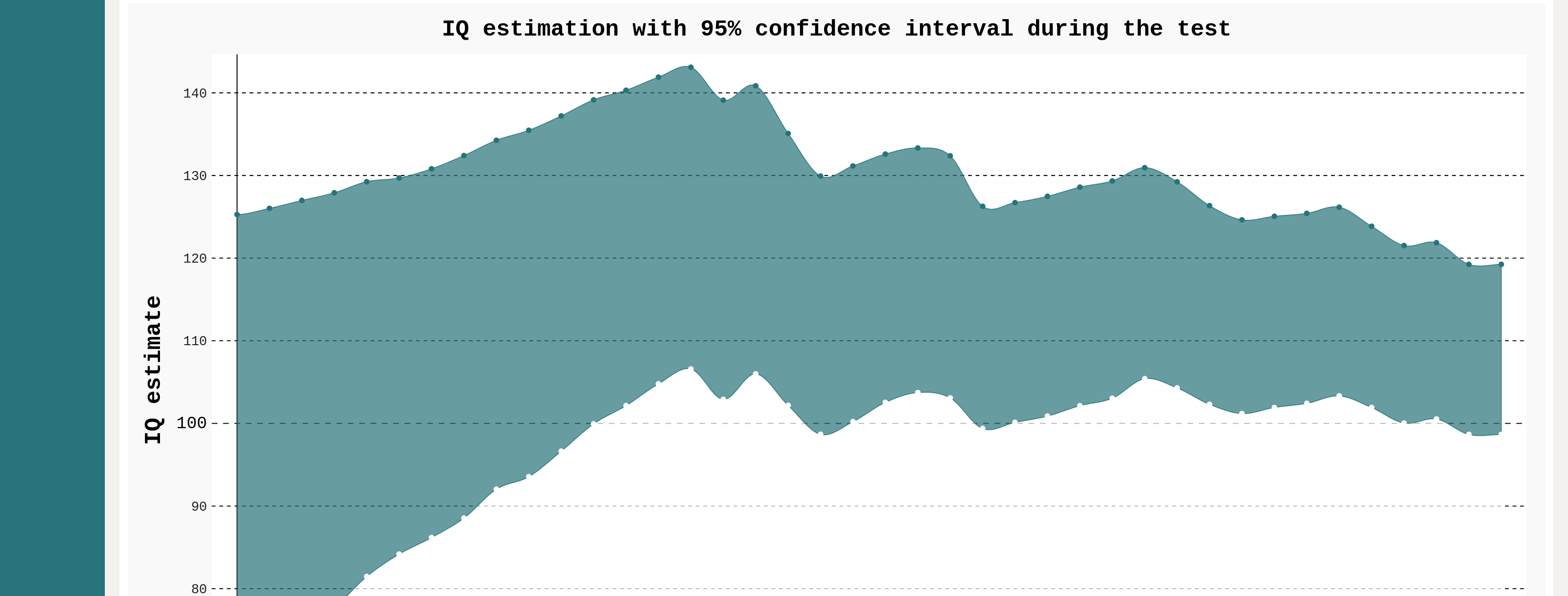
scroll to position [1070, 0]
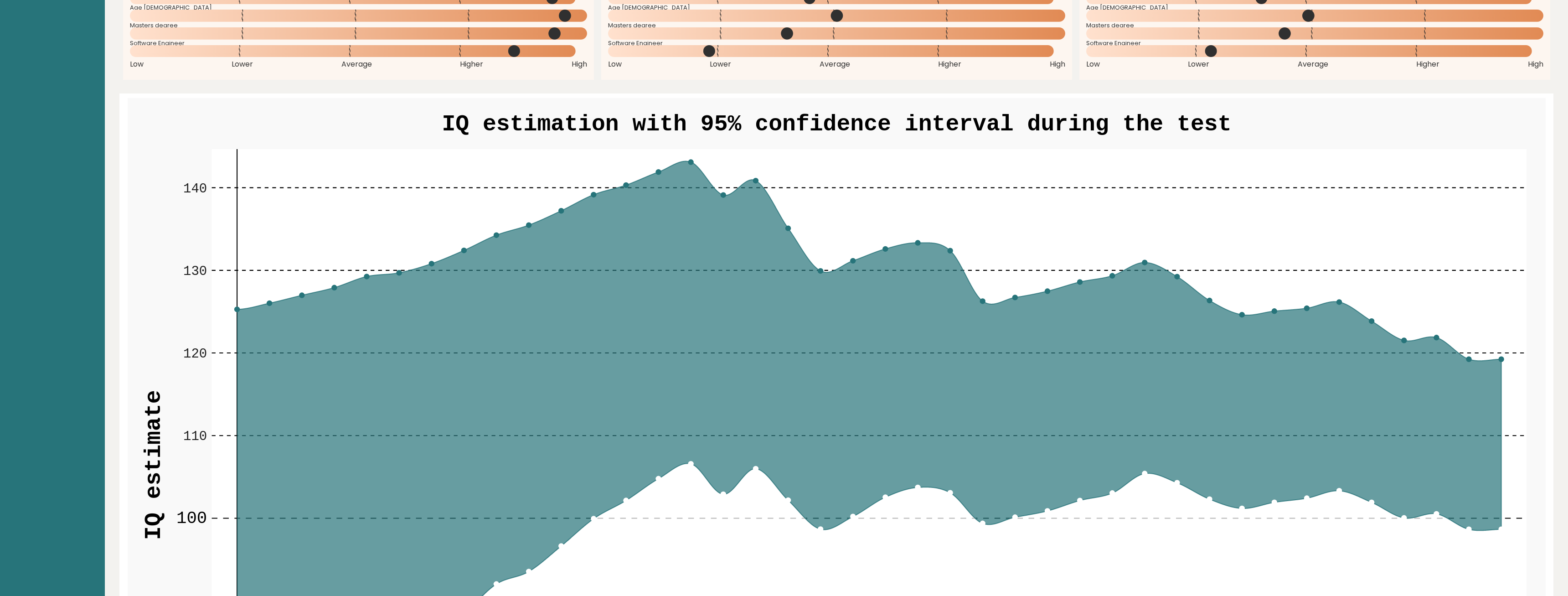
click at [745, 172] on rect at bounding box center [869, 464] width 1315 height 632
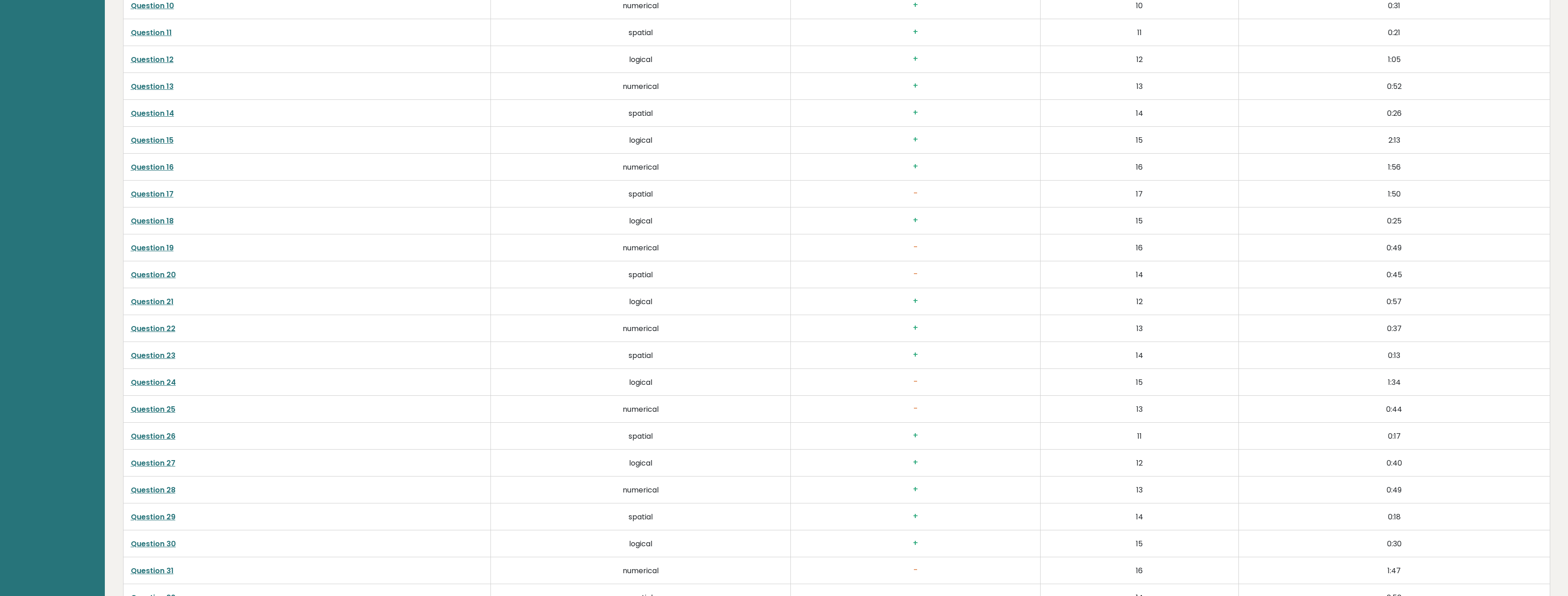
scroll to position [2373, 0]
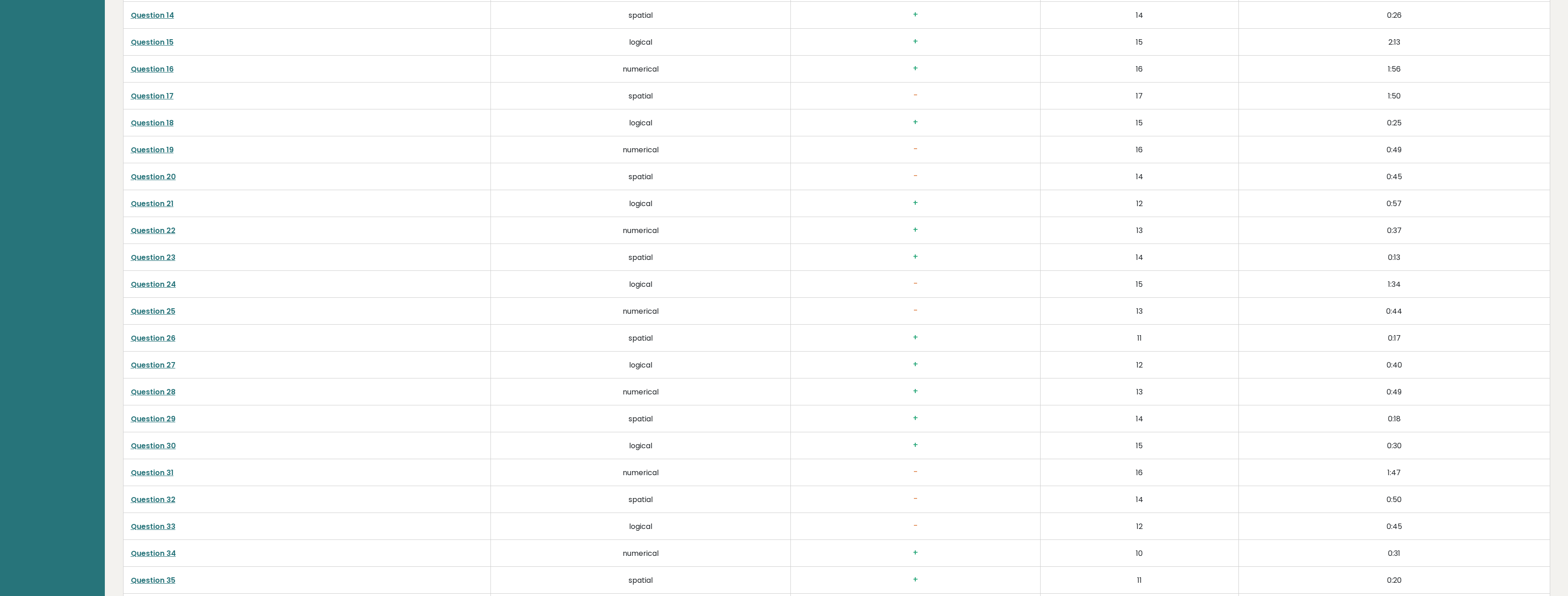
click at [165, 153] on link "Question 19" at bounding box center [152, 150] width 43 height 10
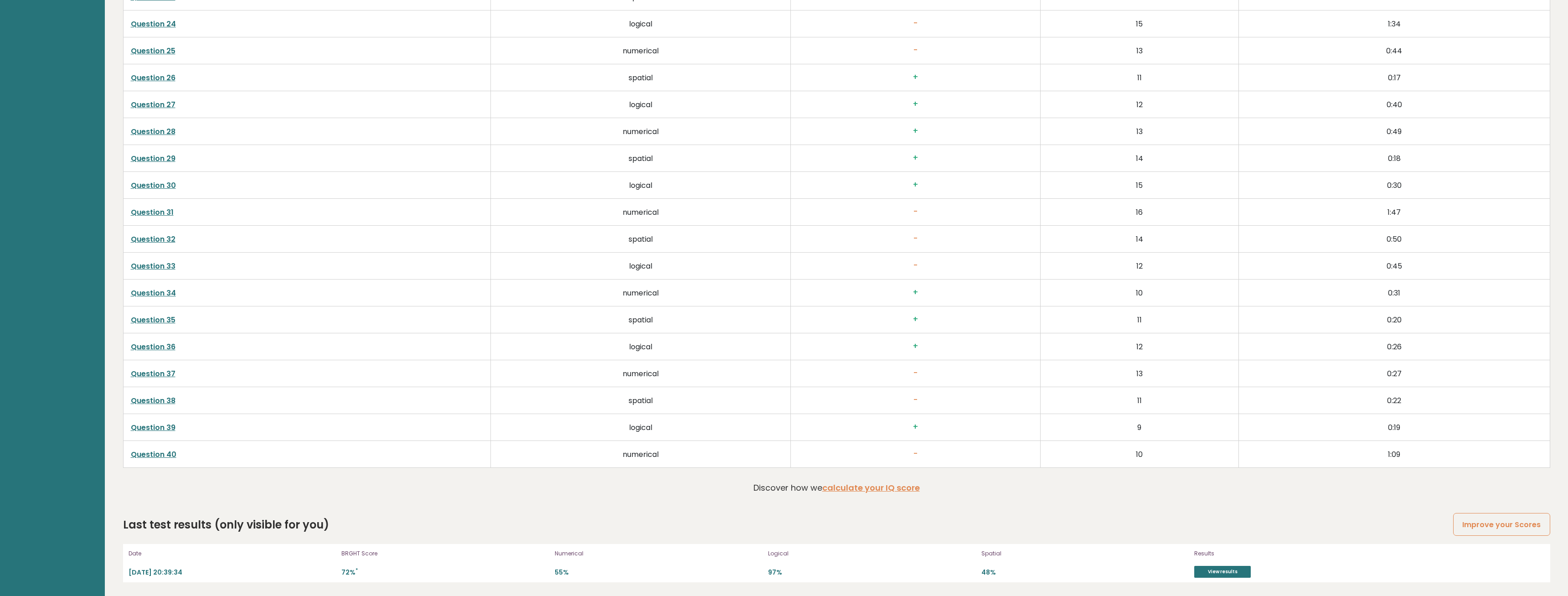
click at [142, 456] on link "Question 40" at bounding box center [153, 454] width 46 height 10
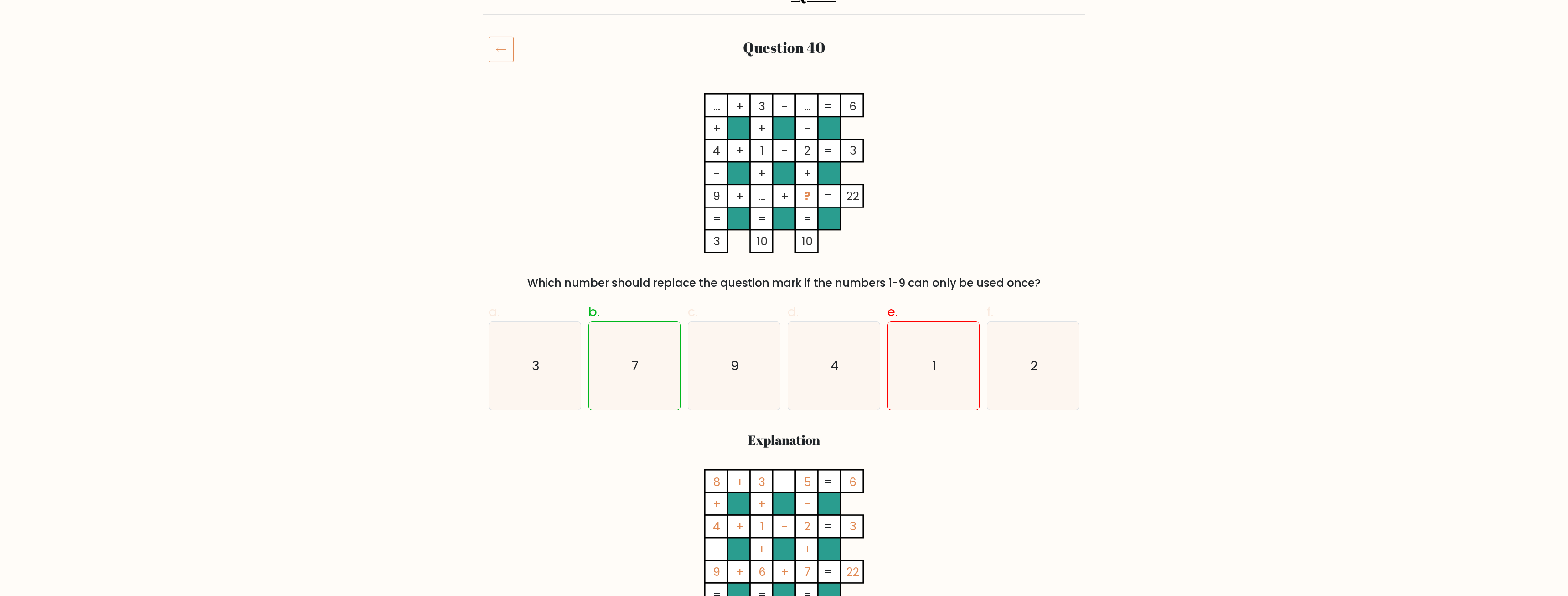
scroll to position [93, 0]
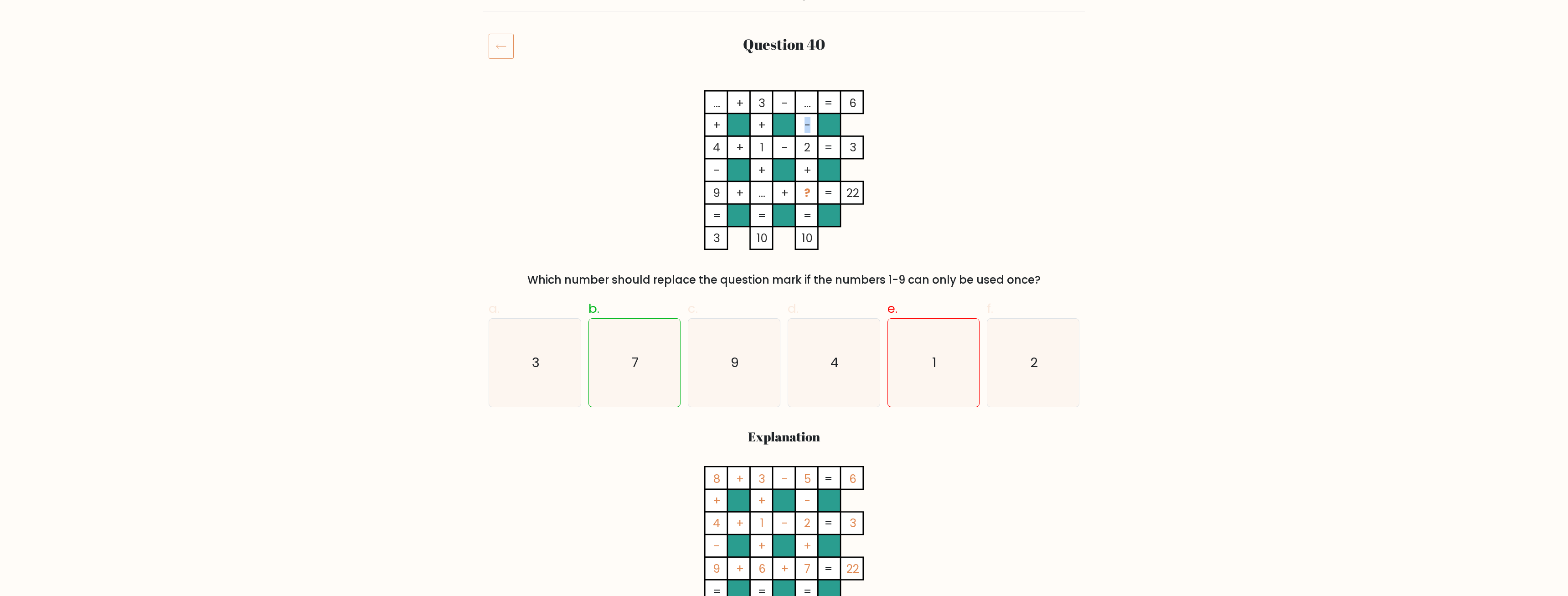
drag, startPoint x: 810, startPoint y: 125, endPoint x: 803, endPoint y: 124, distance: 7.1
click at [805, 124] on tspan "-" at bounding box center [808, 124] width 6 height 16
click at [813, 152] on rect at bounding box center [807, 148] width 22 height 22
click at [804, 100] on tspan "..." at bounding box center [807, 103] width 7 height 16
drag, startPoint x: 757, startPoint y: 102, endPoint x: 762, endPoint y: 103, distance: 5.1
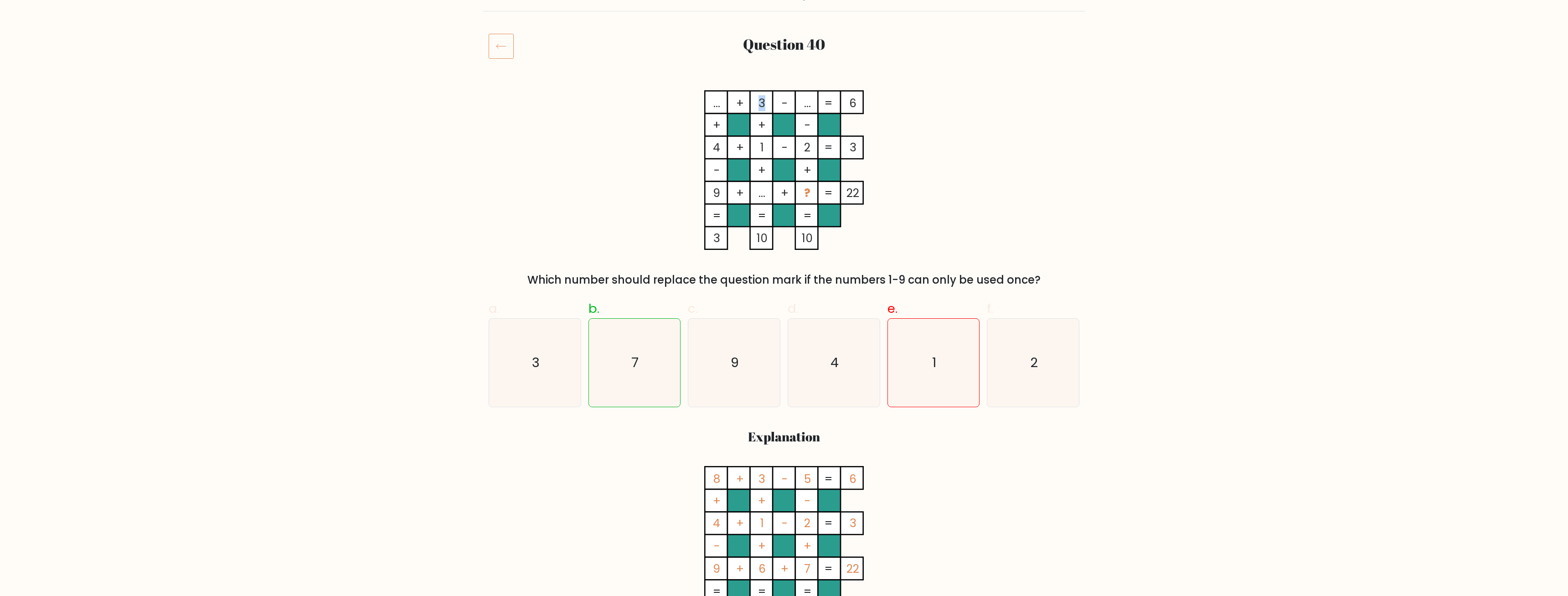
click at [762, 103] on tspan "3" at bounding box center [761, 103] width 7 height 16
click at [783, 104] on tspan "-" at bounding box center [784, 103] width 6 height 16
drag, startPoint x: 770, startPoint y: 103, endPoint x: 756, endPoint y: 103, distance: 14.0
click at [756, 103] on rect at bounding box center [762, 103] width 22 height 22
drag, startPoint x: 735, startPoint y: 101, endPoint x: 725, endPoint y: 102, distance: 10.0
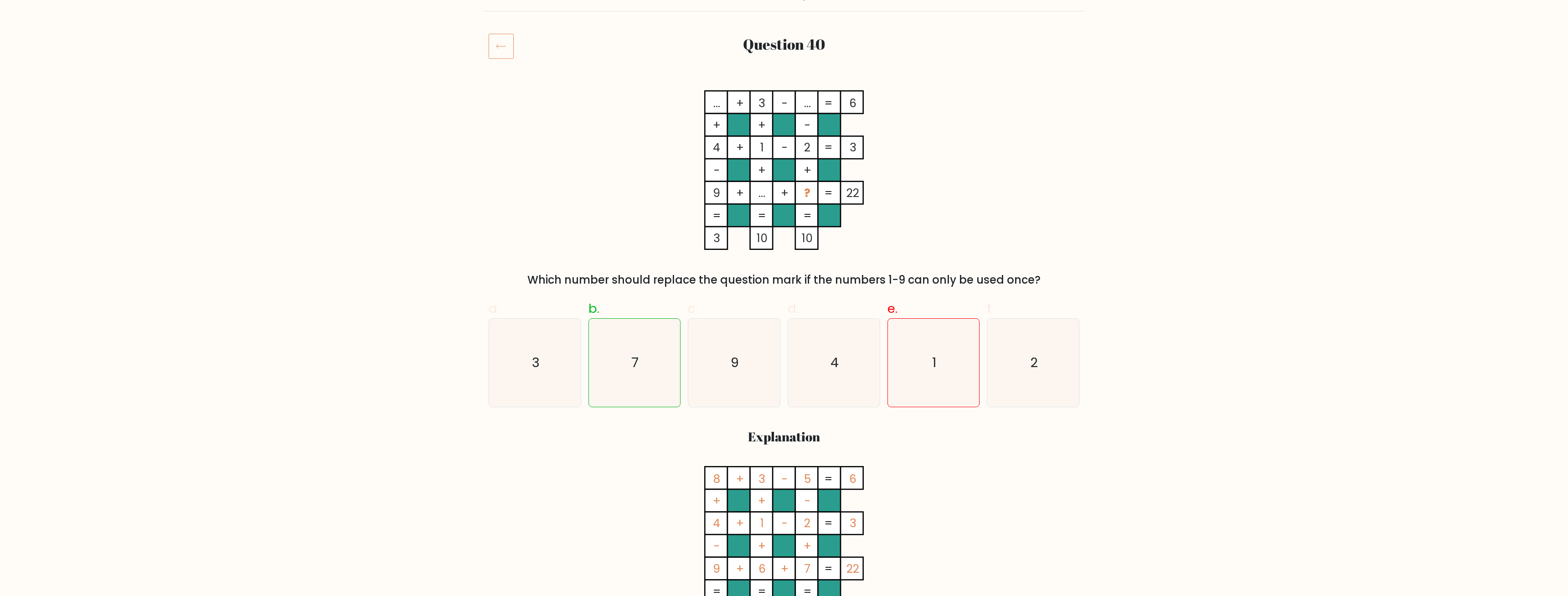
click at [725, 102] on icon "... + 3 - ... 6 + + - 4 + 1 - 2 3 - + + 9 + ... + ? = 22 = = = = 3 10 10 =" at bounding box center [784, 170] width 274 height 160
drag, startPoint x: 741, startPoint y: 102, endPoint x: 733, endPoint y: 102, distance: 8.0
click at [733, 102] on icon "... + 3 - ... 6 + + - 4 + 1 - 2 3 - + + 9 + ... + ? = 22 = = = = 3 10 10 =" at bounding box center [784, 170] width 274 height 160
click at [712, 109] on rect at bounding box center [716, 103] width 22 height 22
drag, startPoint x: 716, startPoint y: 101, endPoint x: 705, endPoint y: 98, distance: 11.4
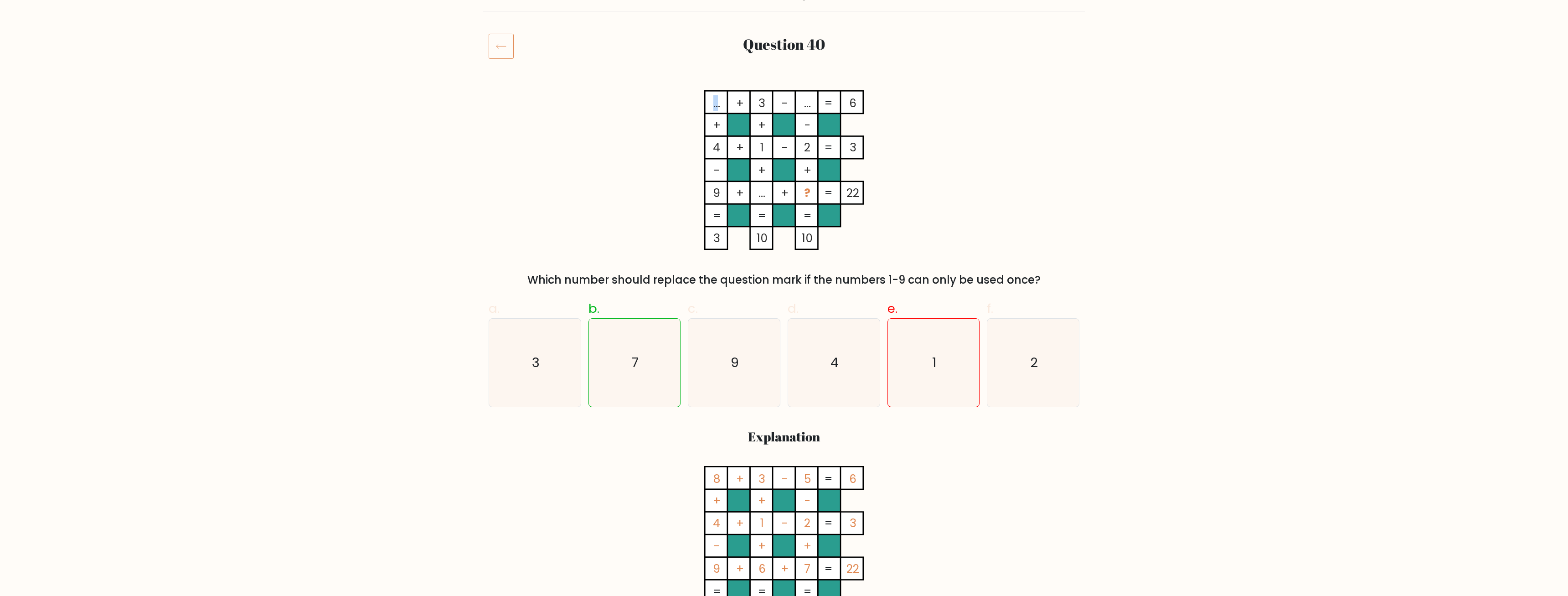
click at [705, 98] on icon "... + 3 - ... 6 + + - 4 + 1 - 2 3 - + + 9 + ... + ? = 22 = = = = 3 10 10 =" at bounding box center [784, 170] width 274 height 160
click at [705, 97] on rect at bounding box center [716, 103] width 22 height 22
click at [965, 160] on div "... + 3 - ... 6 + + - 4 + 1 - 2 3 - + + 9 + ... + ? = 22 = = = = 3 10 10 = Whic…" at bounding box center [784, 190] width 602 height 198
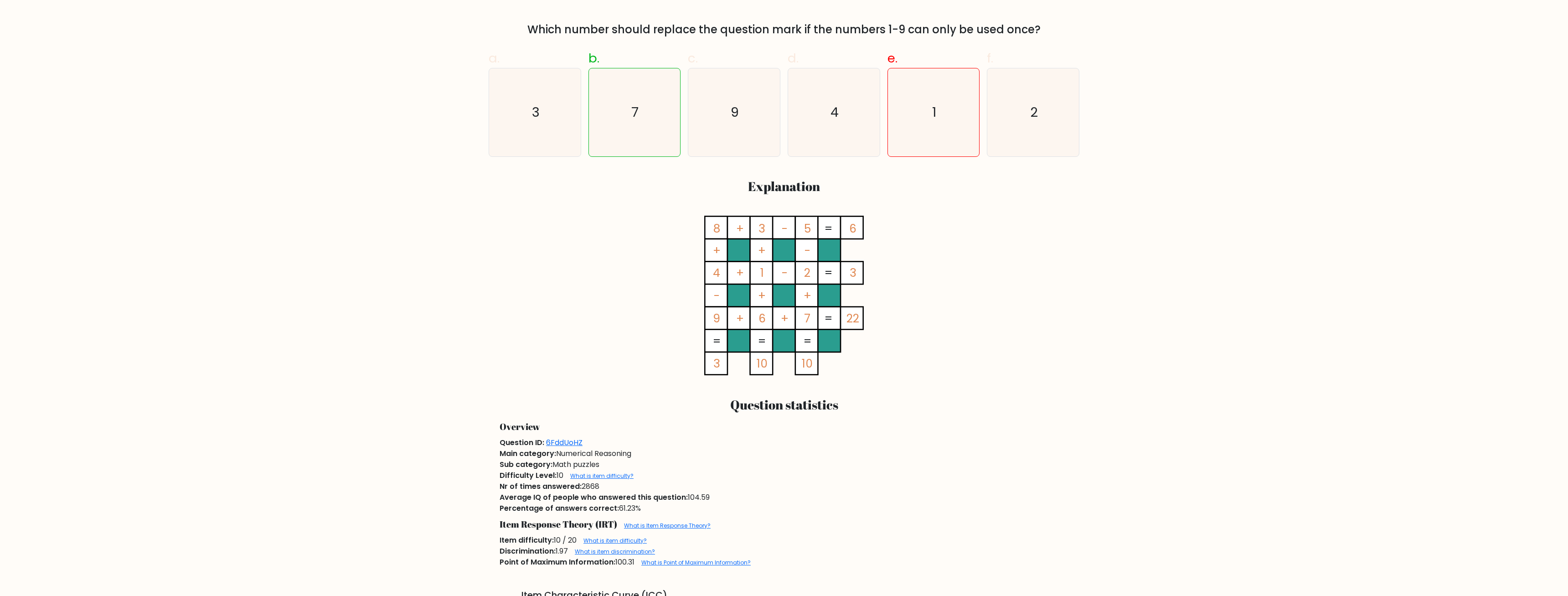
scroll to position [326, 0]
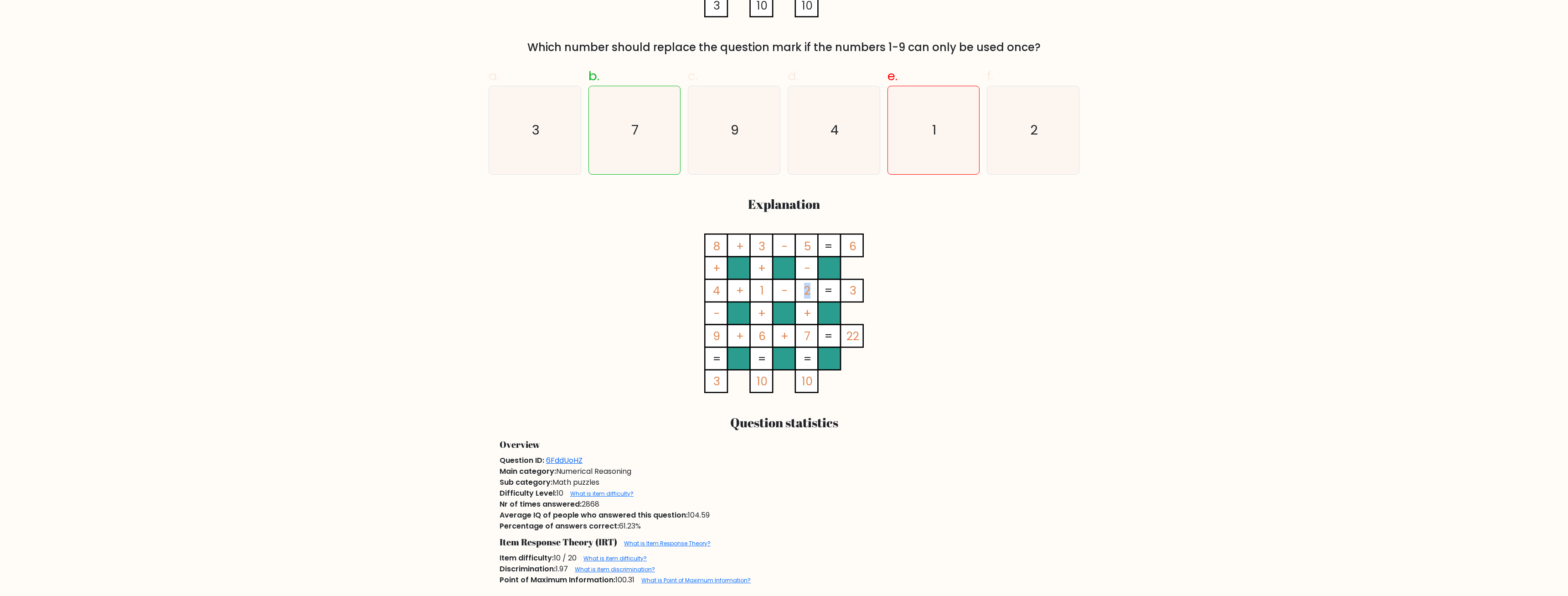
drag, startPoint x: 809, startPoint y: 293, endPoint x: 802, endPoint y: 292, distance: 7.1
click at [798, 293] on icon "8 + 3 - 5 6 + + - 4 + 1 - 2 3 - + + 9 + 6 + 7 = 22 = = = = 3 10 10 =" at bounding box center [784, 313] width 274 height 160
click at [902, 263] on icon "8 + 3 - 5 6 + + - 4 + 1 - 2 3 - + + 9 + 6 + 7 = 22 = = = = 3 10 10 =" at bounding box center [784, 313] width 274 height 160
click at [798, 342] on rect at bounding box center [807, 336] width 22 height 22
drag, startPoint x: 808, startPoint y: 336, endPoint x: 798, endPoint y: 331, distance: 11.2
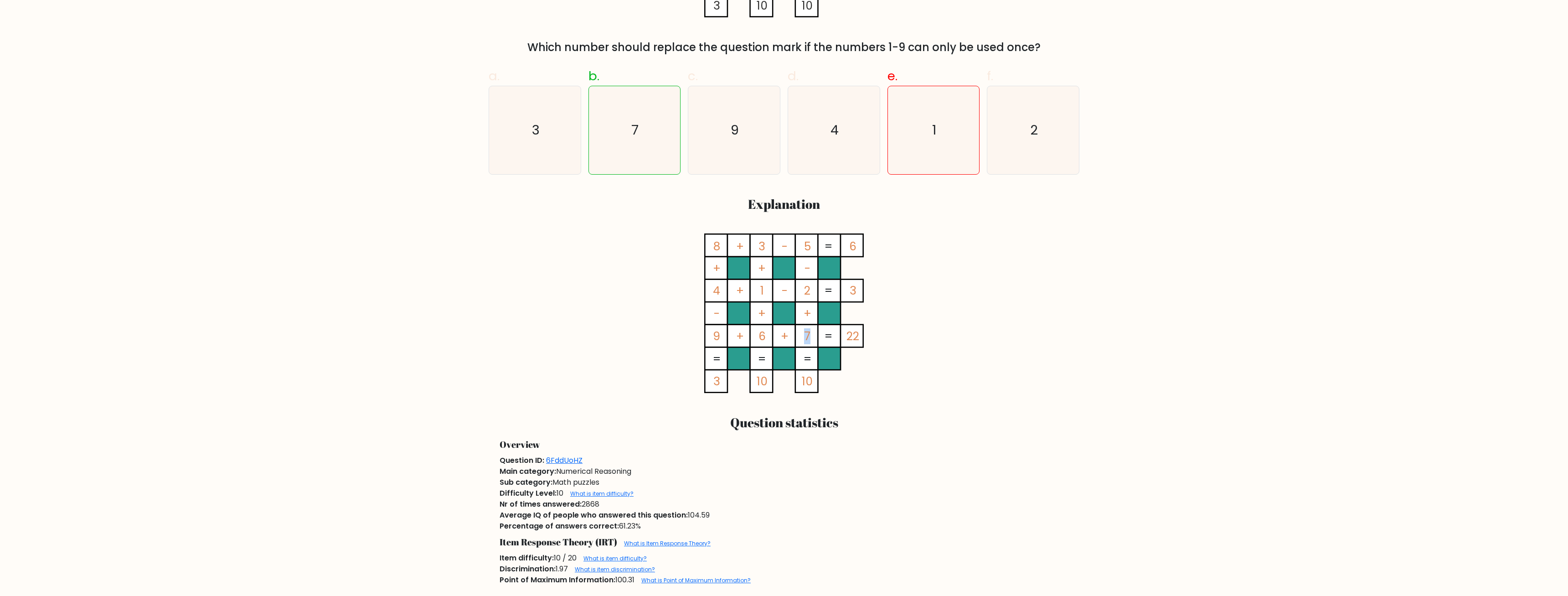
click at [799, 332] on icon "8 + 3 - 5 6 + + - 4 + 1 - 2 3 - + + 9 + 6 + 7 = 22 = = = = 3 10 10 =" at bounding box center [784, 313] width 274 height 160
click at [911, 290] on icon "8 + 3 - 5 6 + + - 4 + 1 - 2 3 - + + 9 + 6 + 7 = 22 = = = = 3 10 10 =" at bounding box center [784, 313] width 274 height 160
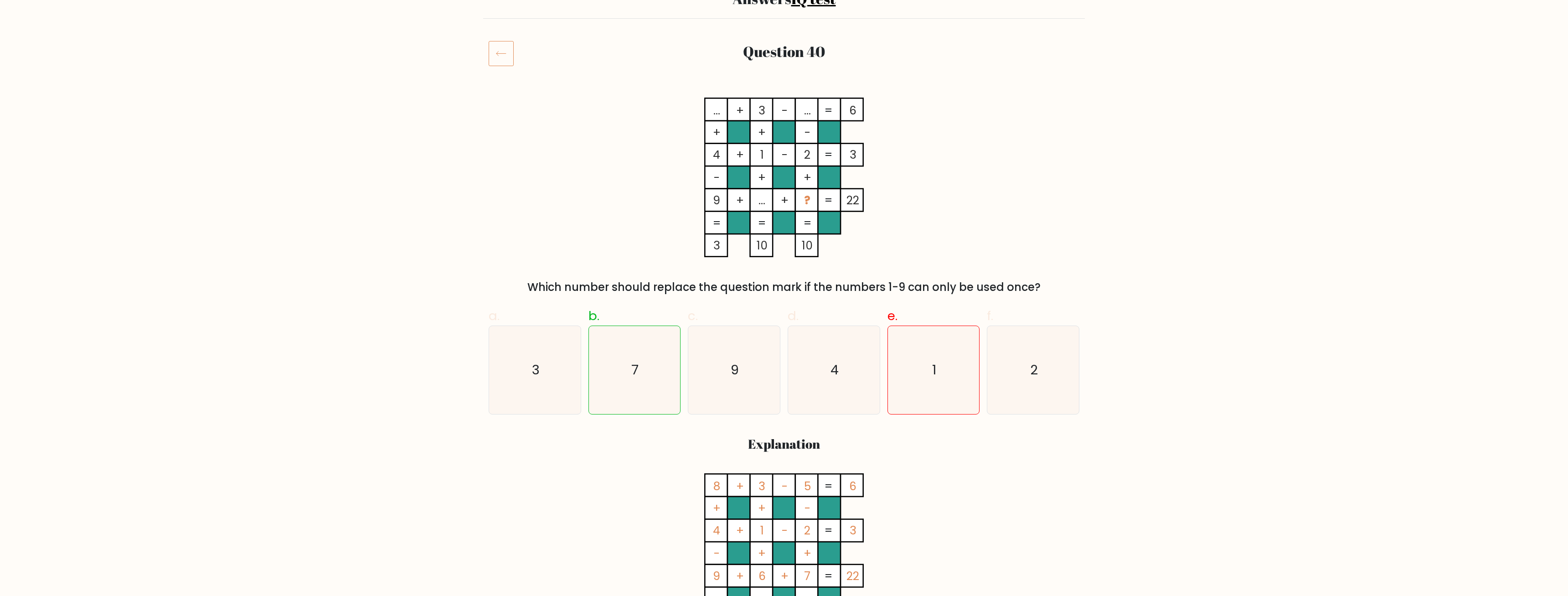
scroll to position [0, 0]
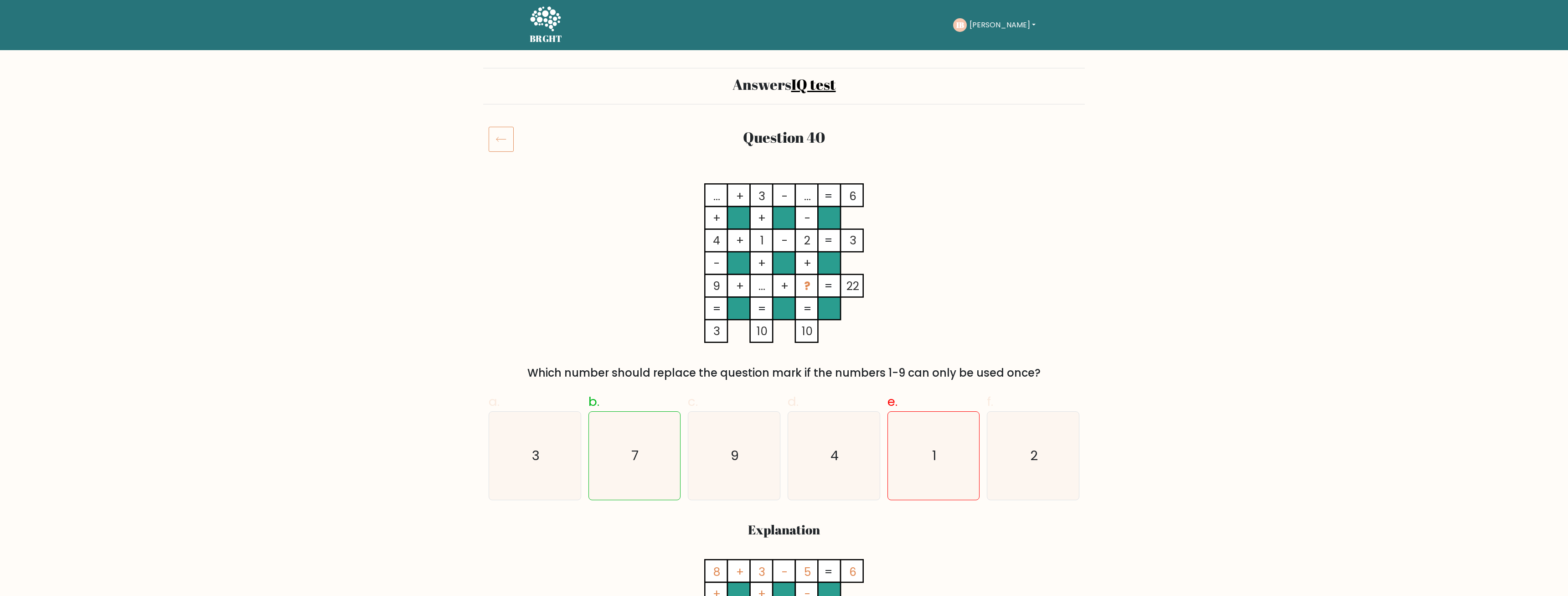
drag, startPoint x: 1032, startPoint y: 370, endPoint x: 805, endPoint y: 375, distance: 227.1
click at [818, 377] on div "Which number should replace the question mark if the numbers 1-9 can only be us…" at bounding box center [784, 373] width 580 height 17
click at [496, 132] on icon at bounding box center [501, 138] width 25 height 25
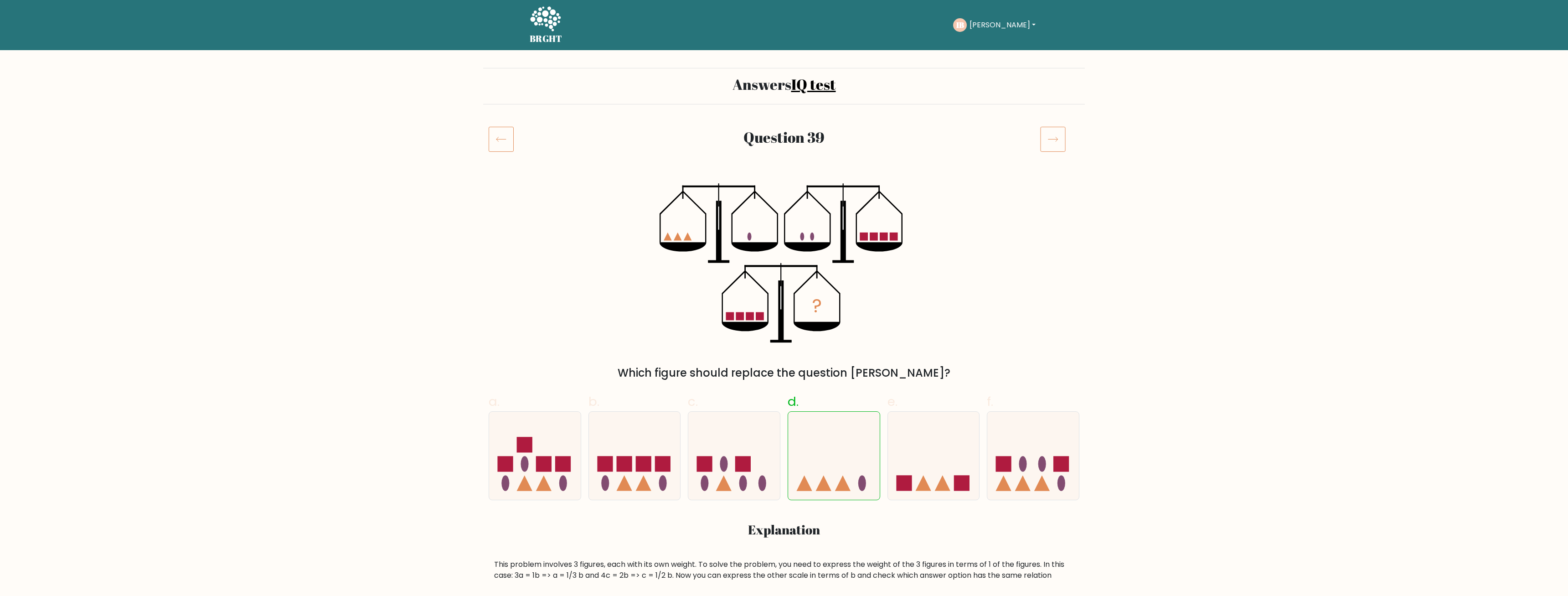
click at [964, 20] on text "IB" at bounding box center [959, 24] width 7 height 10
click at [1007, 23] on div "IB [PERSON_NAME] Dashboard Profile Settings Logout" at bounding box center [996, 25] width 85 height 21
click at [1000, 22] on button "Ivan" at bounding box center [1002, 24] width 72 height 12
click at [993, 86] on link "Logout" at bounding box center [989, 88] width 72 height 15
